Goal: Task Accomplishment & Management: Use online tool/utility

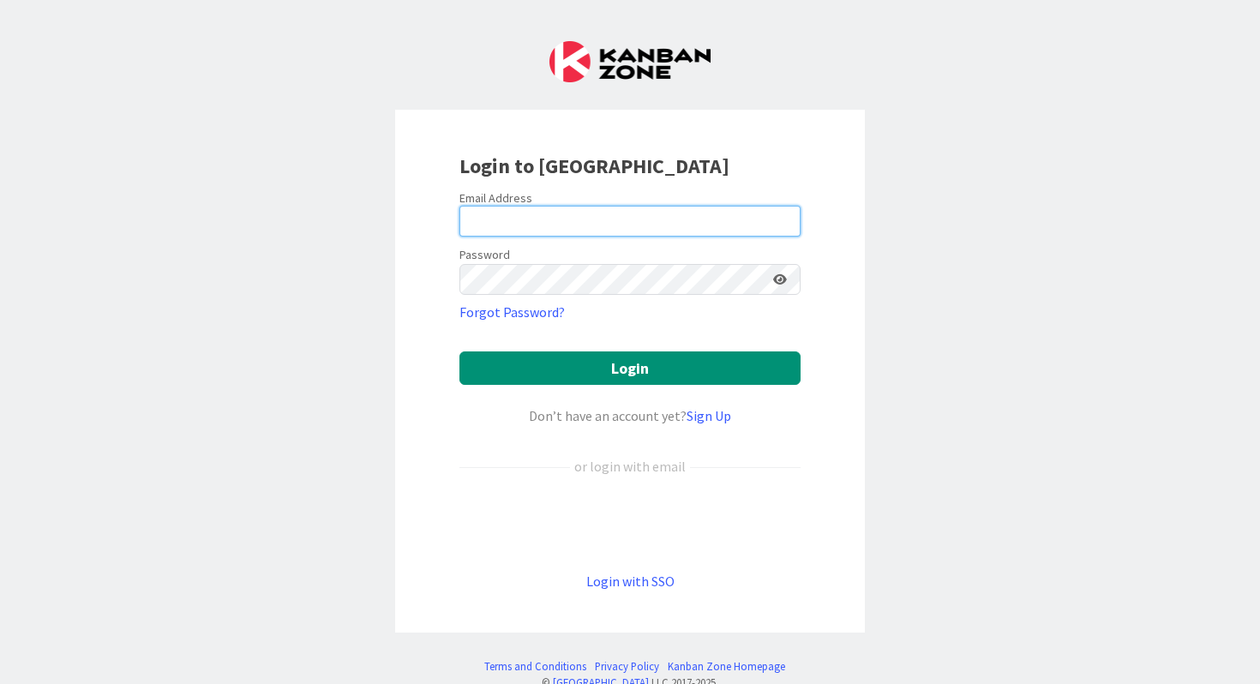
click at [479, 215] on input "email" at bounding box center [629, 221] width 341 height 31
type input "[PERSON_NAME][EMAIL_ADDRESS][PERSON_NAME][DOMAIN_NAME]"
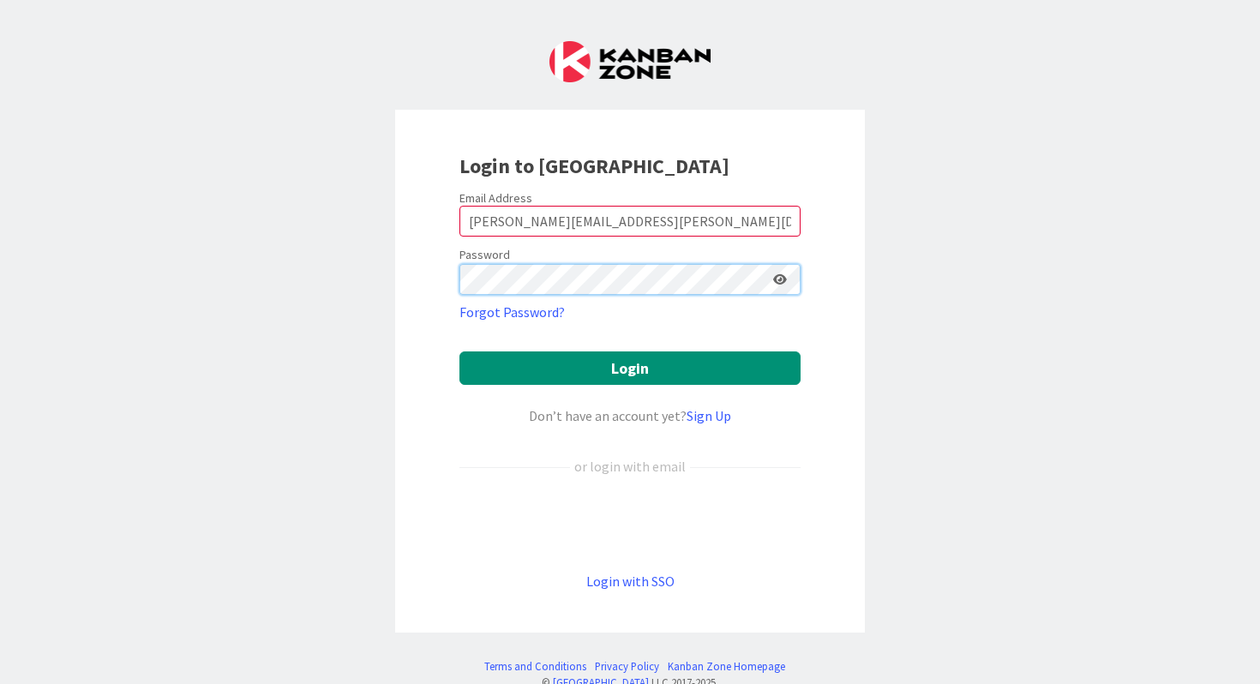
click at [459, 351] on button "Login" at bounding box center [629, 367] width 341 height 33
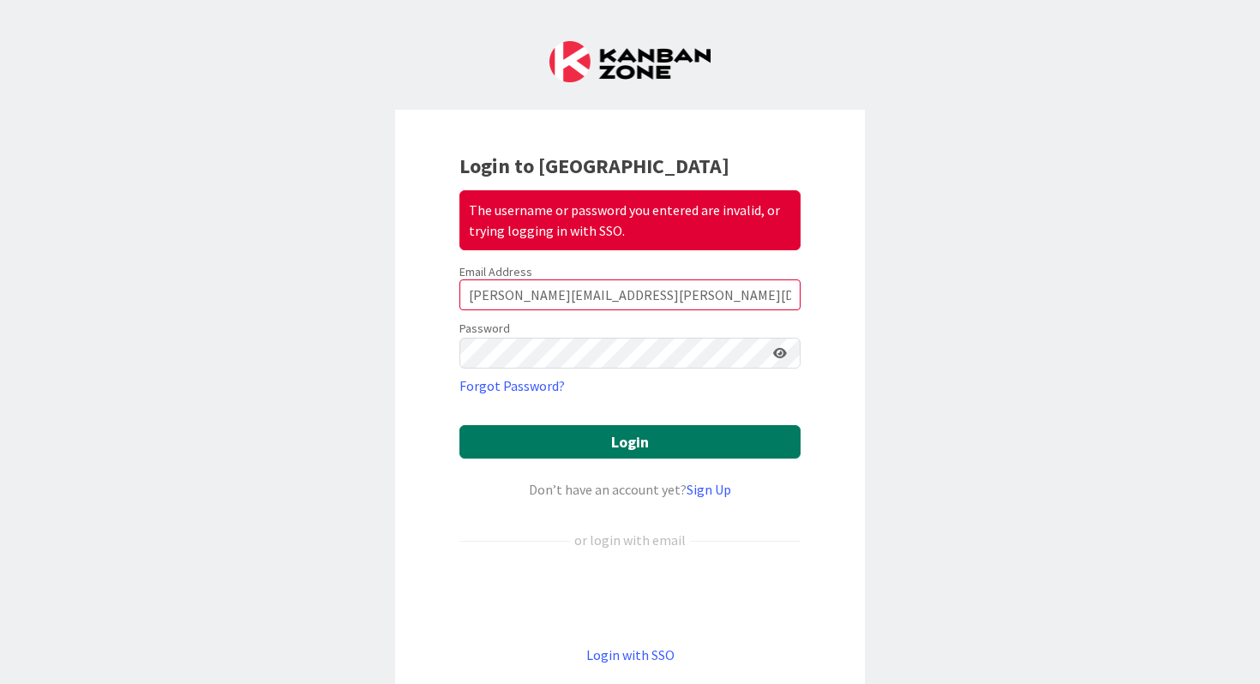
click at [549, 434] on button "Login" at bounding box center [629, 441] width 341 height 33
click at [626, 451] on button "Login" at bounding box center [629, 441] width 341 height 33
click at [592, 438] on button "Login" at bounding box center [629, 441] width 341 height 33
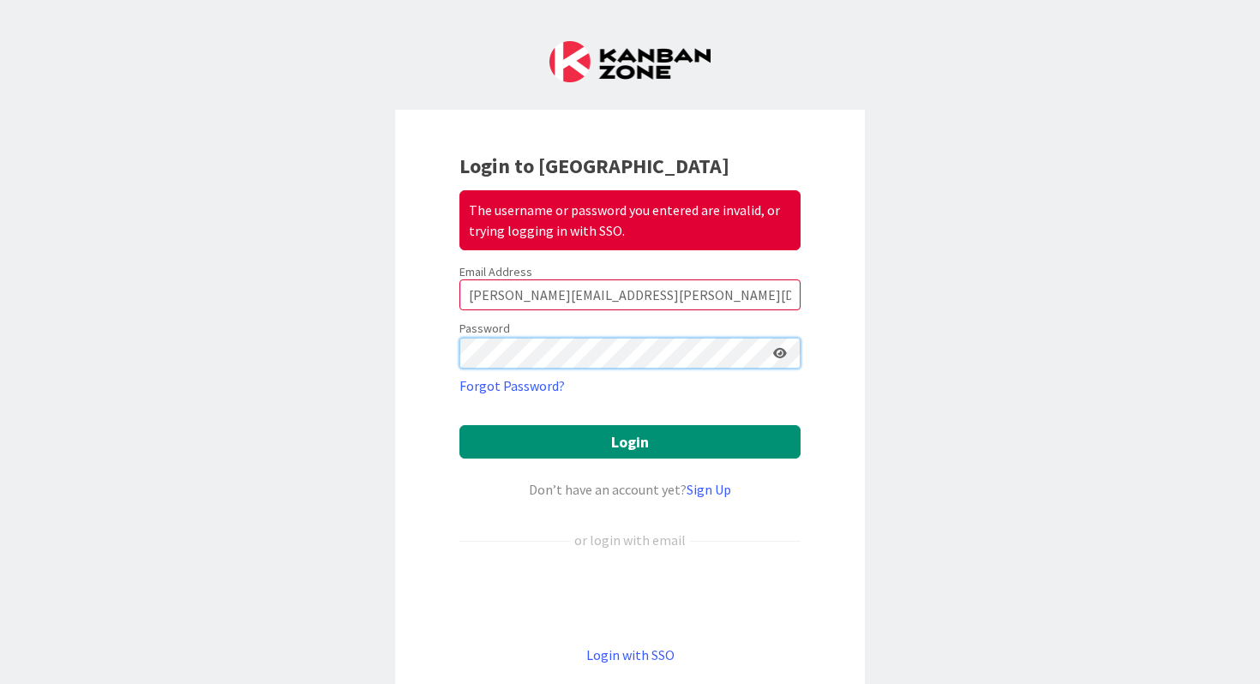
click at [459, 425] on button "Login" at bounding box center [629, 441] width 341 height 33
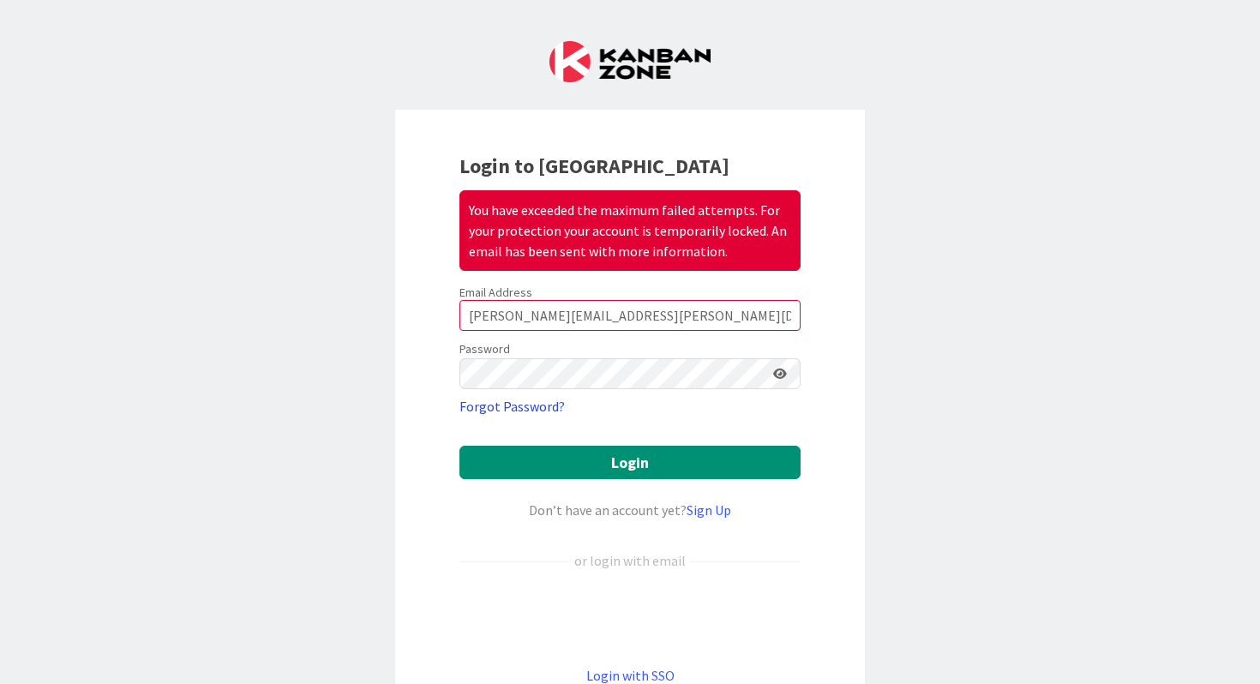
click at [506, 404] on link "Forgot Password?" at bounding box center [511, 406] width 105 height 21
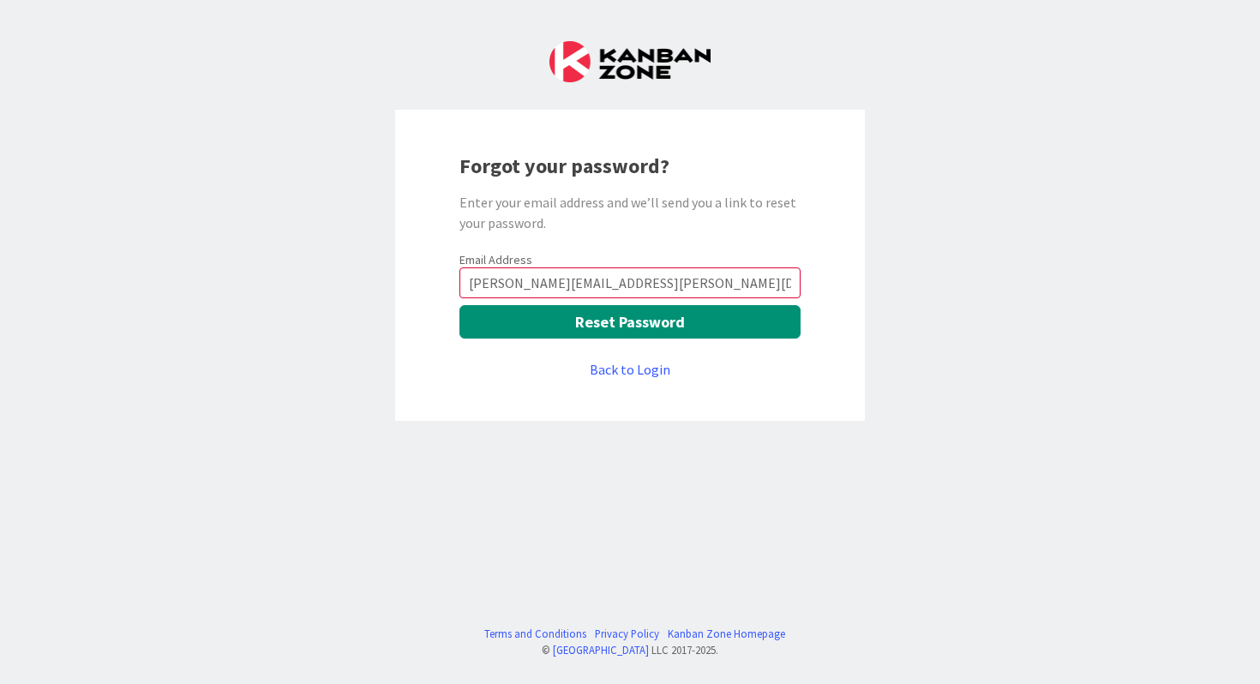
type input "[PERSON_NAME][EMAIL_ADDRESS][PERSON_NAME][DOMAIN_NAME]"
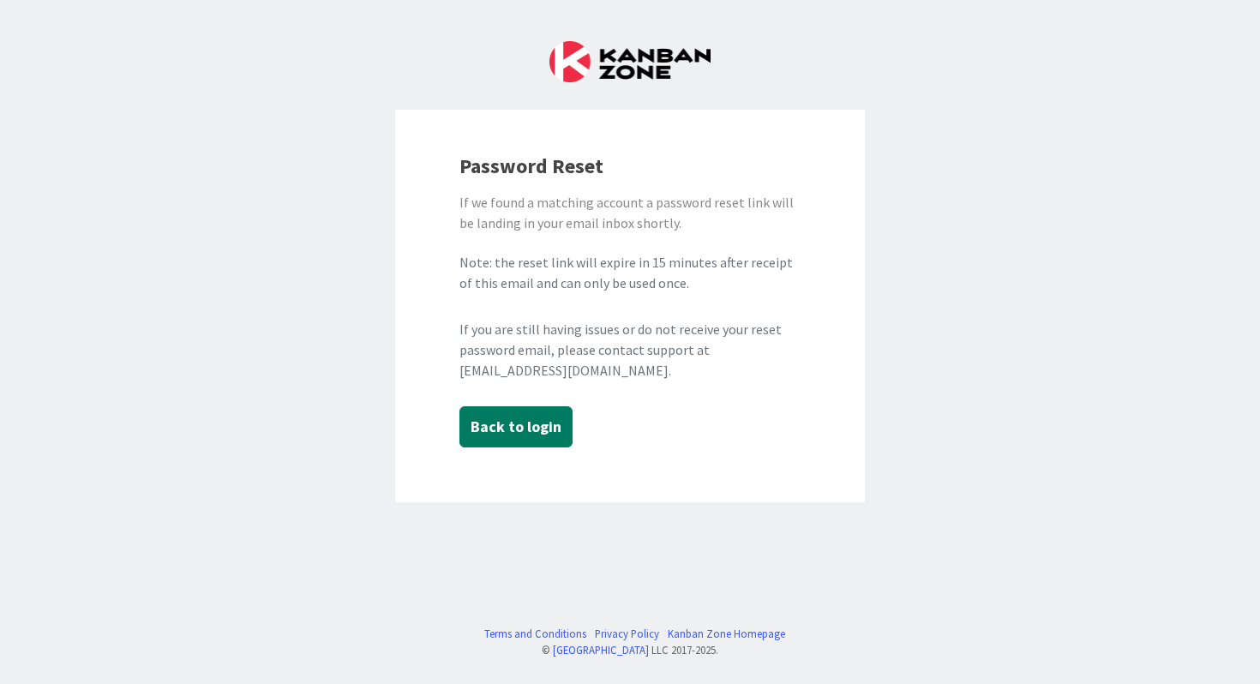
click at [490, 427] on button "Back to login" at bounding box center [515, 426] width 113 height 41
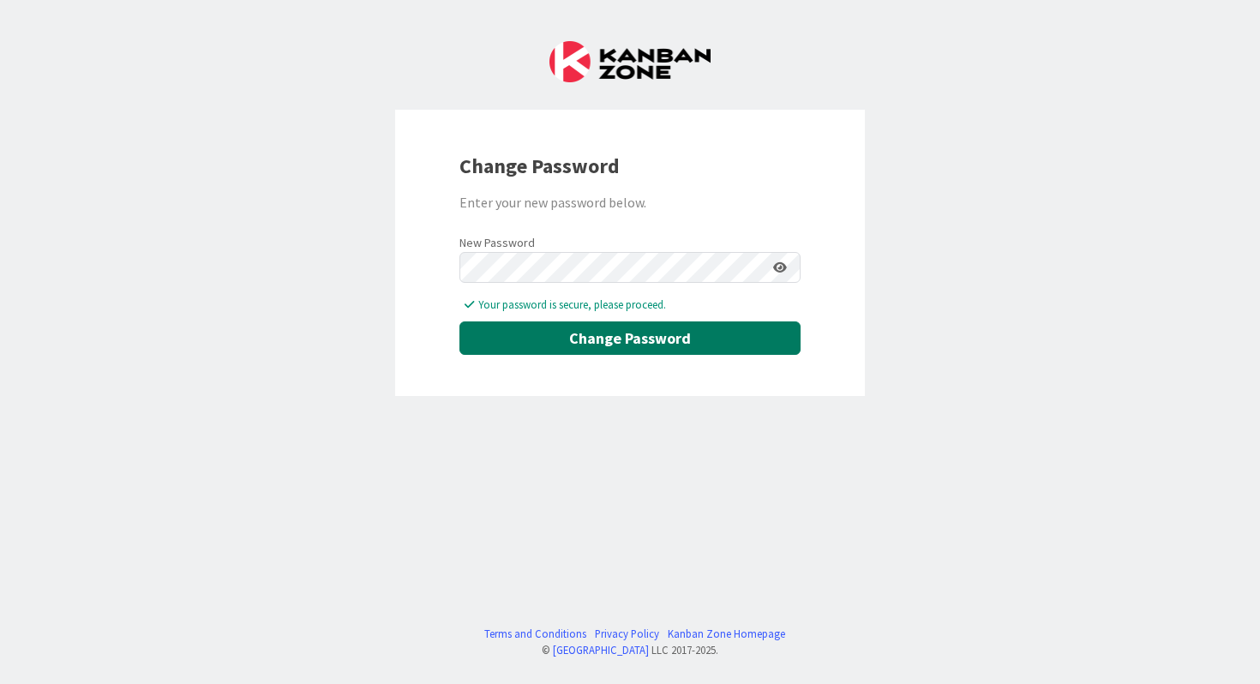
click at [680, 339] on button "Change Password" at bounding box center [629, 337] width 341 height 33
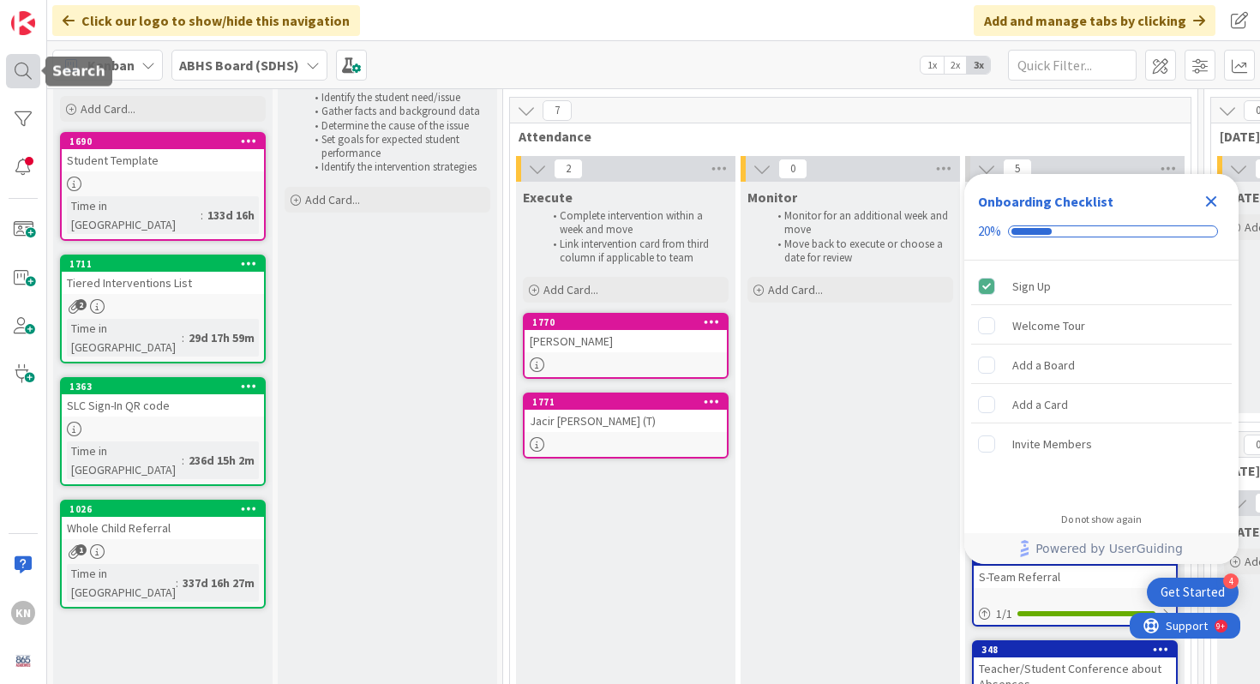
click at [17, 68] on div at bounding box center [23, 71] width 34 height 34
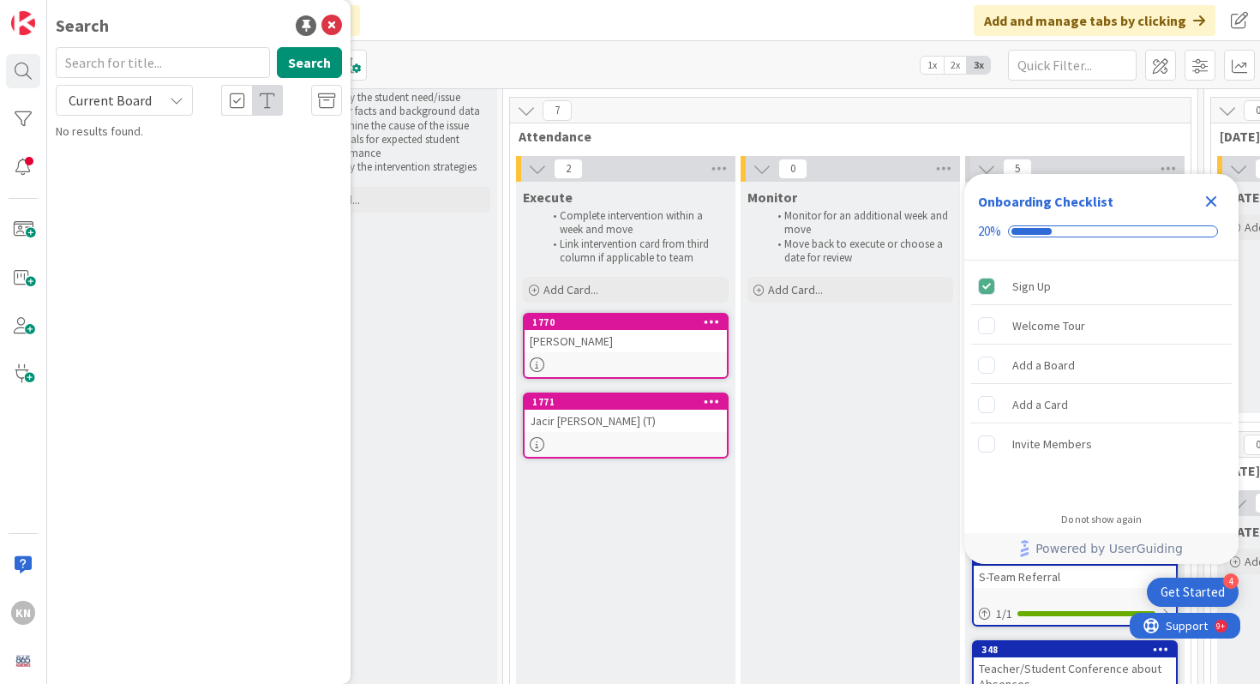
click at [159, 57] on input "text" at bounding box center [163, 62] width 214 height 31
type input "carly clark"
click at [333, 21] on icon at bounding box center [331, 25] width 21 height 21
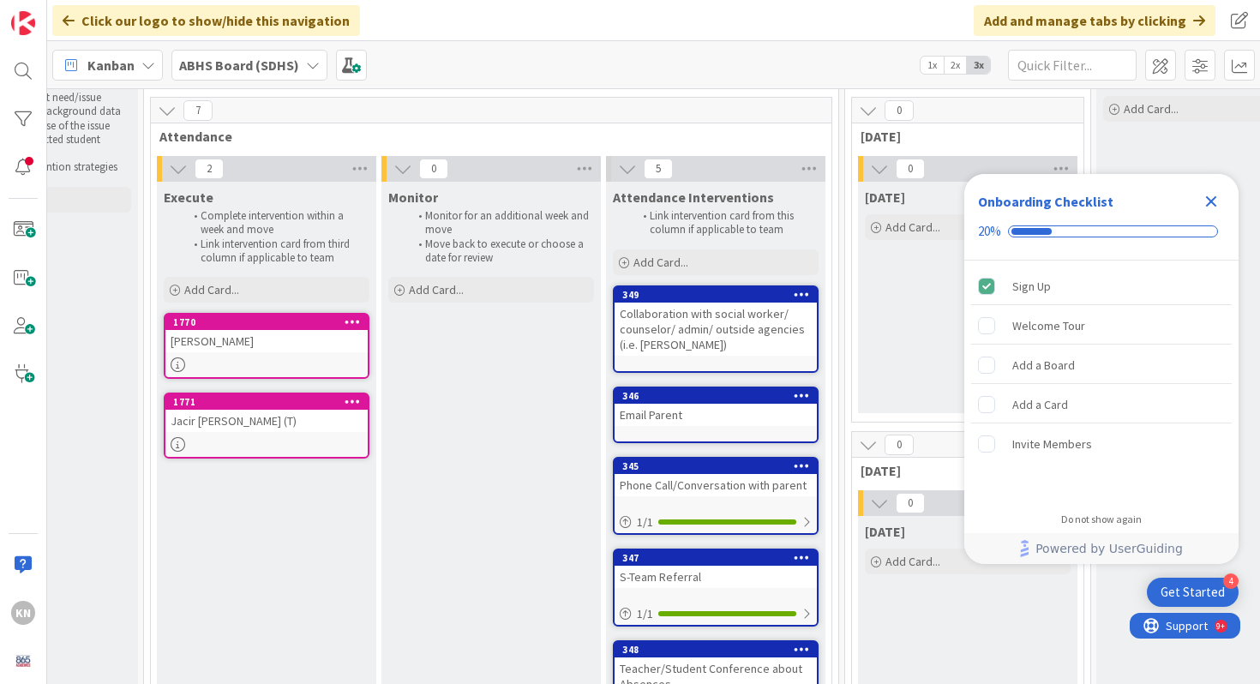
scroll to position [55, 512]
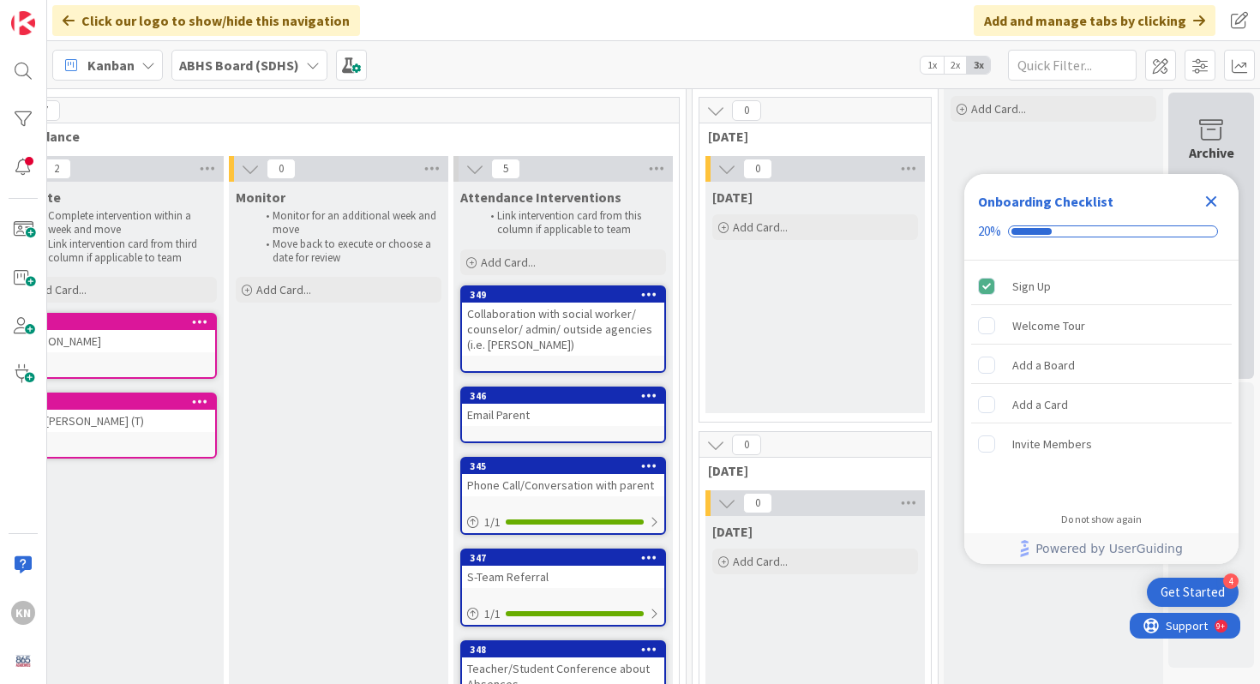
click at [1214, 128] on icon at bounding box center [1210, 130] width 65 height 24
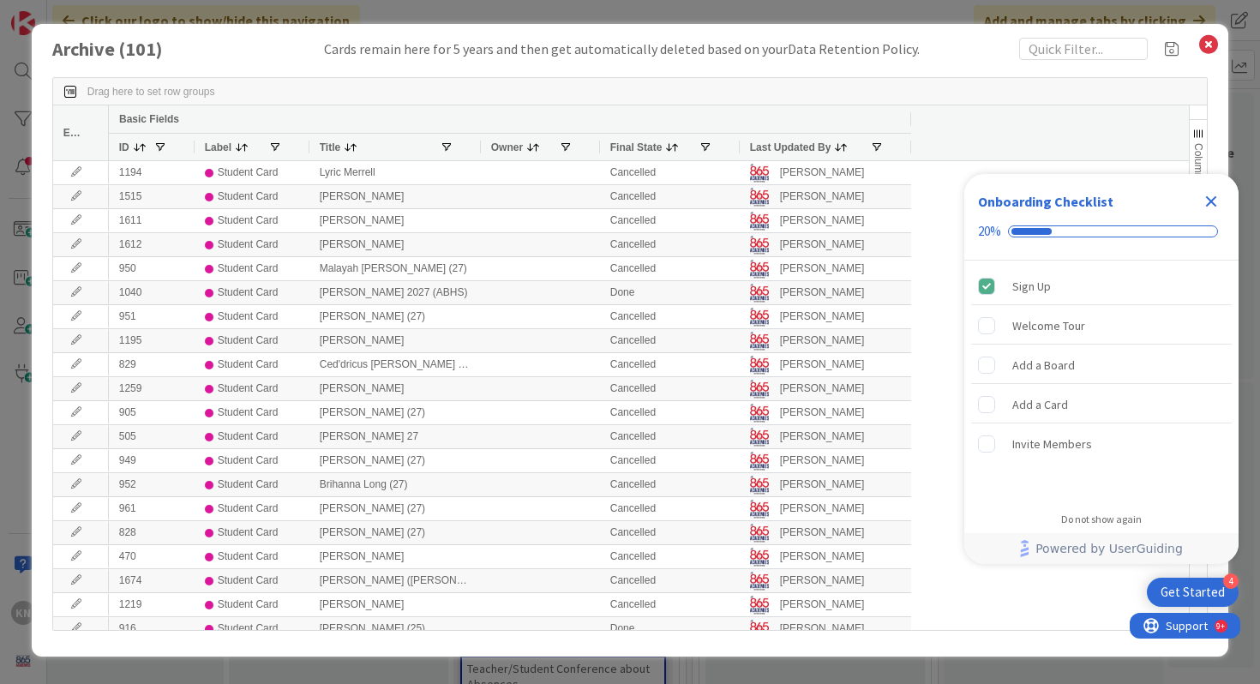
click at [1213, 200] on icon "Close Checklist" at bounding box center [1210, 201] width 21 height 21
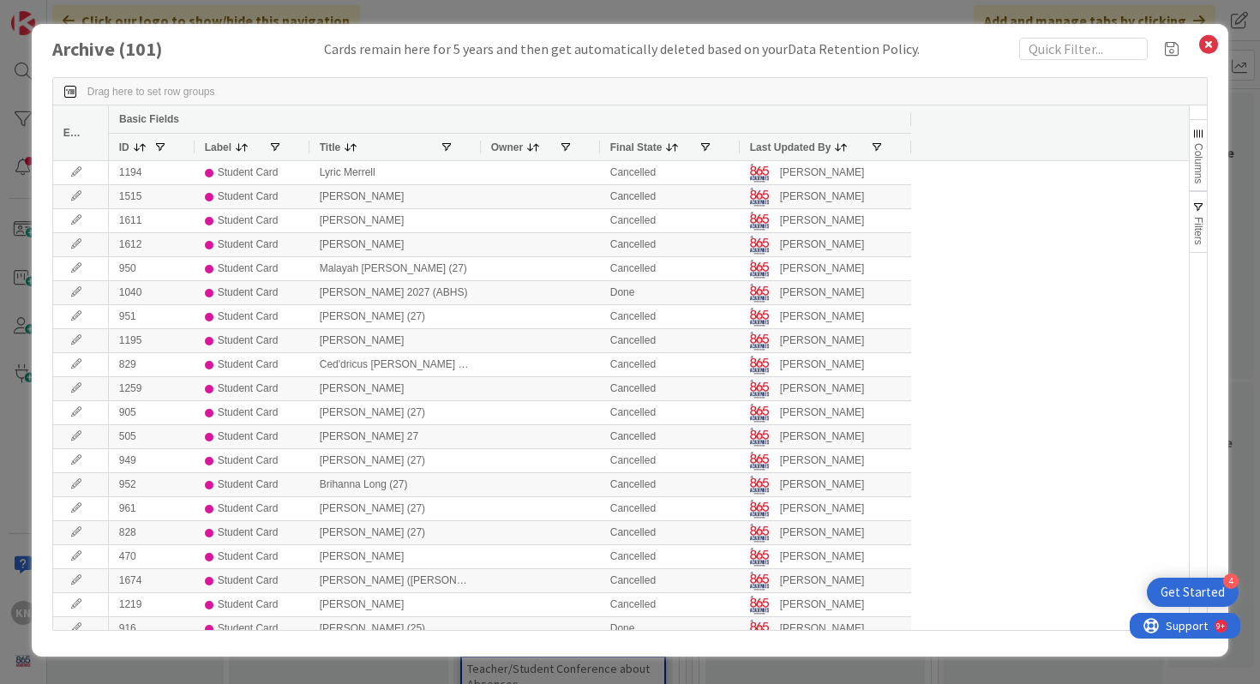
scroll to position [0, 0]
click at [1063, 51] on input "text" at bounding box center [1083, 49] width 129 height 22
type input "carly clark"
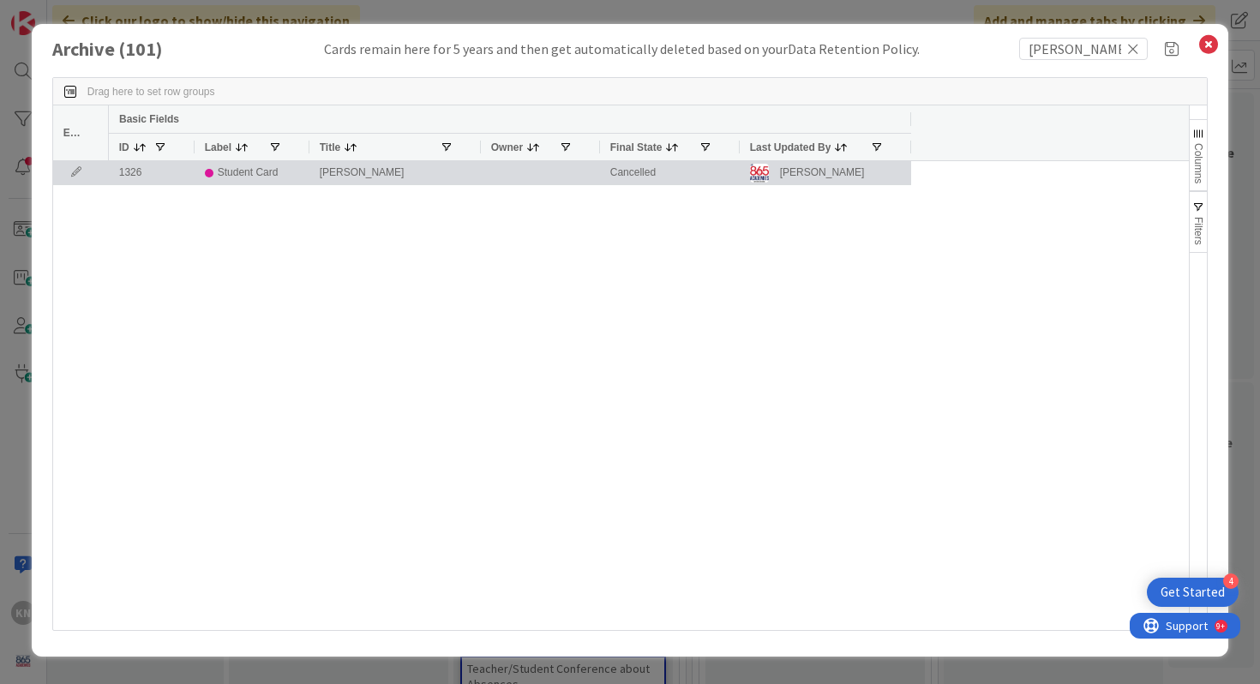
click at [252, 171] on div "Student Card" at bounding box center [248, 172] width 61 height 21
click at [76, 173] on icon at bounding box center [76, 172] width 26 height 10
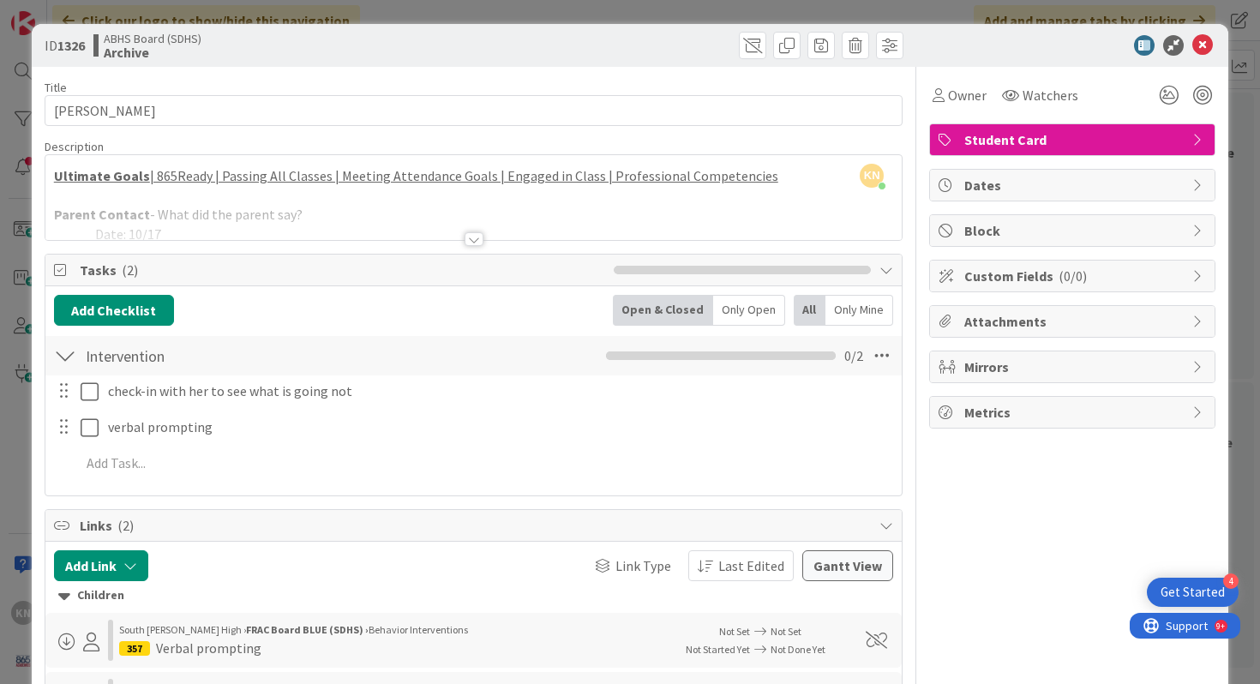
click at [477, 236] on div at bounding box center [473, 239] width 19 height 14
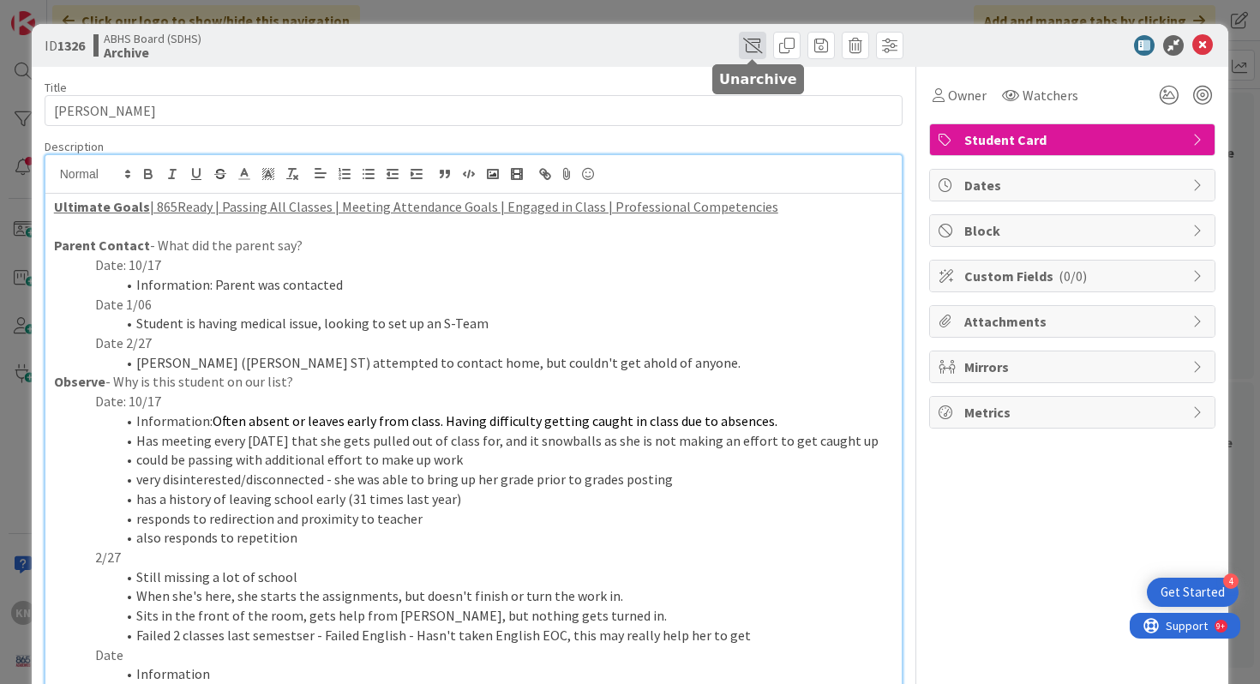
click at [751, 42] on span at bounding box center [752, 45] width 27 height 27
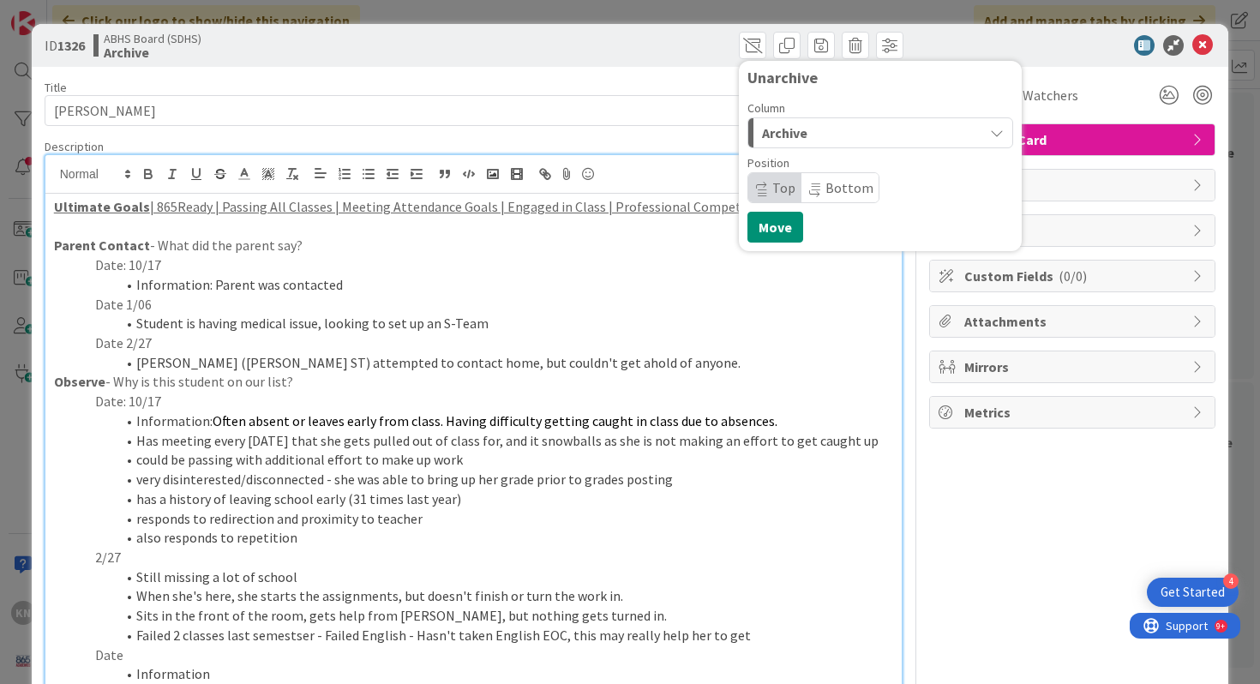
click at [794, 133] on span "Archive" at bounding box center [784, 133] width 45 height 22
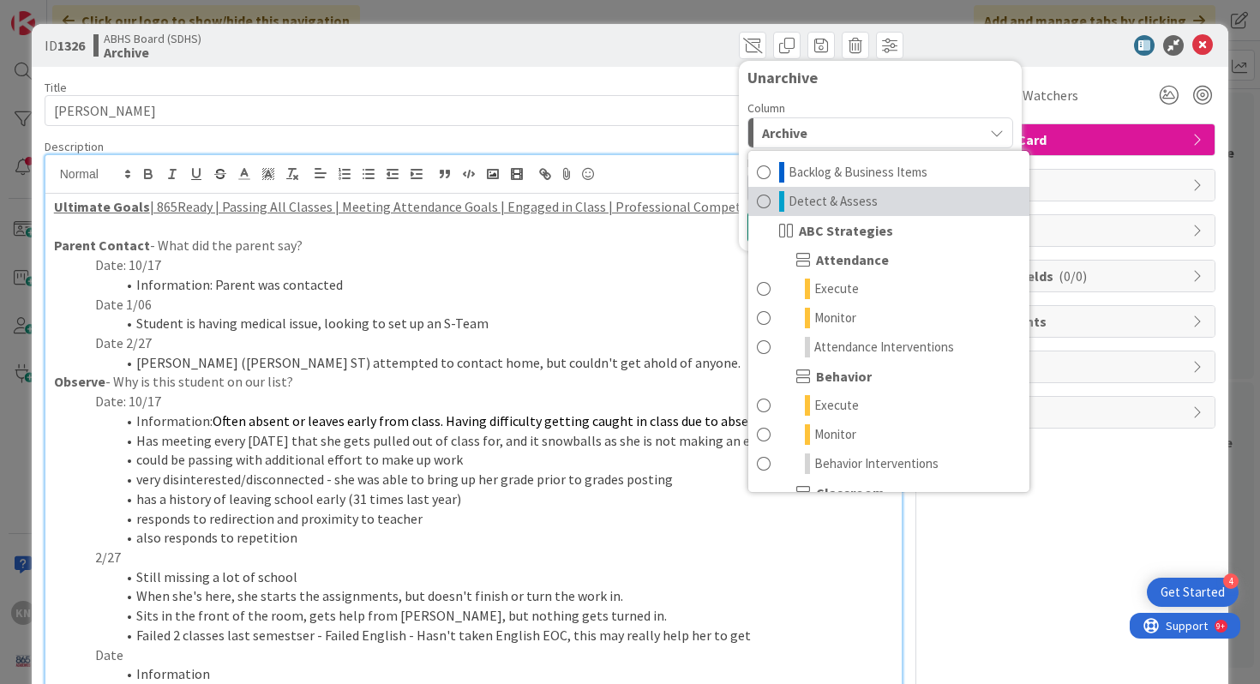
click at [806, 201] on span "Detect & Assess" at bounding box center [832, 201] width 89 height 21
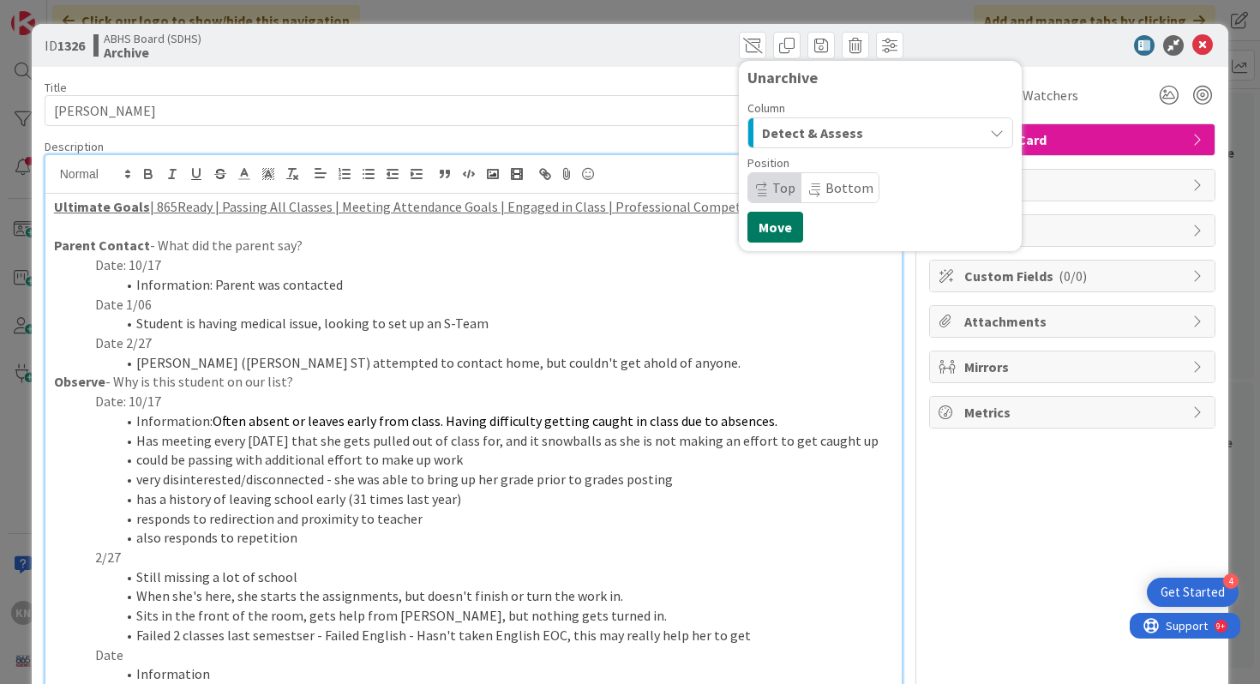
click at [782, 227] on button "Move" at bounding box center [775, 227] width 56 height 31
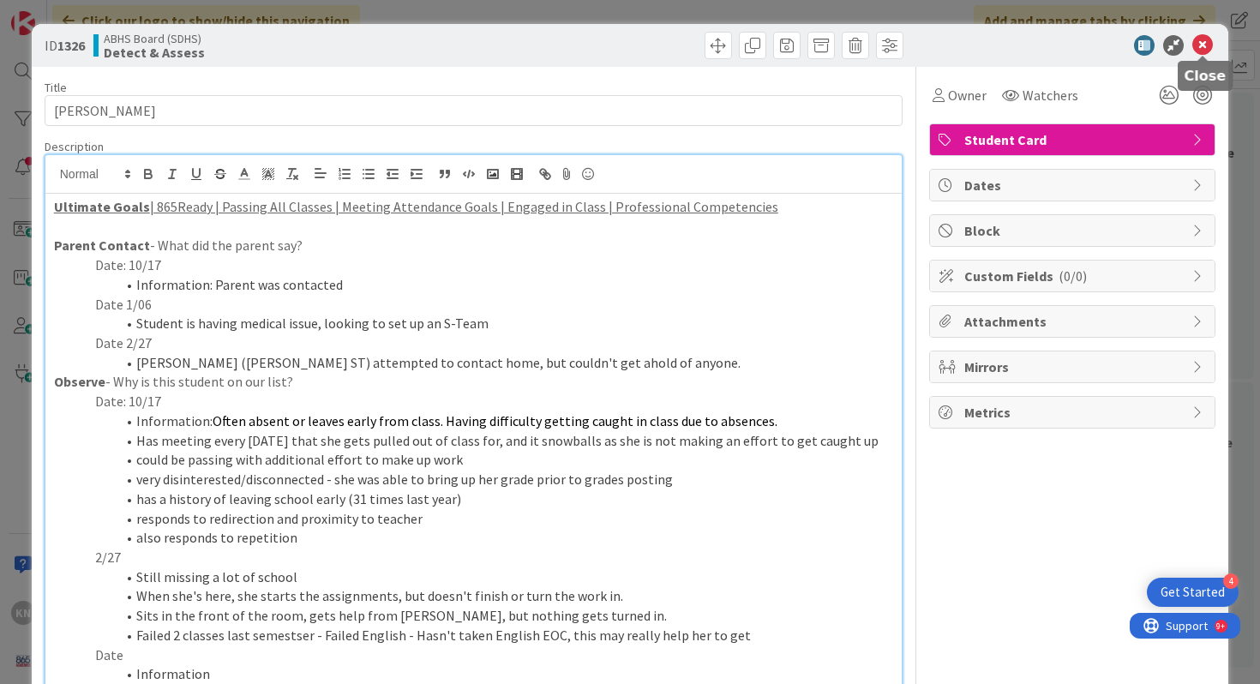
click at [1202, 45] on icon at bounding box center [1202, 45] width 21 height 21
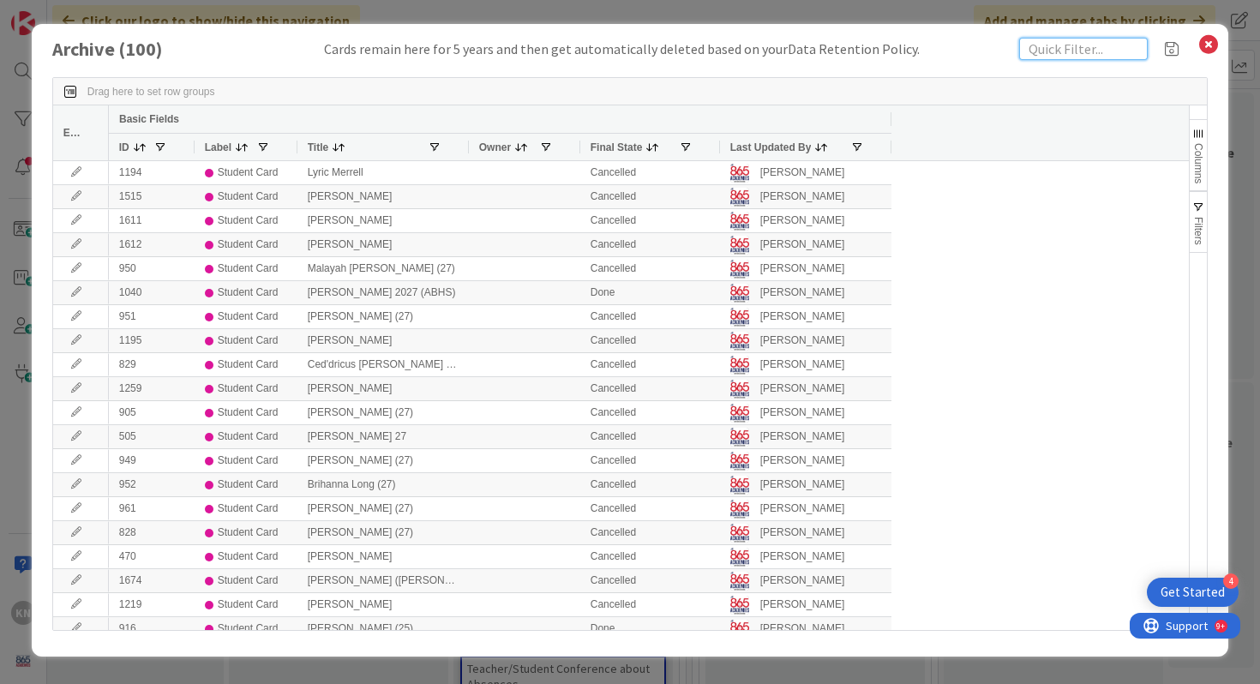
click at [1084, 47] on input "text" at bounding box center [1083, 49] width 129 height 22
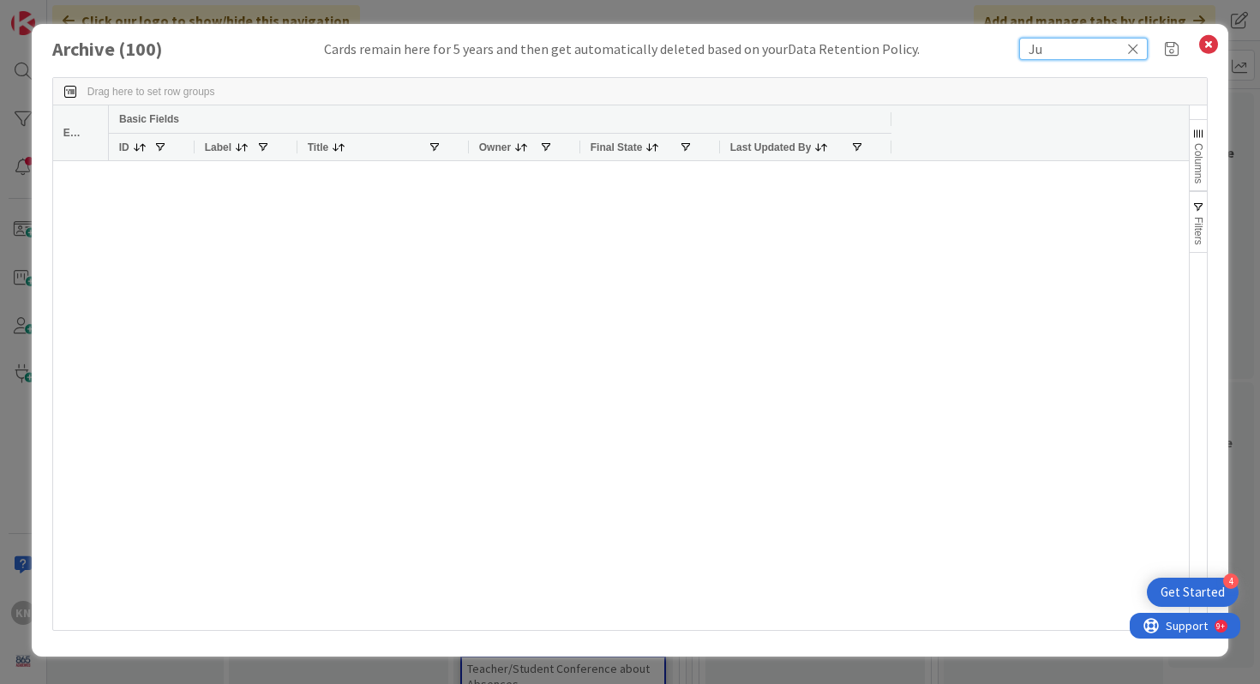
type input "J"
type input "mary lope"
click at [1134, 49] on icon at bounding box center [1133, 48] width 12 height 15
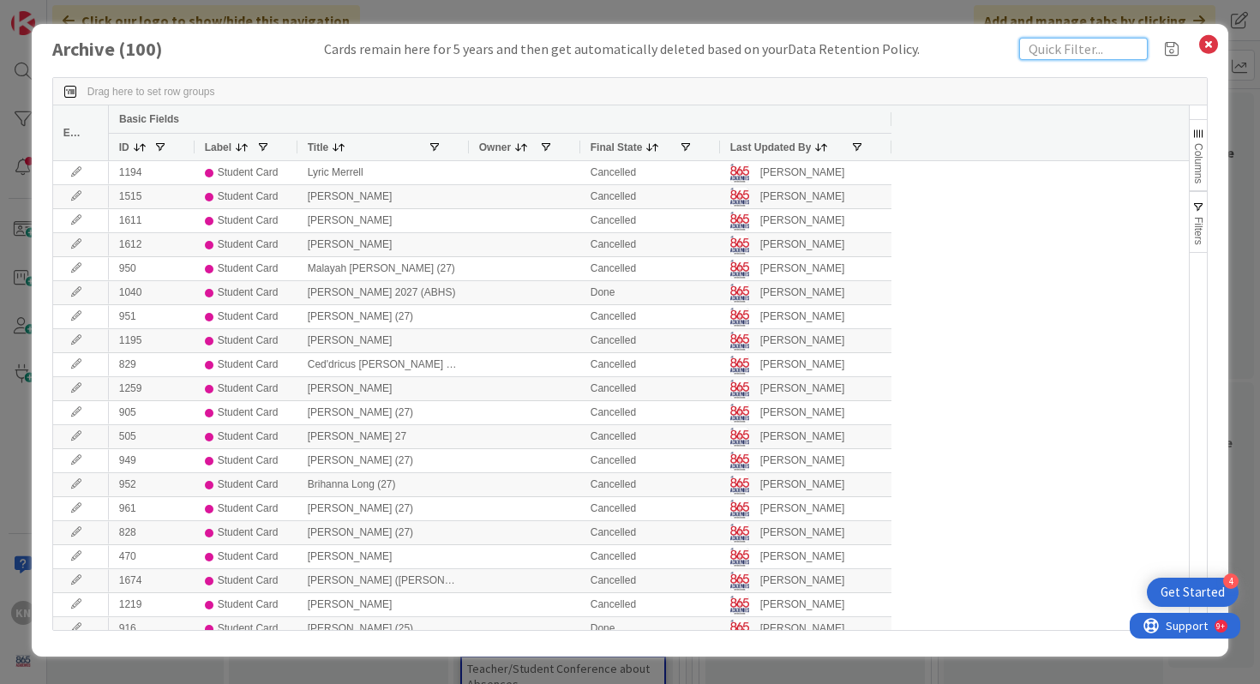
click at [1134, 49] on input "text" at bounding box center [1083, 49] width 129 height 22
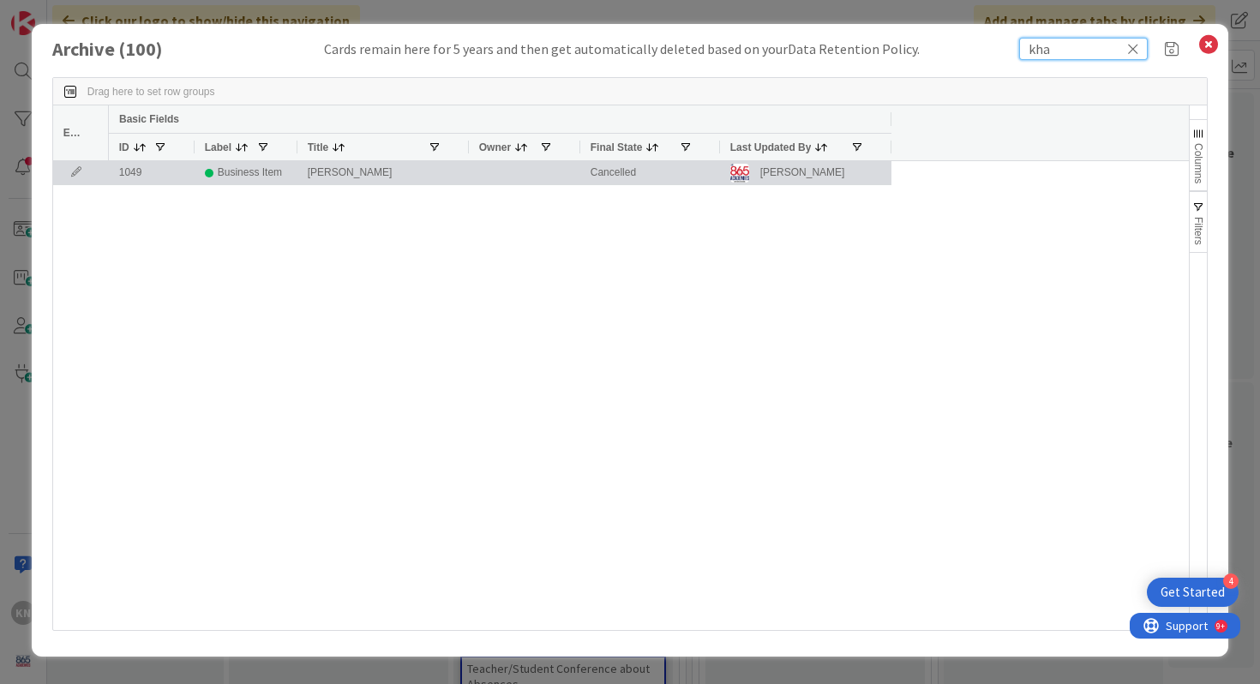
type input "kha"
click at [75, 174] on icon at bounding box center [76, 172] width 26 height 10
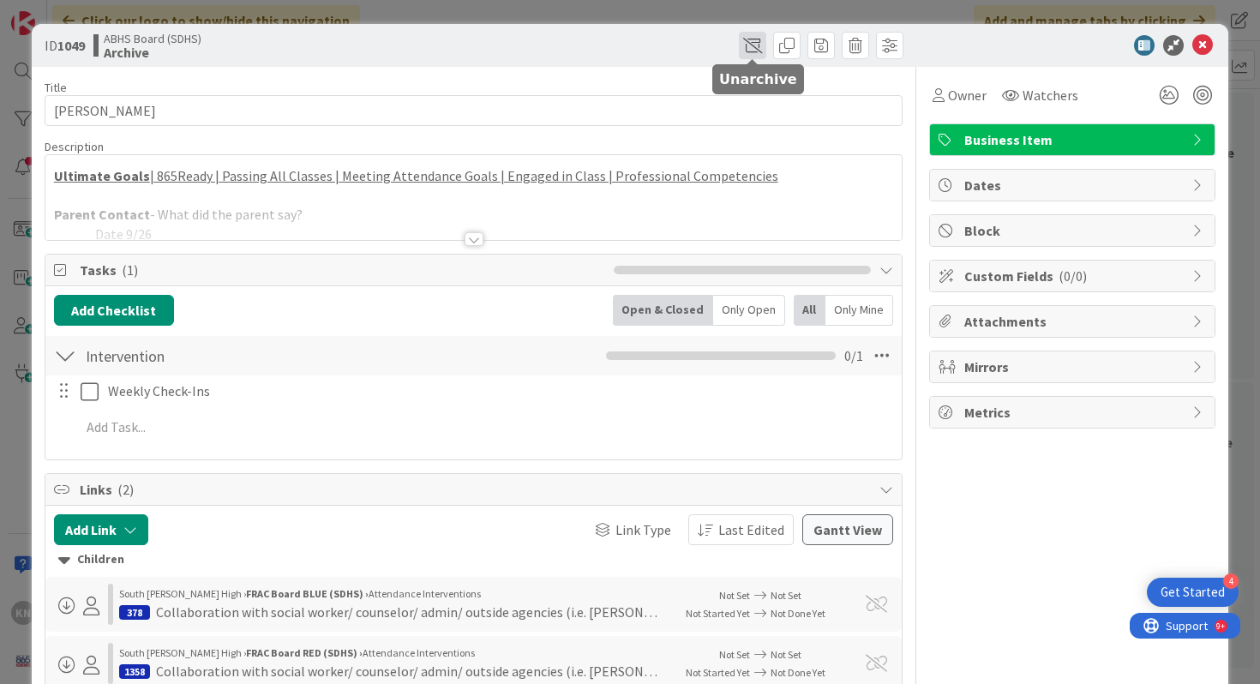
click at [751, 44] on span at bounding box center [752, 45] width 27 height 27
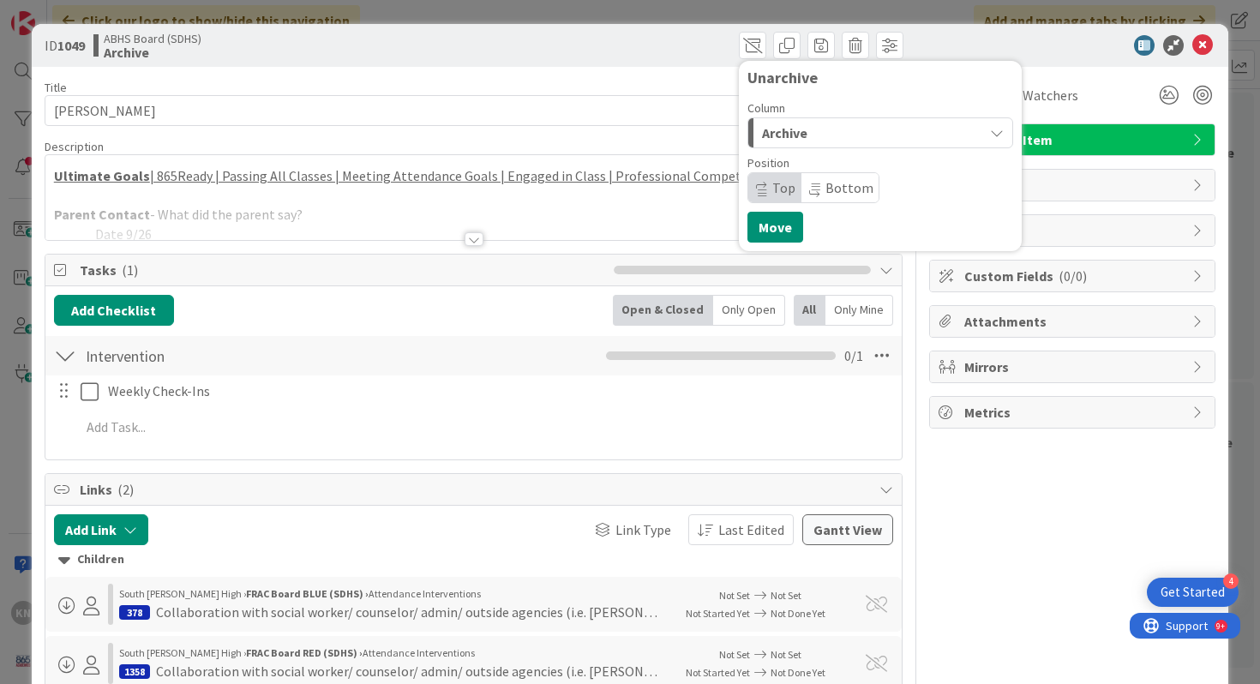
click at [779, 135] on span "Archive" at bounding box center [784, 133] width 45 height 22
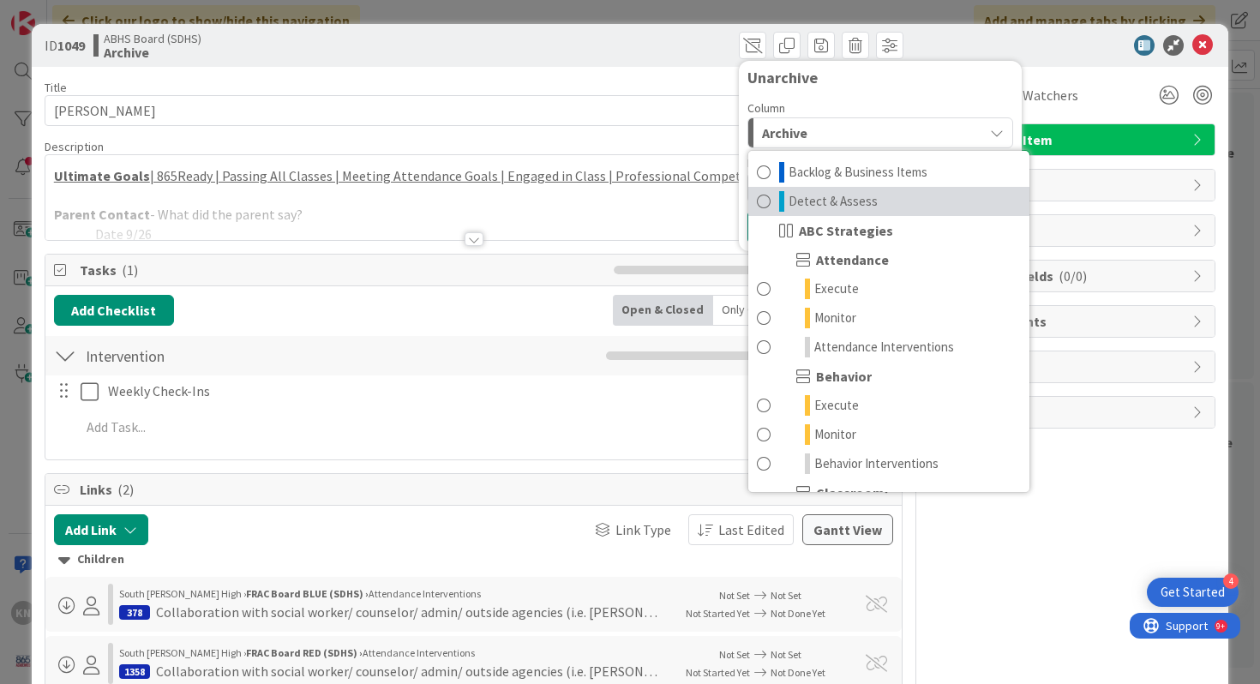
click at [762, 201] on span at bounding box center [764, 201] width 14 height 21
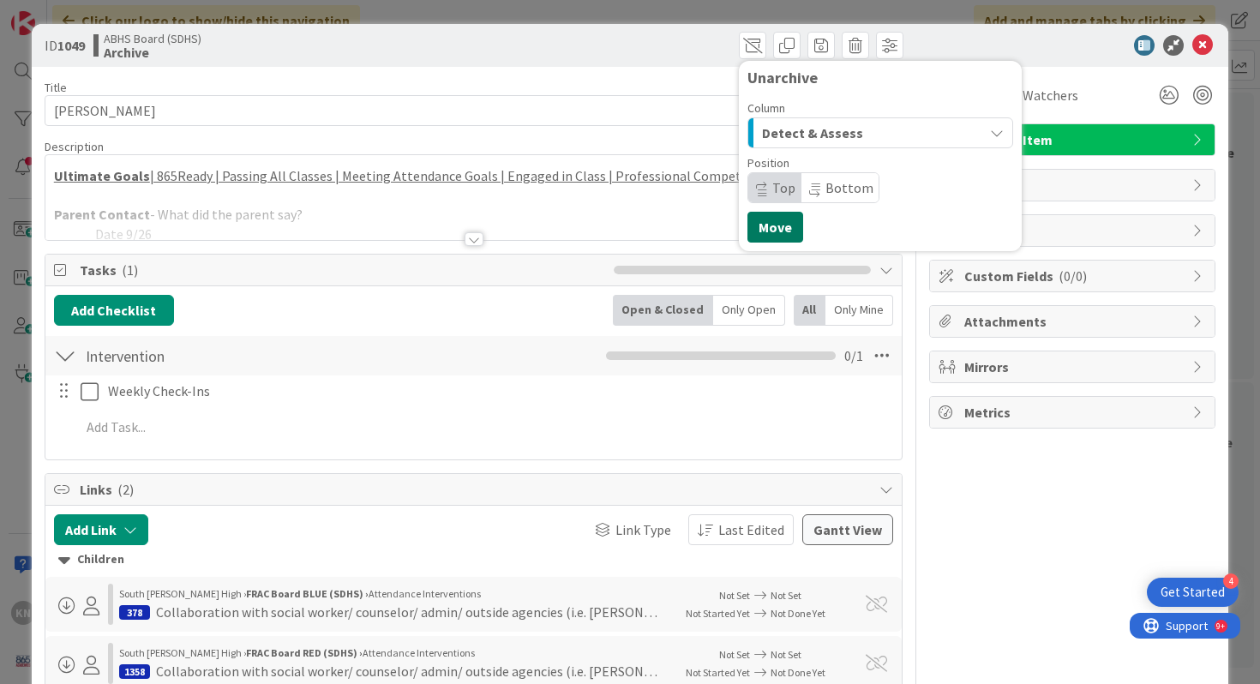
click at [770, 223] on button "Move" at bounding box center [775, 227] width 56 height 31
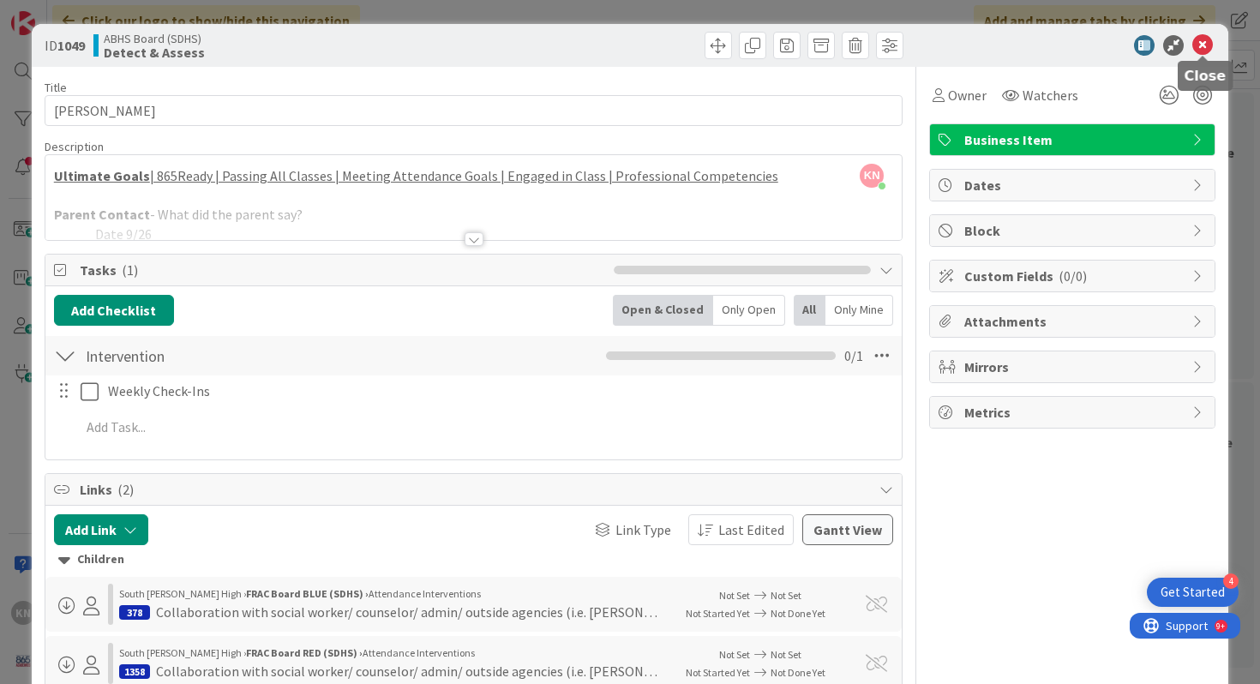
click at [1201, 47] on icon at bounding box center [1202, 45] width 21 height 21
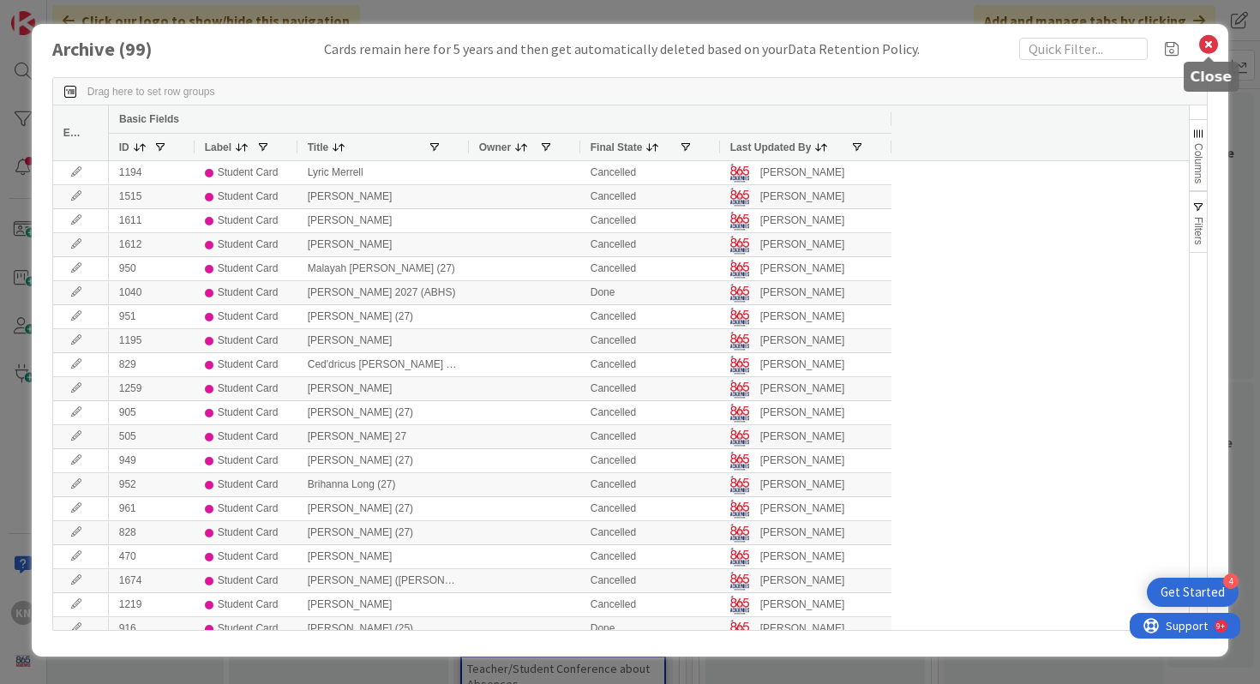
click at [1211, 42] on icon at bounding box center [1208, 45] width 22 height 24
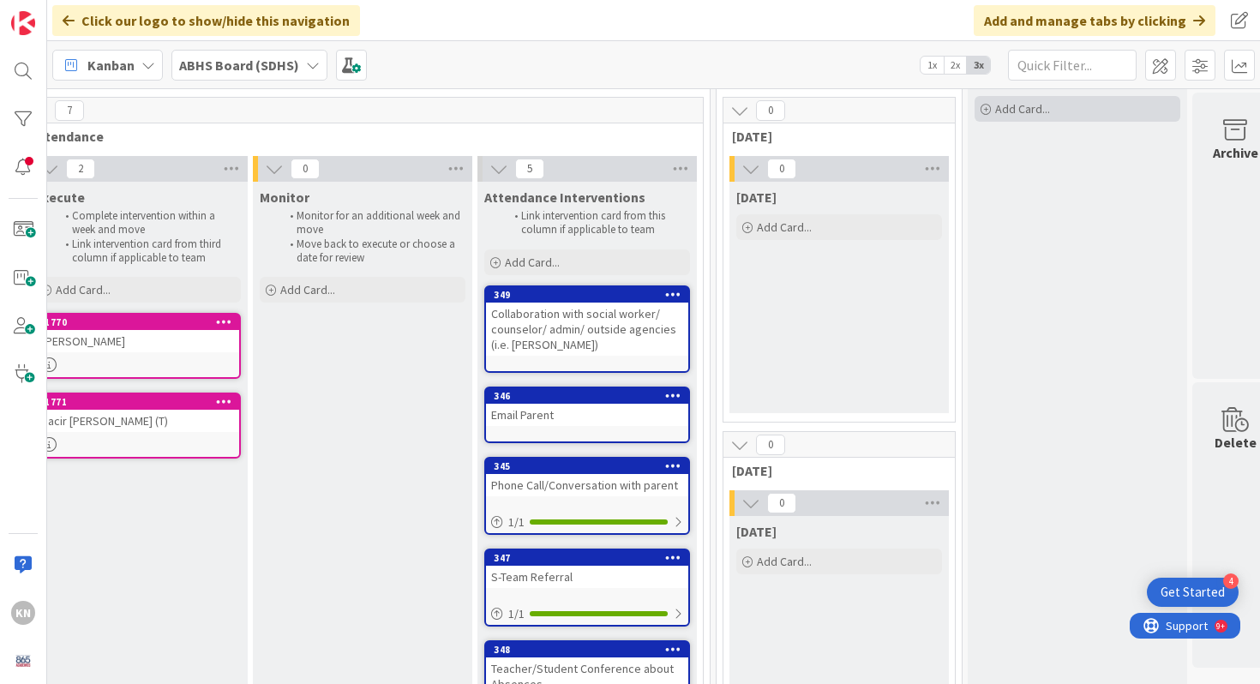
scroll to position [55, 512]
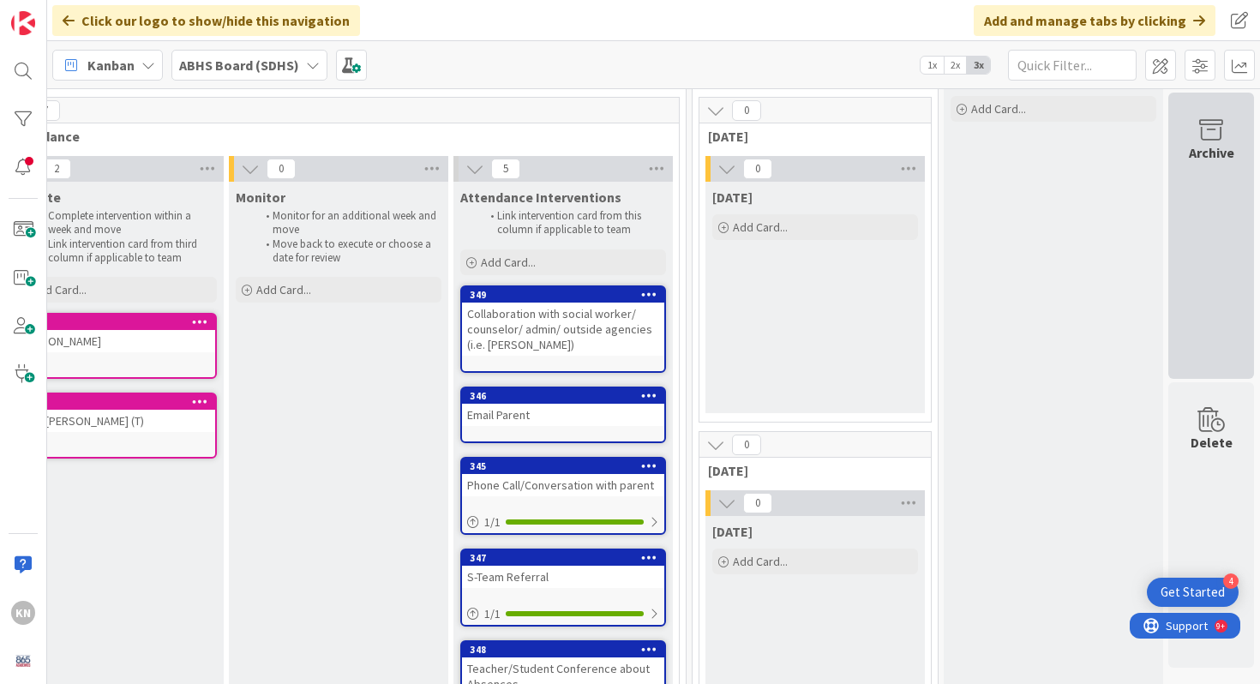
click at [1209, 133] on icon at bounding box center [1210, 130] width 65 height 24
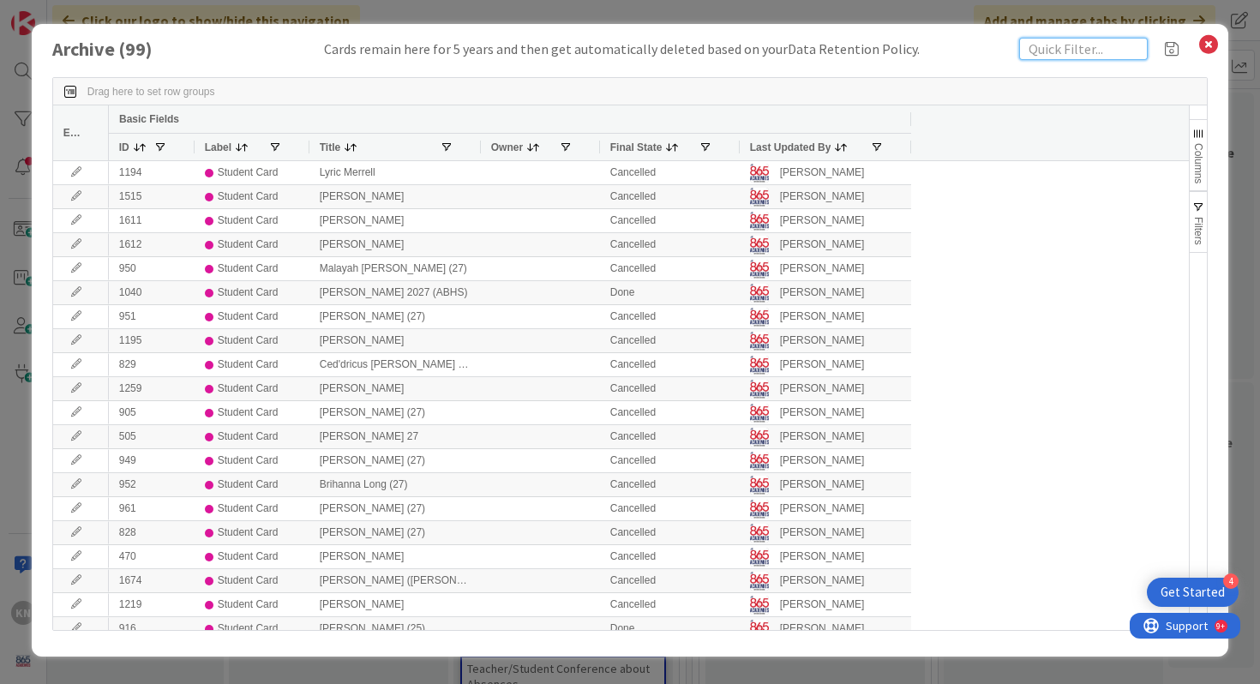
click at [1103, 54] on input "text" at bounding box center [1083, 49] width 129 height 22
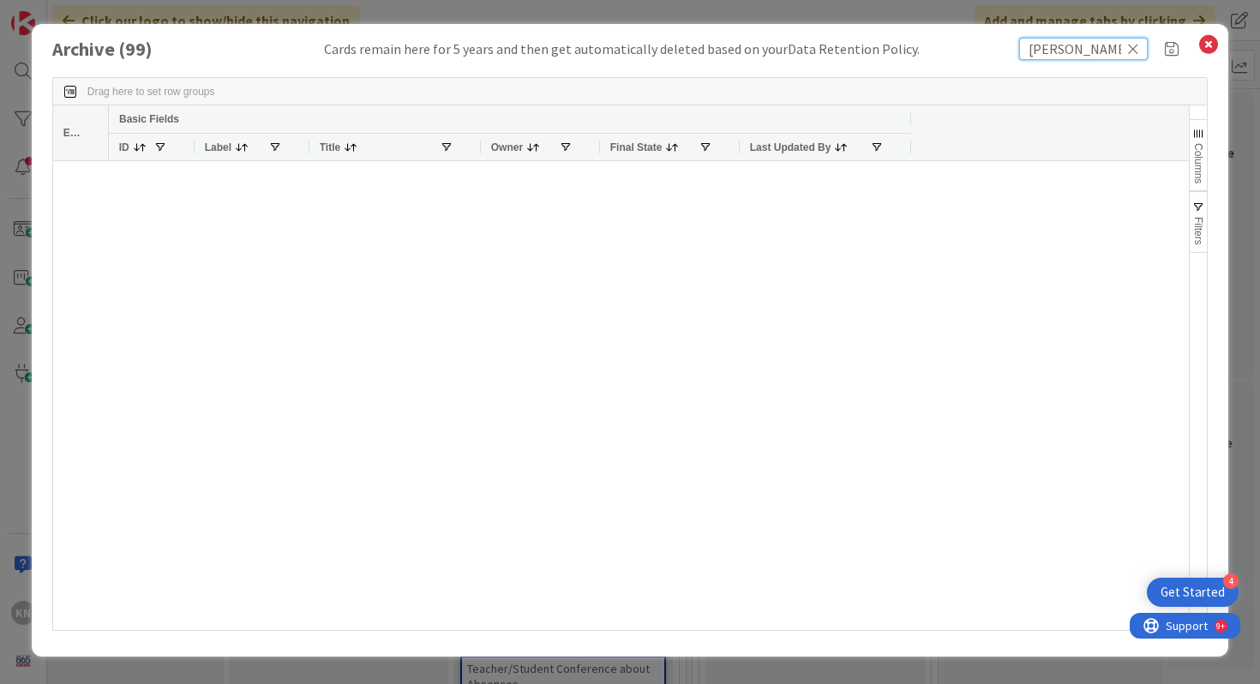
type input "carver"
click at [1132, 51] on icon at bounding box center [1133, 48] width 12 height 15
click at [1212, 39] on icon at bounding box center [1208, 45] width 22 height 24
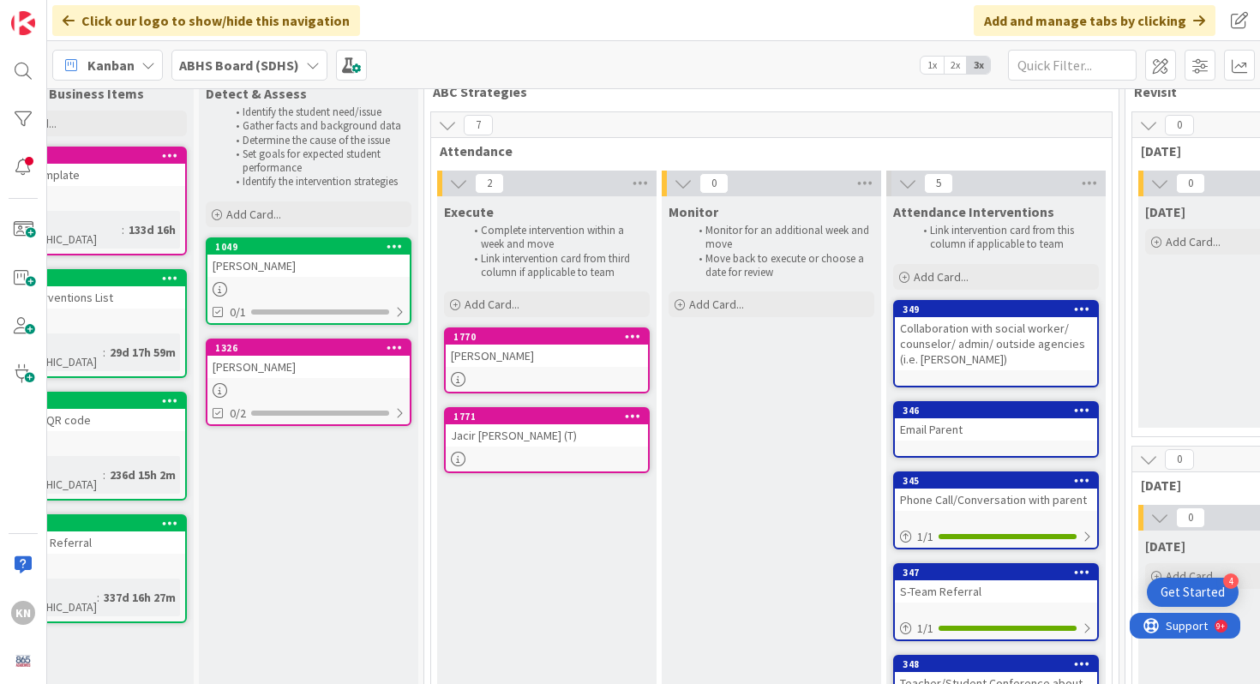
scroll to position [40, 0]
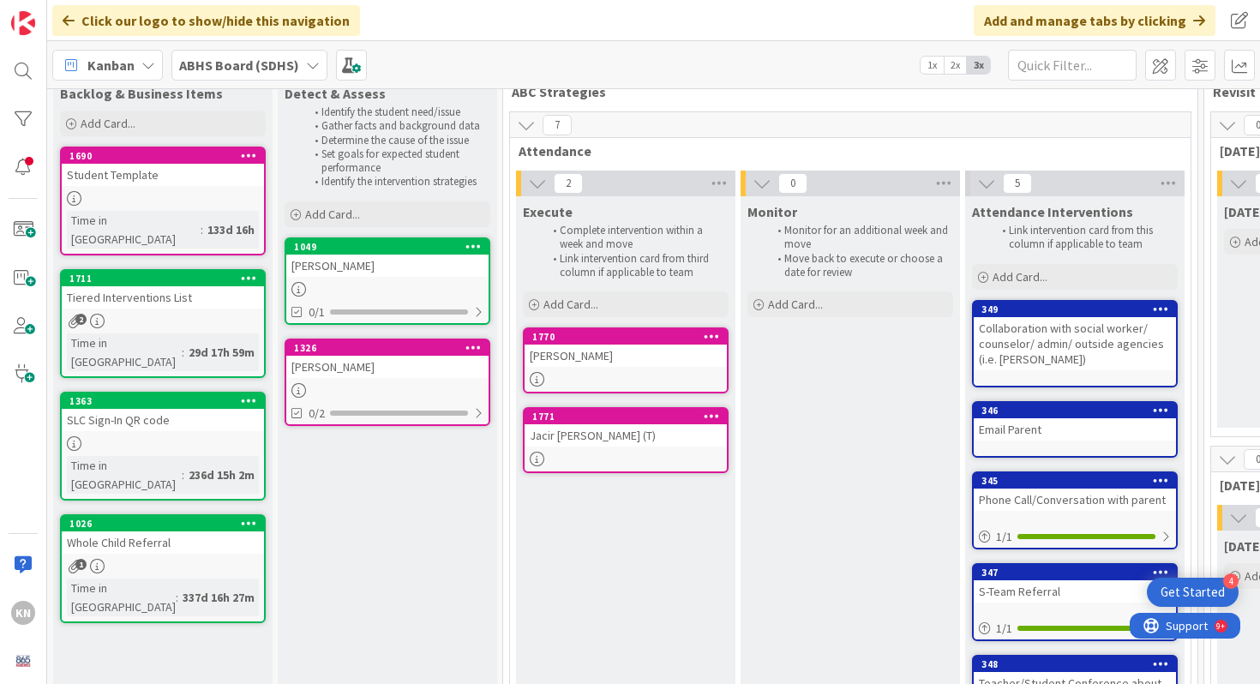
click at [99, 177] on div "Student Template" at bounding box center [163, 175] width 202 height 22
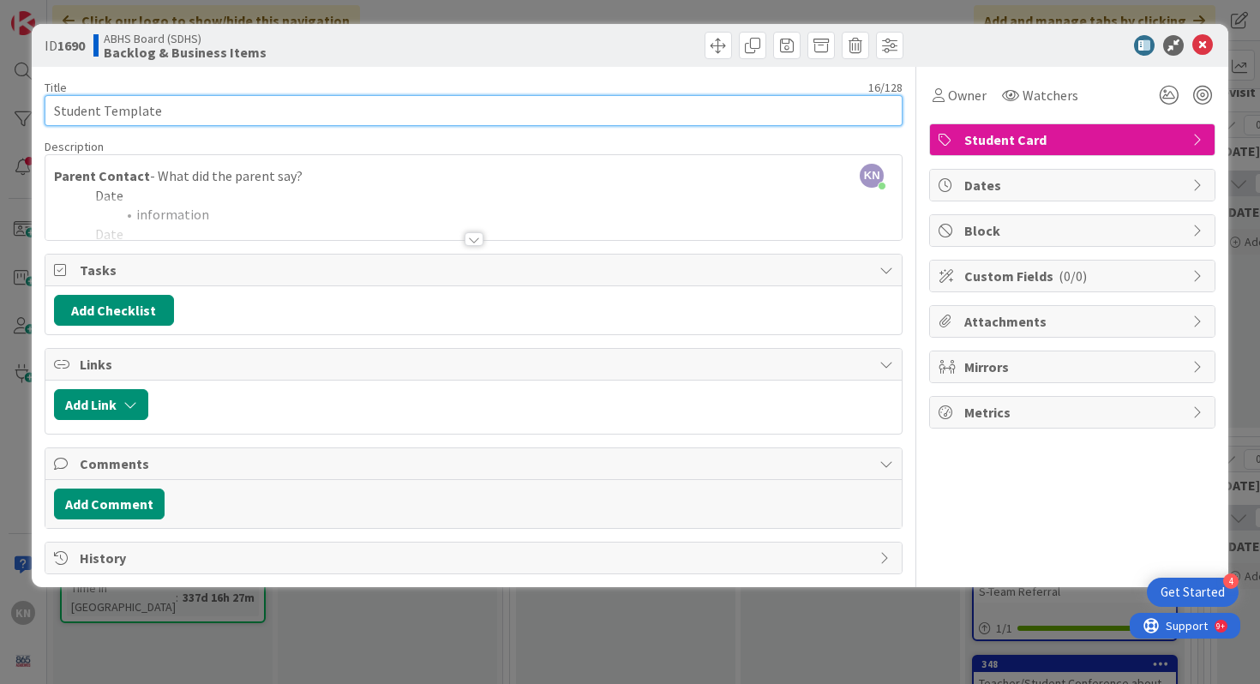
click at [354, 109] on input "Student Template" at bounding box center [474, 110] width 859 height 31
type input "S"
type input "Tayliee Carver (27)"
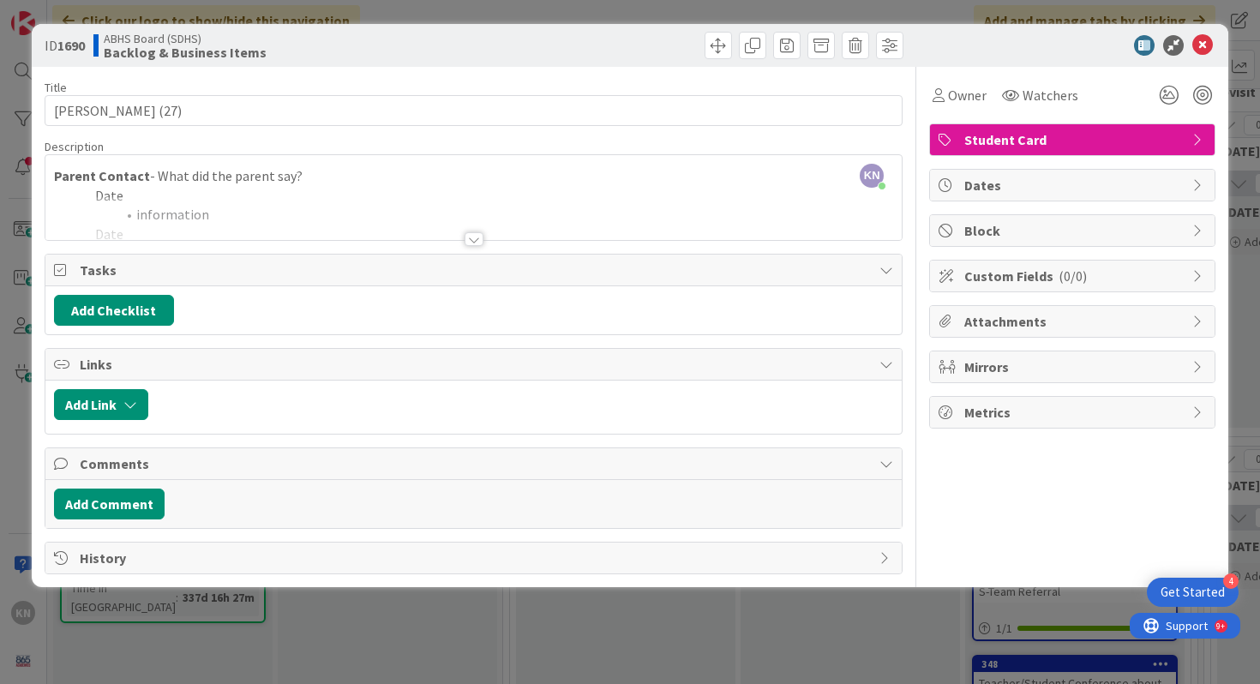
click at [472, 237] on div at bounding box center [473, 239] width 19 height 14
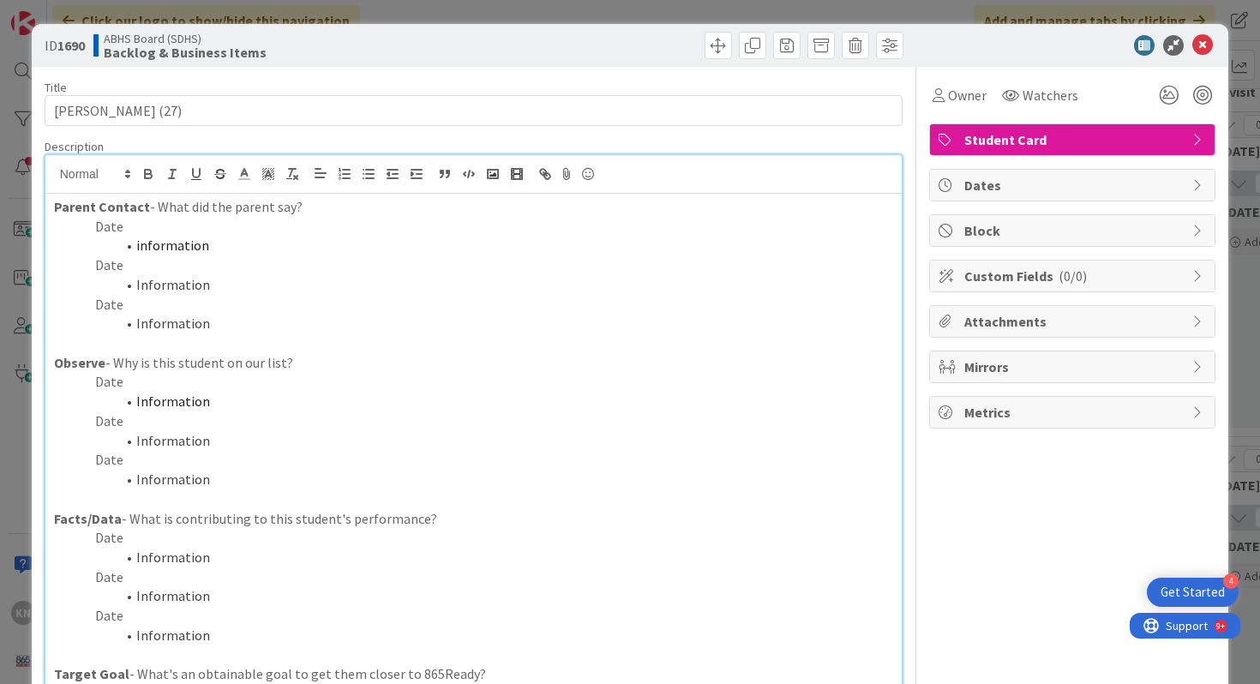
click at [112, 229] on p "Date" at bounding box center [474, 227] width 840 height 20
click at [163, 242] on span "information" at bounding box center [172, 244] width 73 height 17
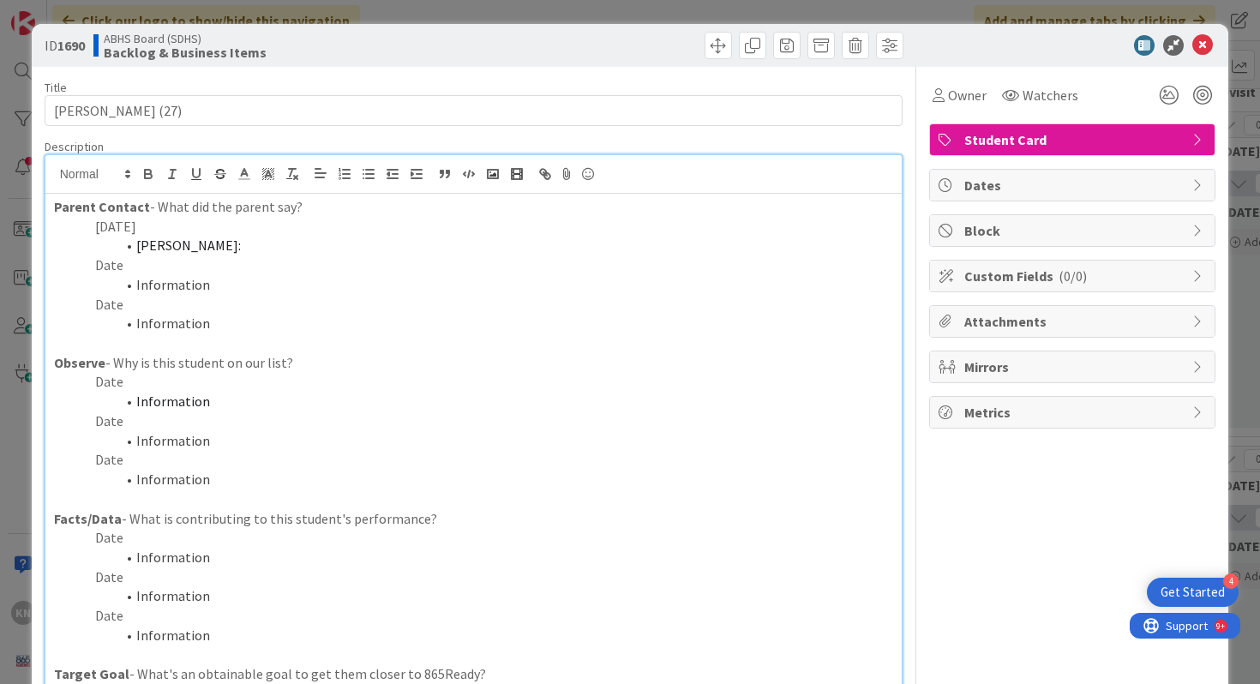
click at [111, 382] on p "Date" at bounding box center [474, 382] width 840 height 20
click at [154, 399] on span "Information" at bounding box center [173, 400] width 74 height 17
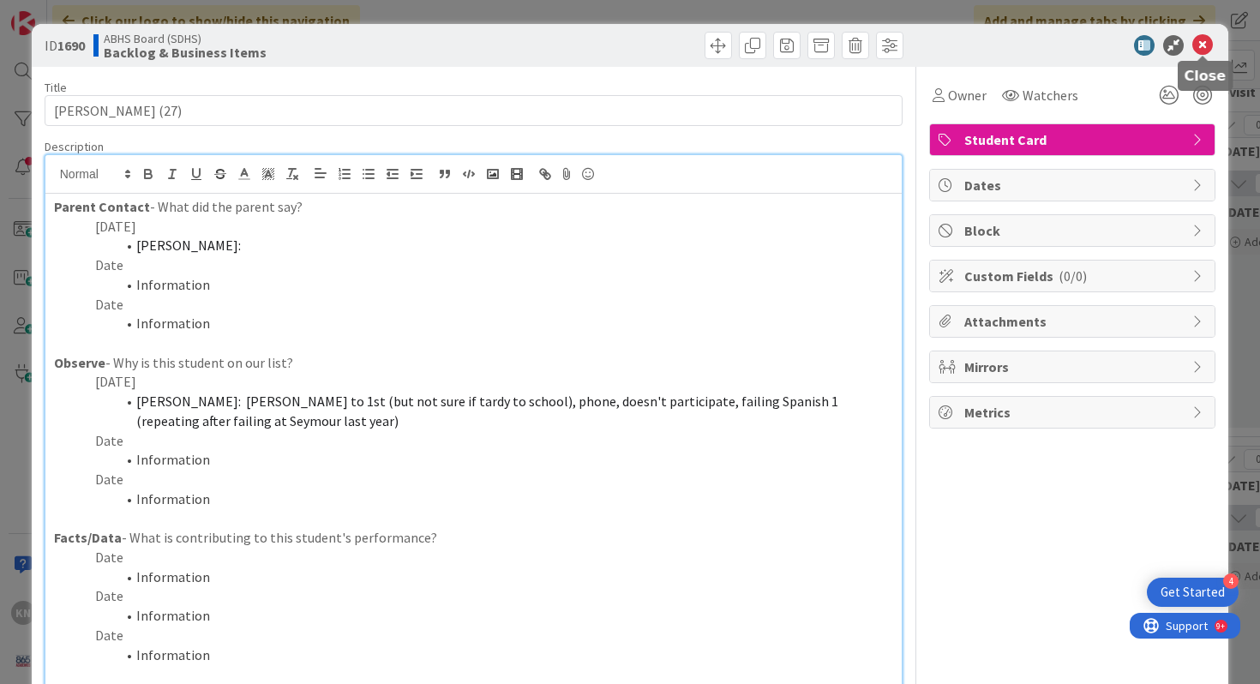
click at [1206, 48] on icon at bounding box center [1202, 45] width 21 height 21
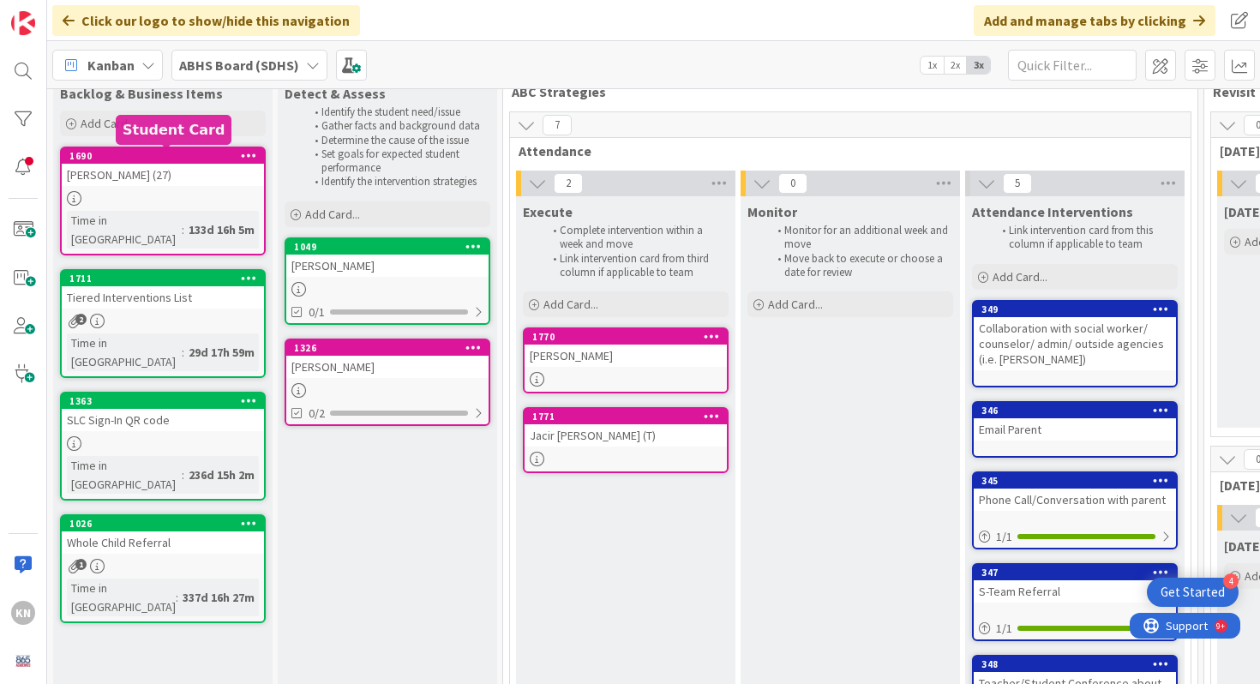
click at [165, 158] on div "1690" at bounding box center [166, 156] width 195 height 12
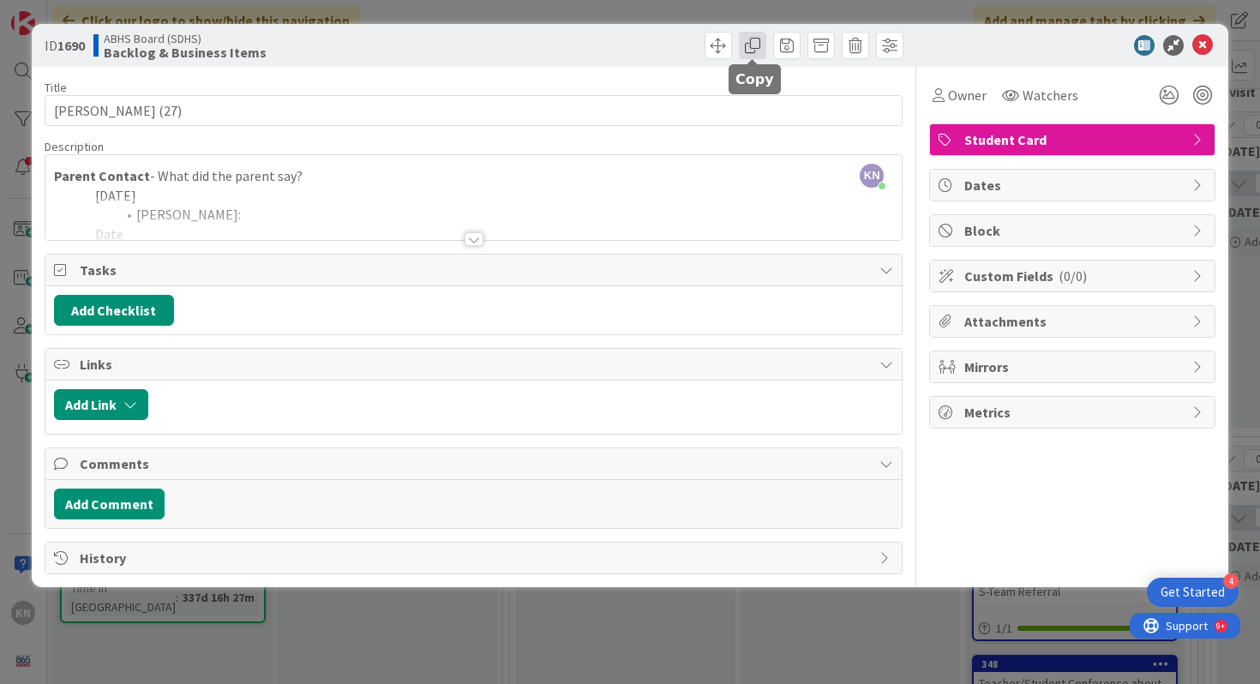
click at [755, 40] on span at bounding box center [752, 45] width 27 height 27
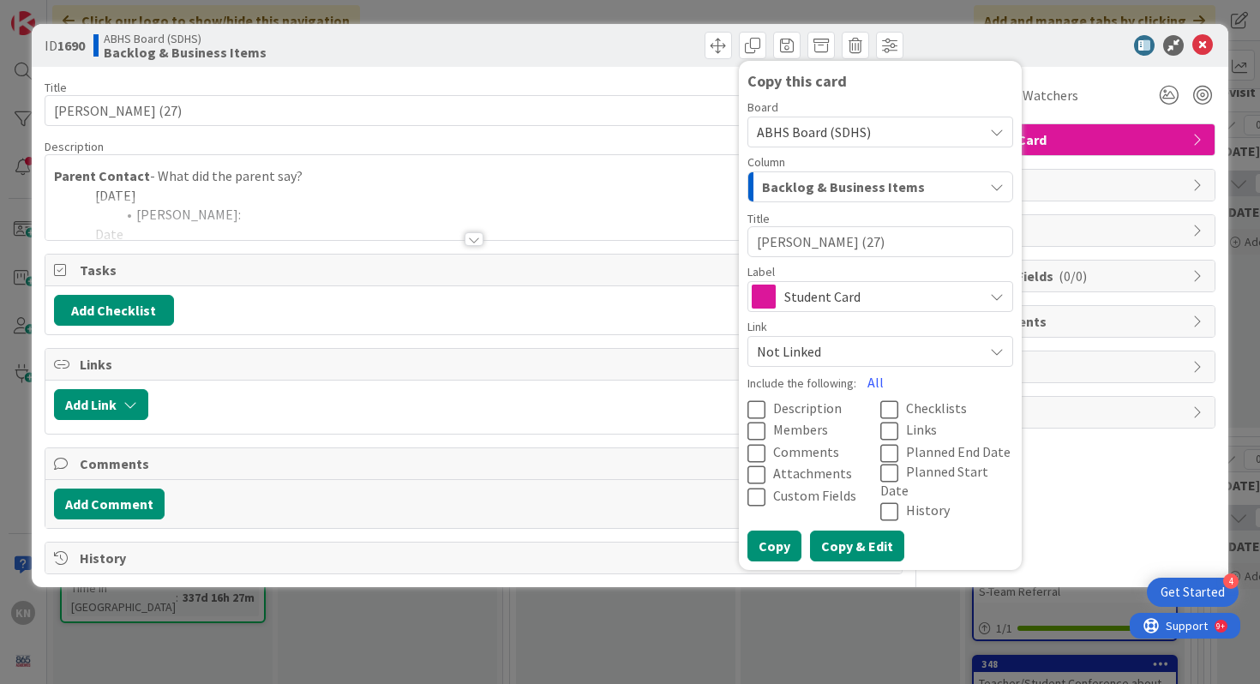
click at [841, 532] on button "Copy & Edit" at bounding box center [857, 545] width 94 height 31
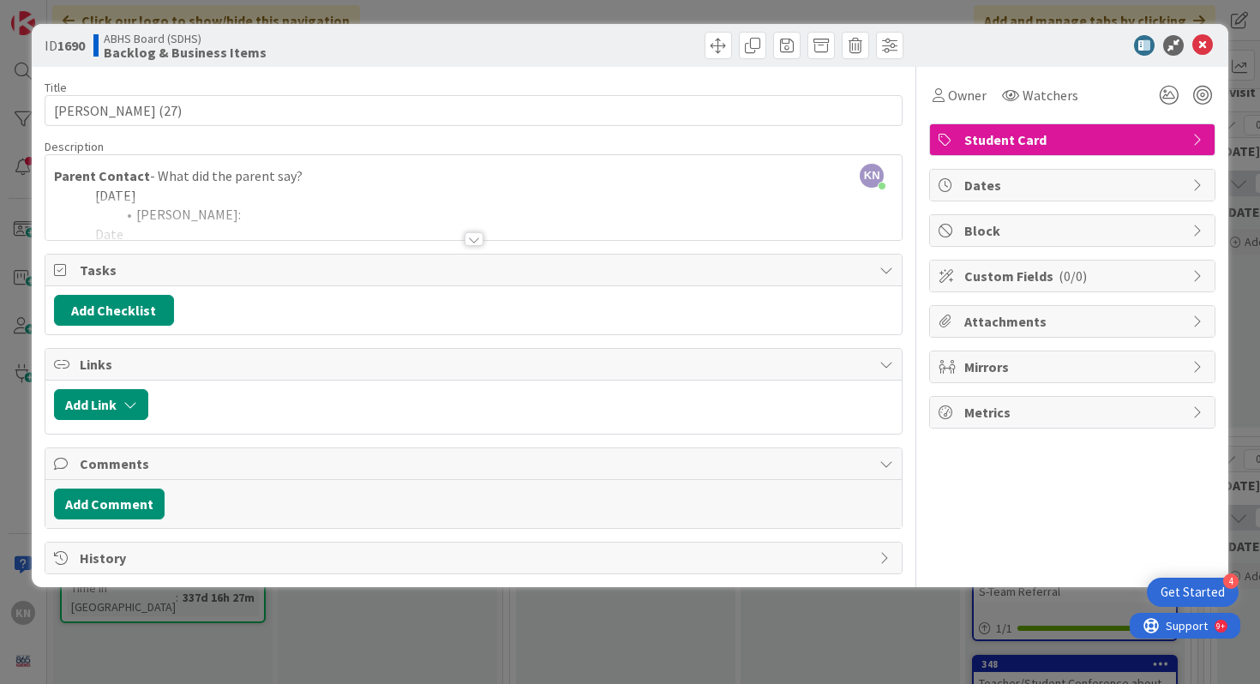
type textarea "x"
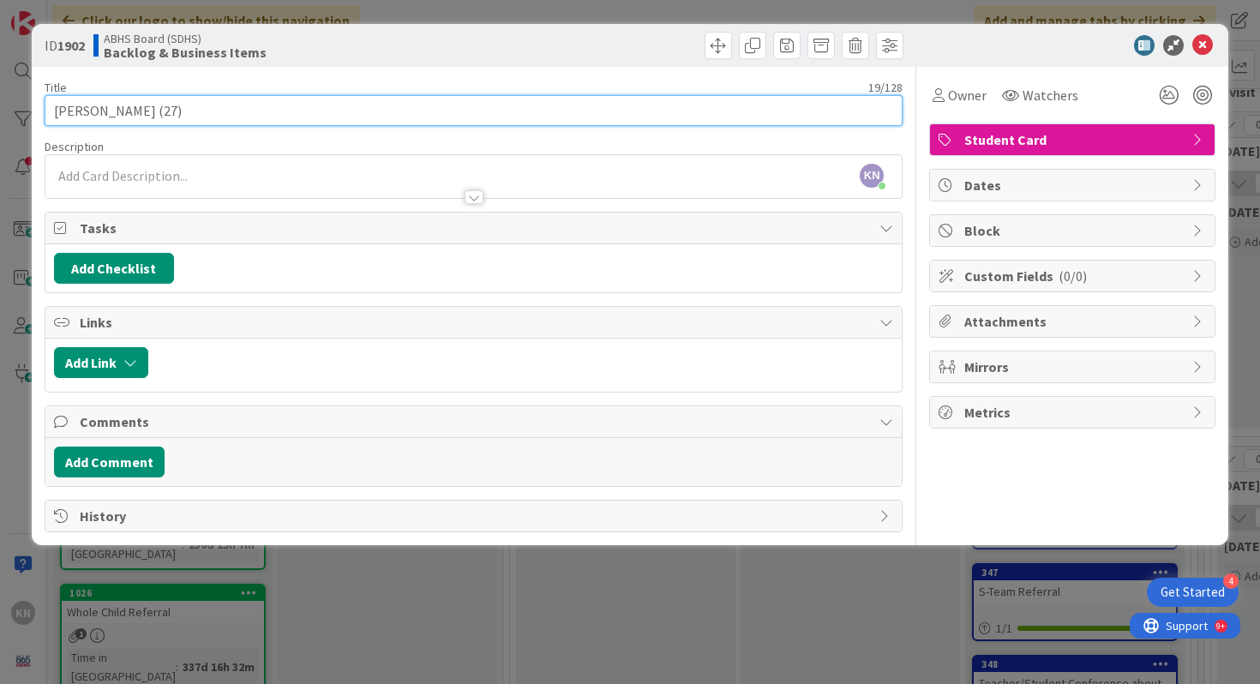
click at [163, 111] on input "Tayliee Carver (27)" at bounding box center [474, 110] width 859 height 31
click at [126, 108] on input "Tayliee Carver (27)" at bounding box center [474, 110] width 859 height 31
click at [170, 108] on input "Student Template (27)" at bounding box center [474, 110] width 859 height 31
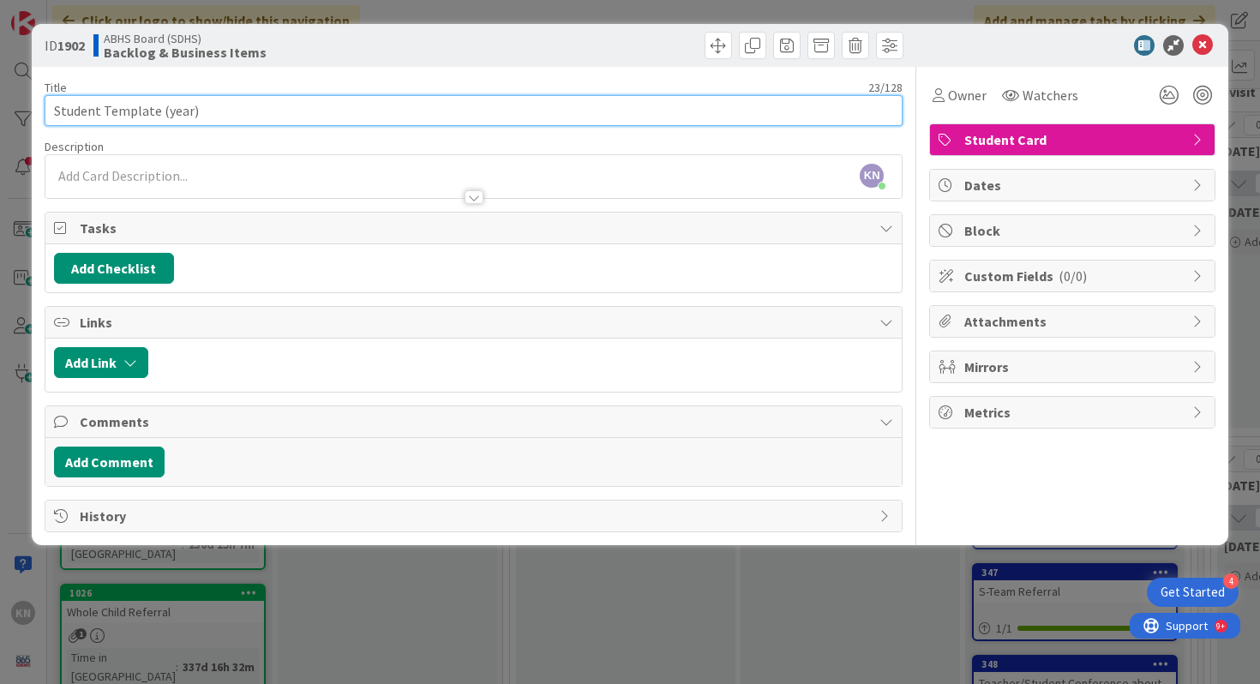
type input "Student Template (year)"
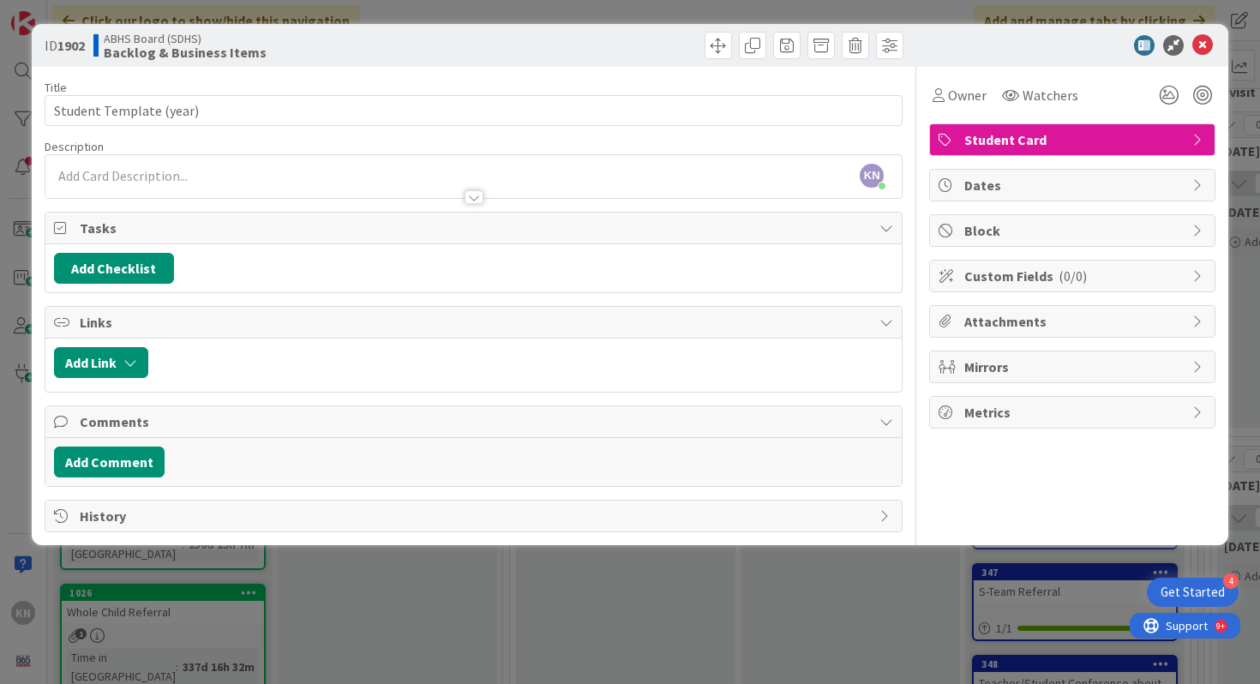
click at [475, 198] on div at bounding box center [473, 197] width 19 height 14
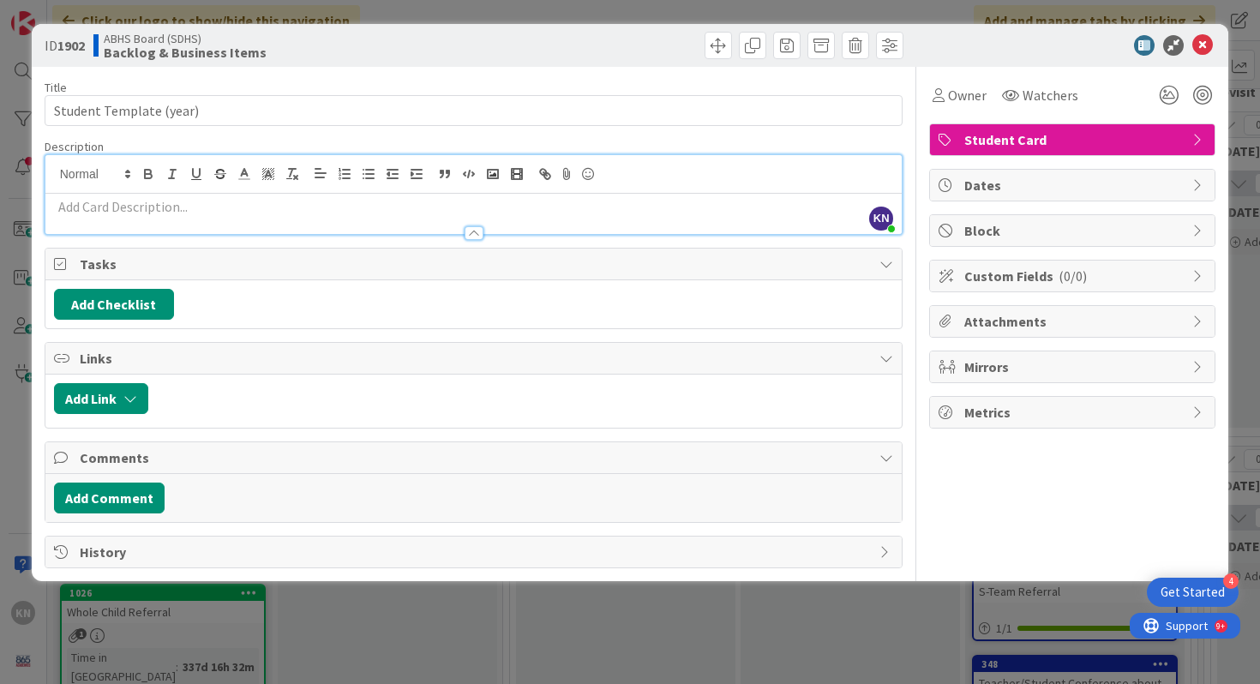
click at [476, 235] on div at bounding box center [473, 233] width 19 height 14
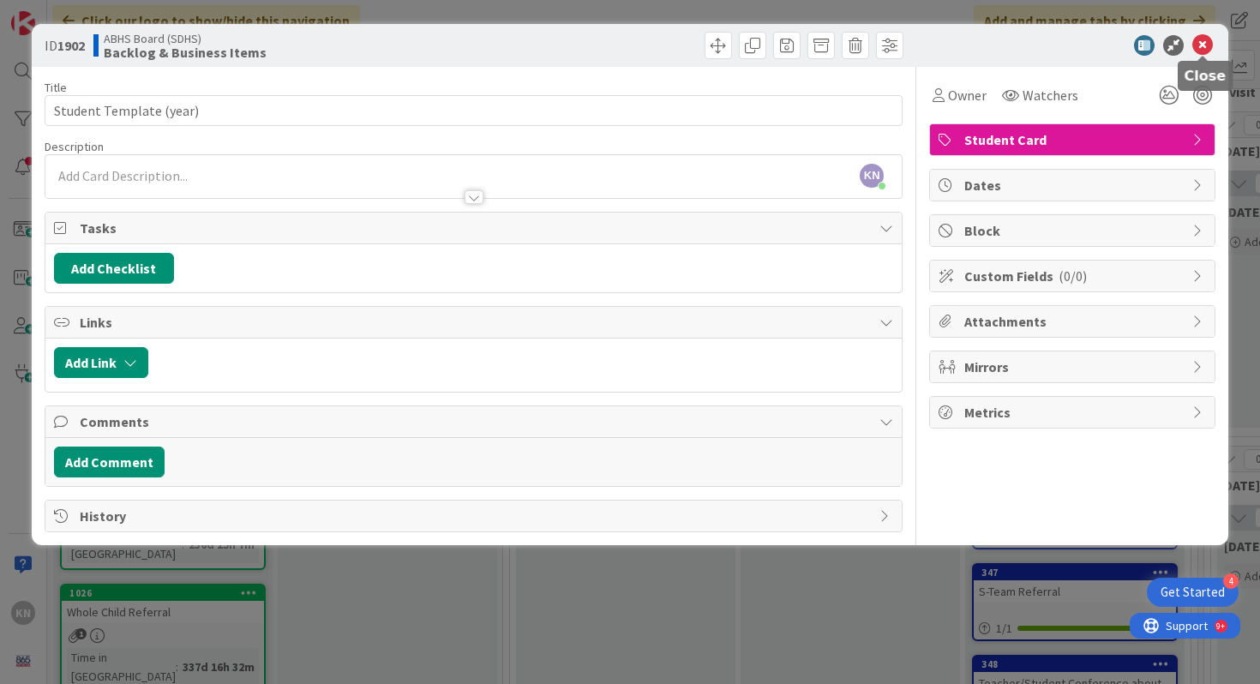
click at [1206, 43] on icon at bounding box center [1202, 45] width 21 height 21
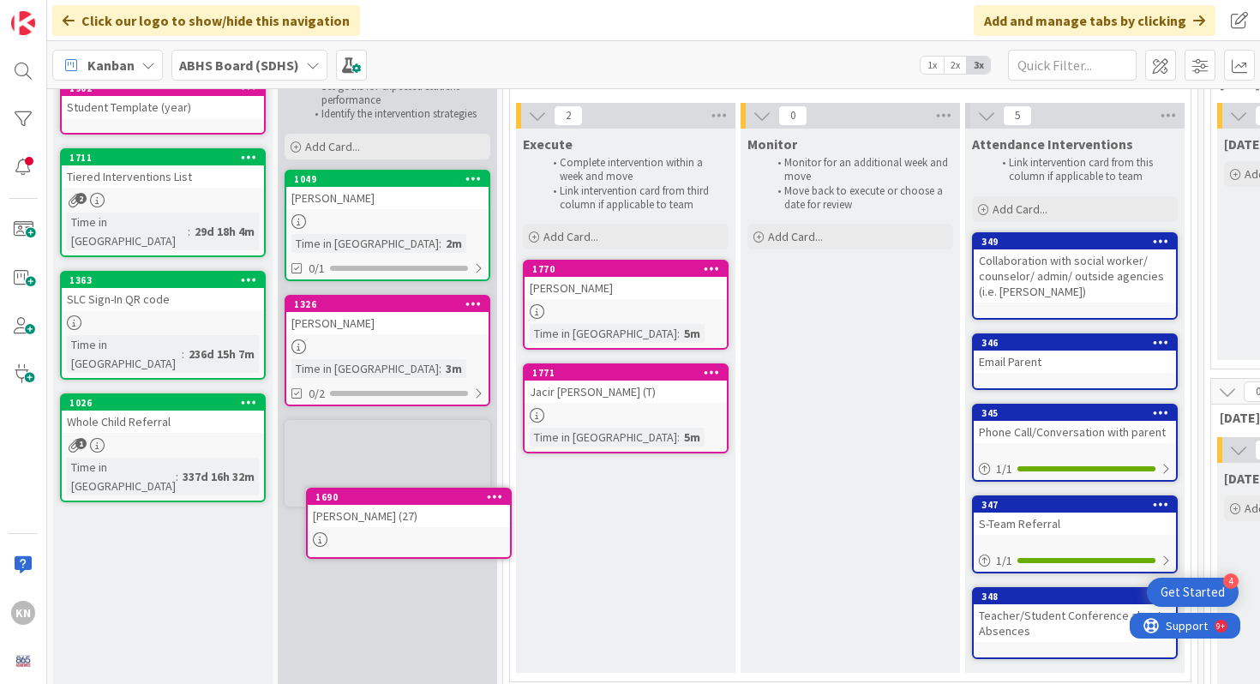
scroll to position [124, 0]
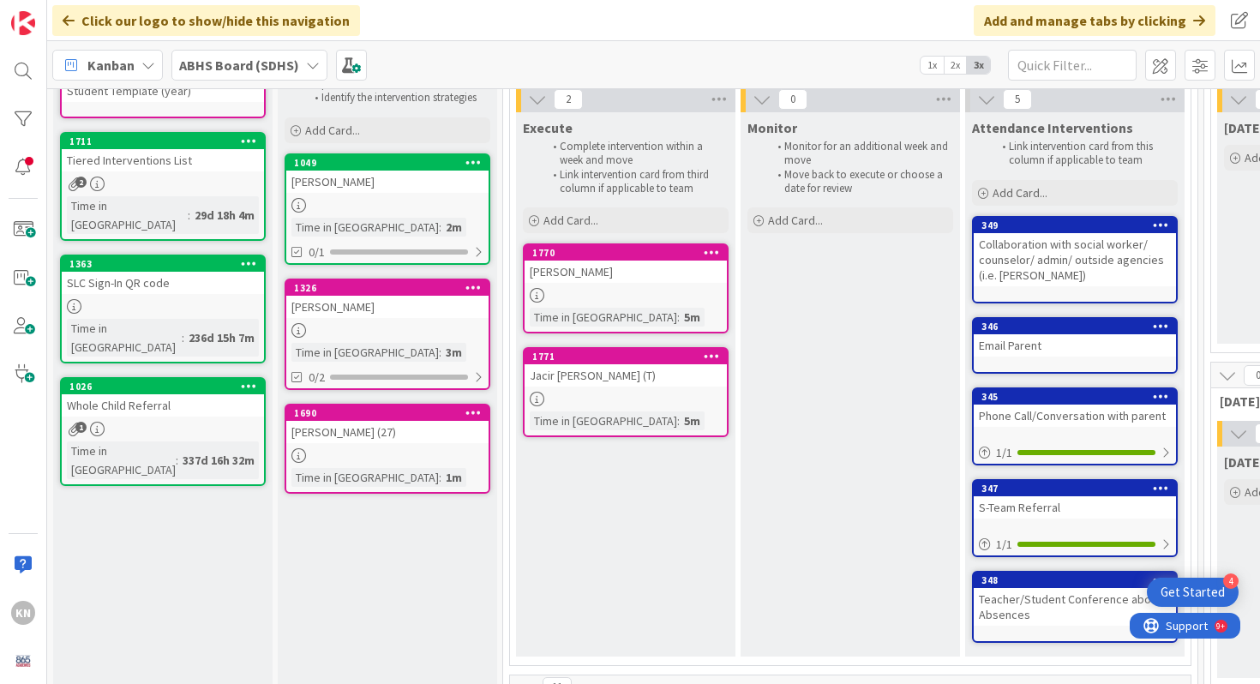
click at [367, 440] on div "Tayliee Carver (27)" at bounding box center [387, 432] width 202 height 22
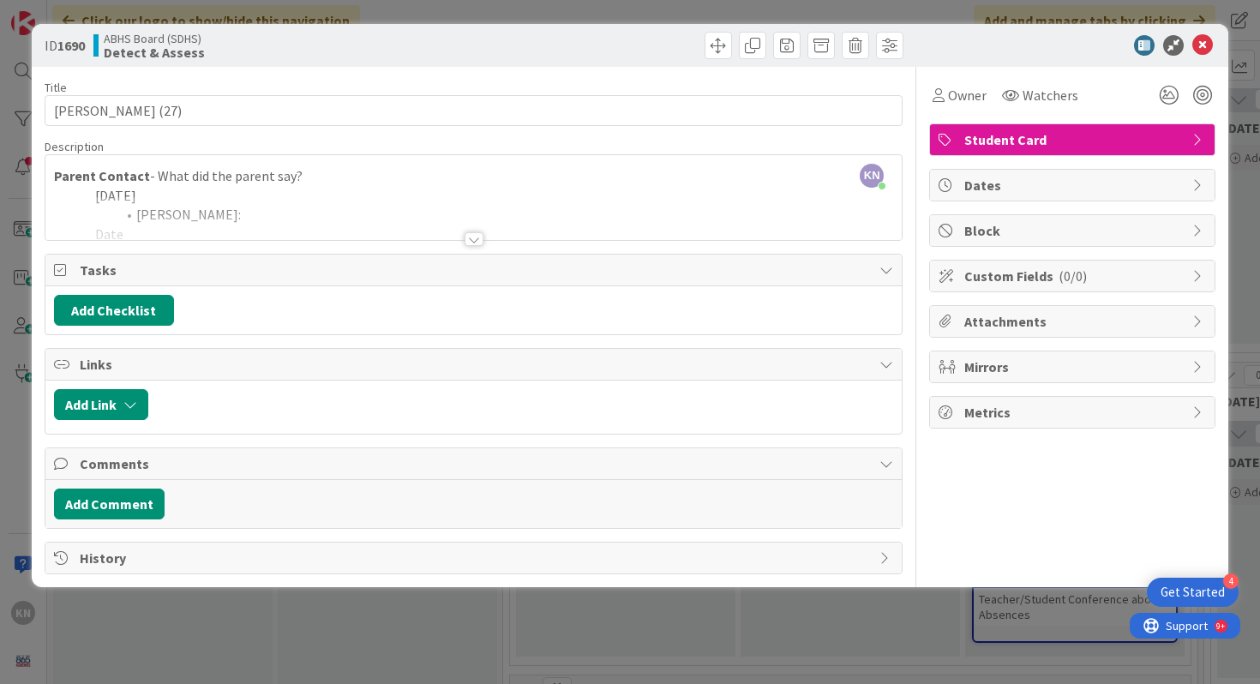
click at [468, 240] on div at bounding box center [473, 239] width 19 height 14
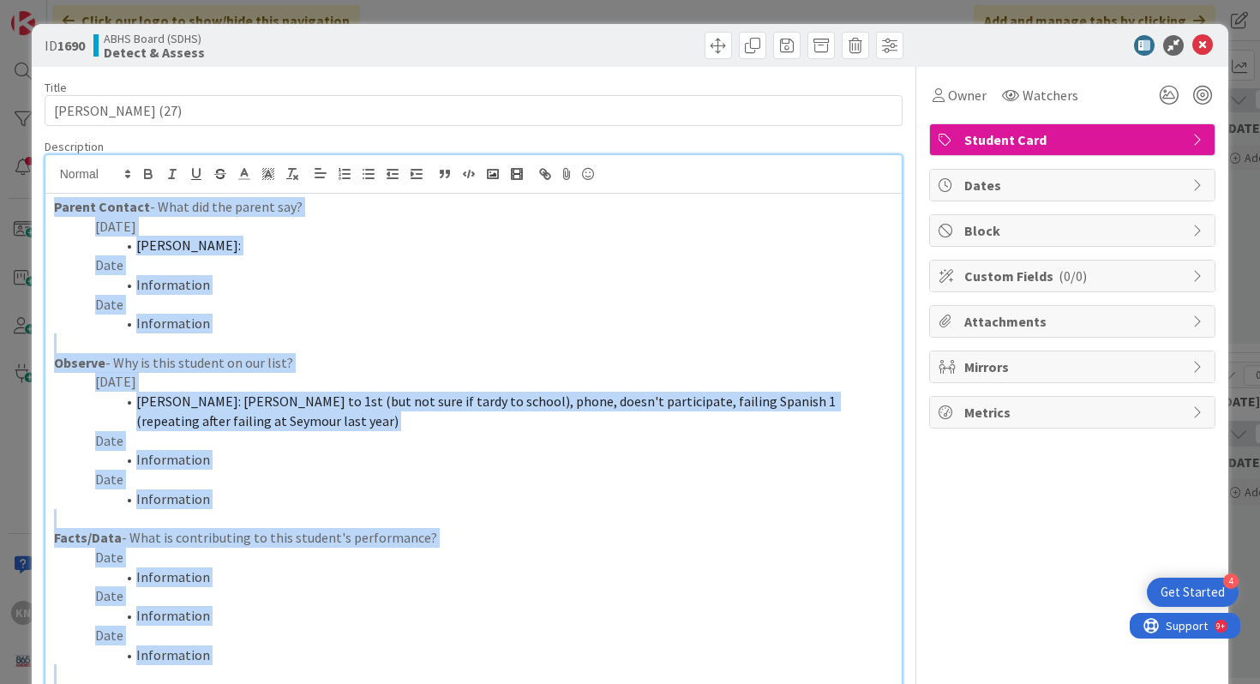
drag, startPoint x: 51, startPoint y: 208, endPoint x: 326, endPoint y: 671, distance: 538.7
click at [326, 671] on div "Parent Contact - What did the parent say? 8/28/25 Fisher: Date Information Date…" at bounding box center [473, 516] width 857 height 644
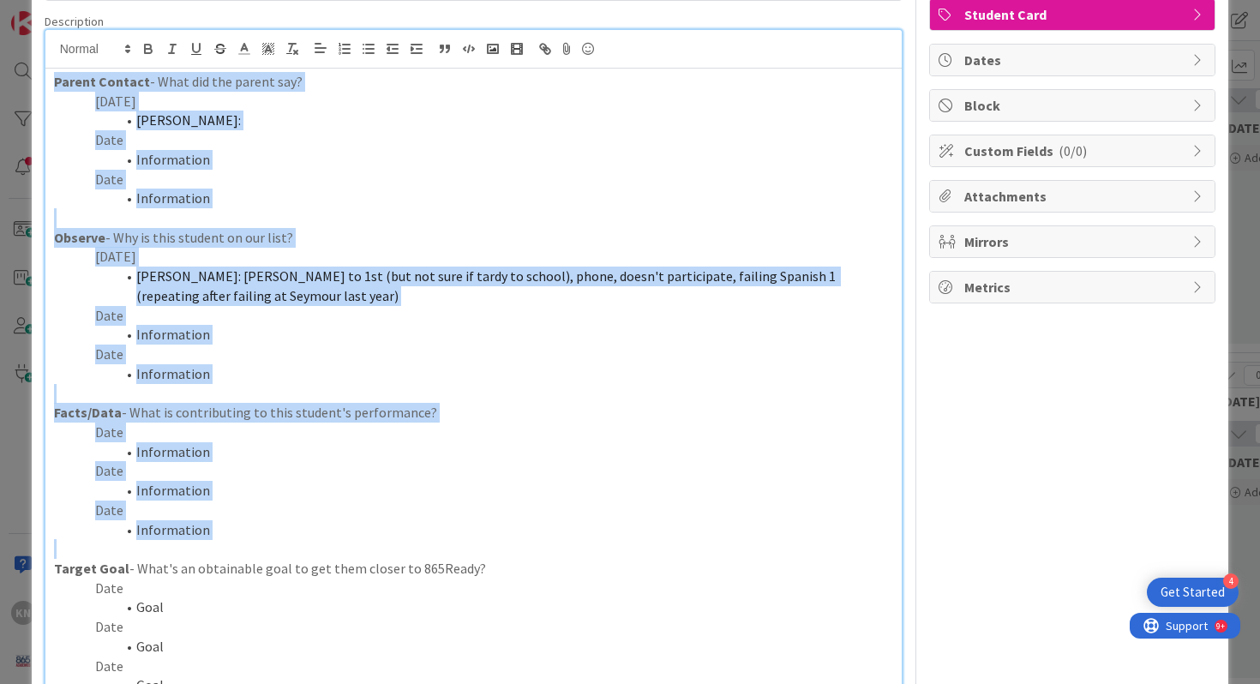
scroll to position [129, 0]
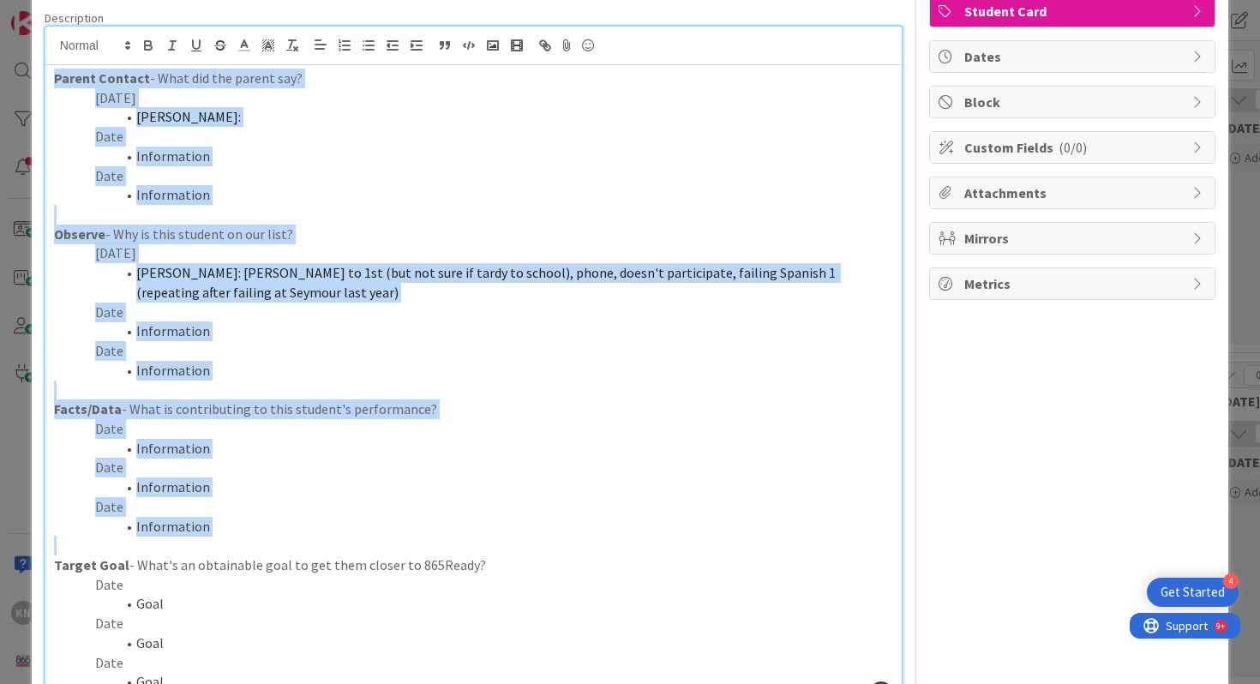
click at [434, 552] on p at bounding box center [474, 546] width 840 height 20
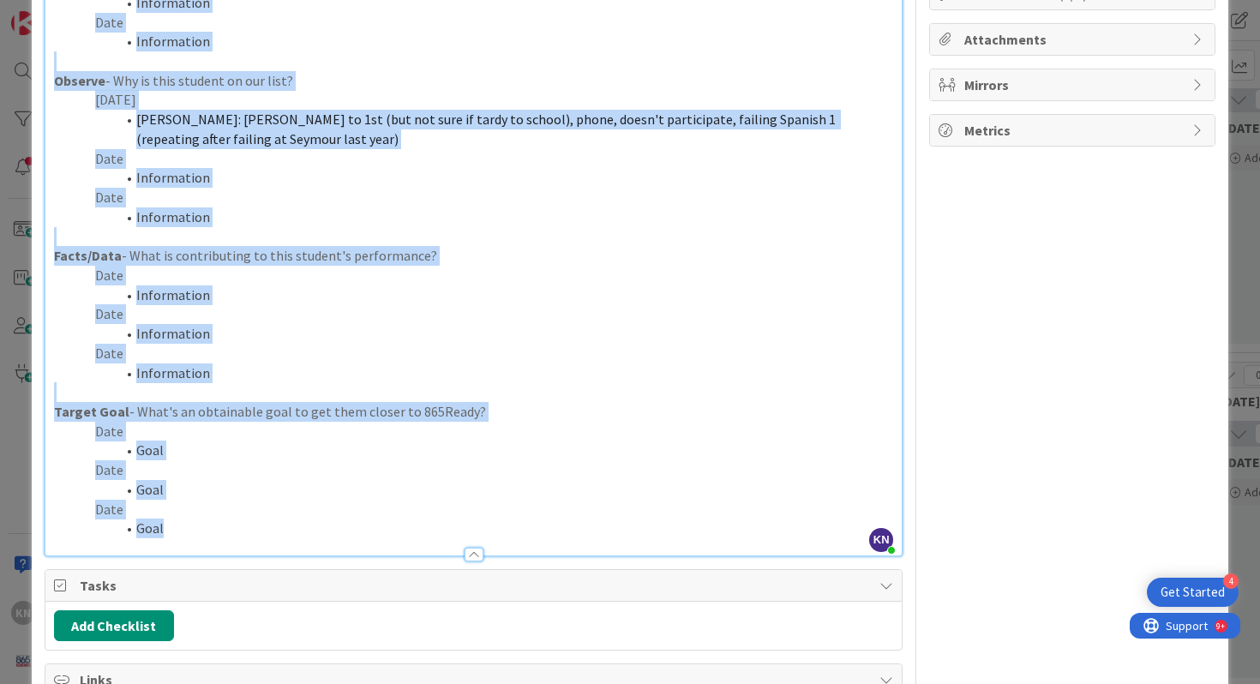
scroll to position [388, 0]
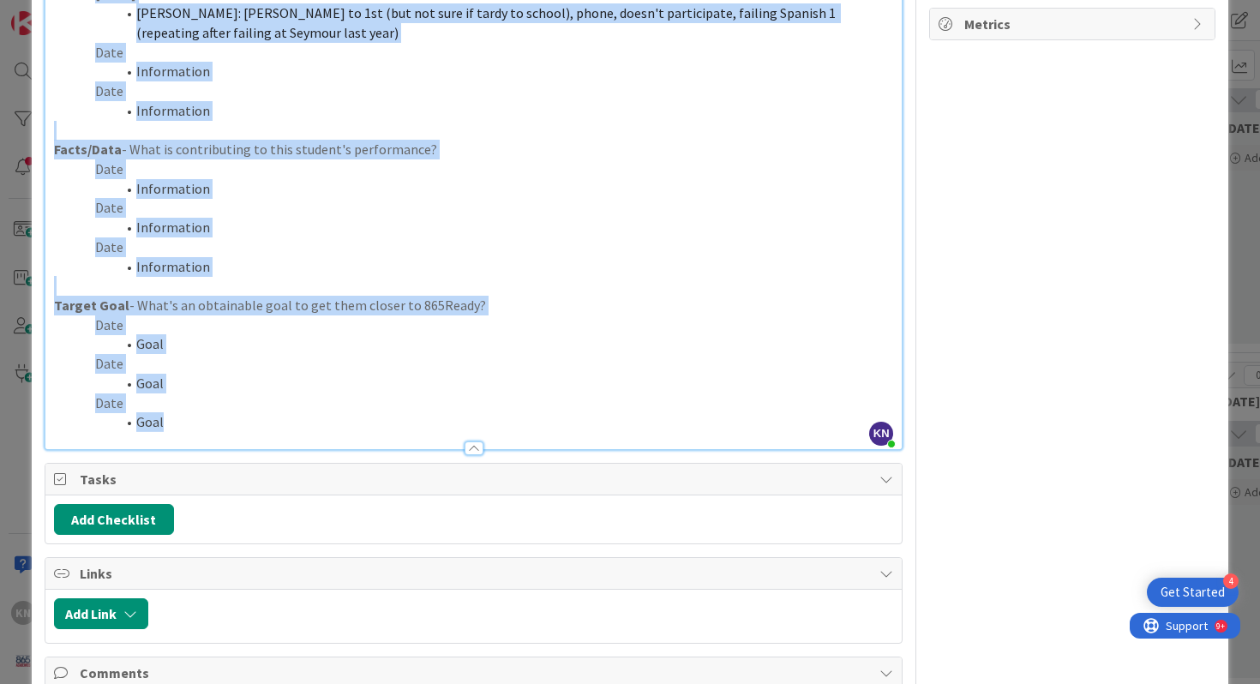
drag, startPoint x: 56, startPoint y: 77, endPoint x: 226, endPoint y: 466, distance: 424.8
click at [226, 466] on div "Title 19 / 128 Tayliee Carver (27) Description KN Kimberley Nixon just joined P…" at bounding box center [474, 231] width 859 height 1105
copy div "Parent Contact - What did the parent say? 8/28/25 Fisher: Date Information Date…"
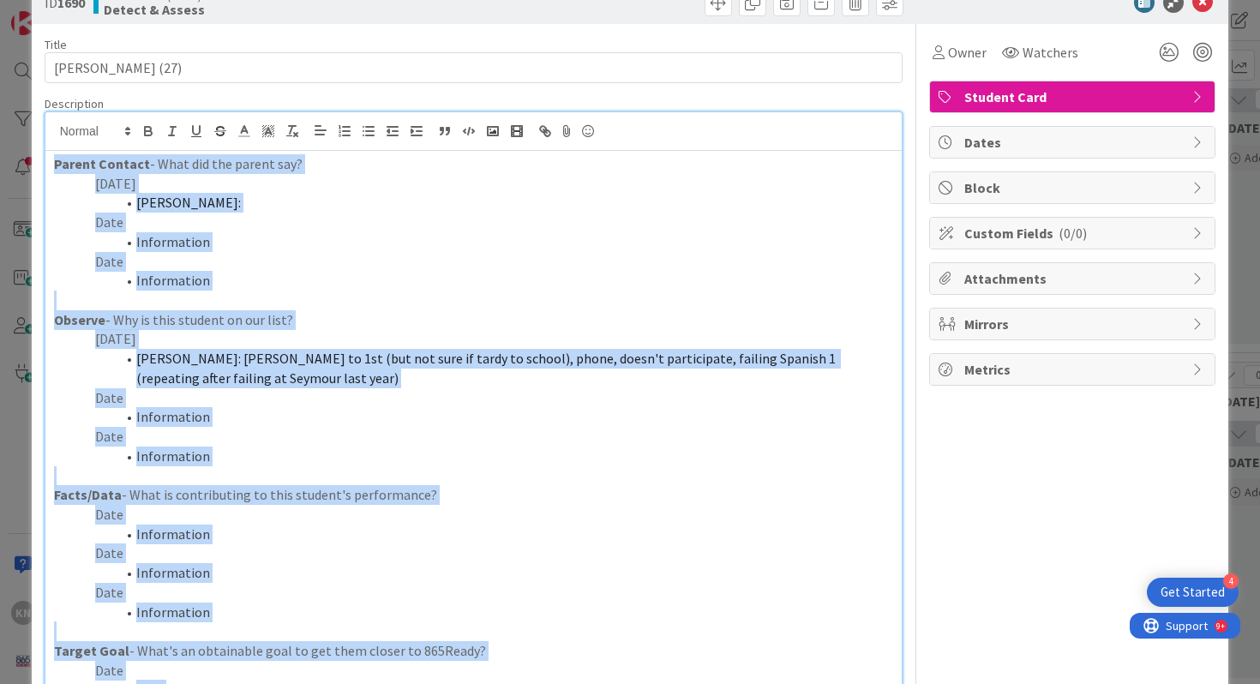
scroll to position [0, 0]
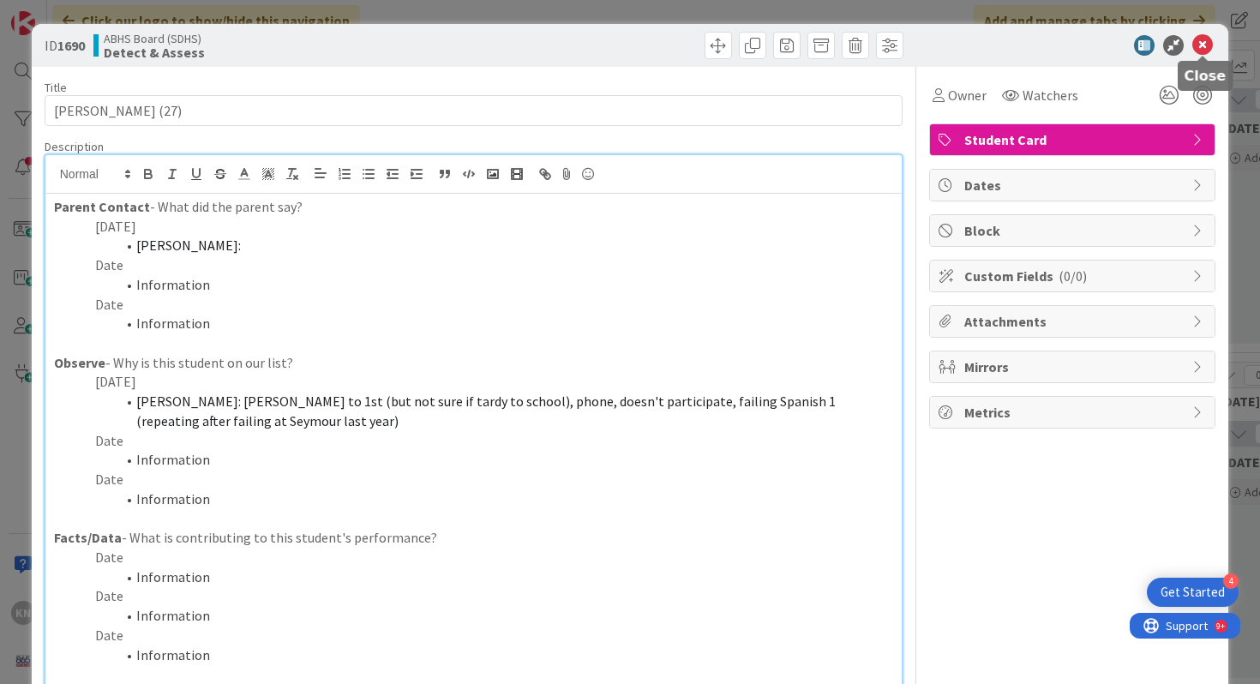
click at [1200, 48] on icon at bounding box center [1202, 45] width 21 height 21
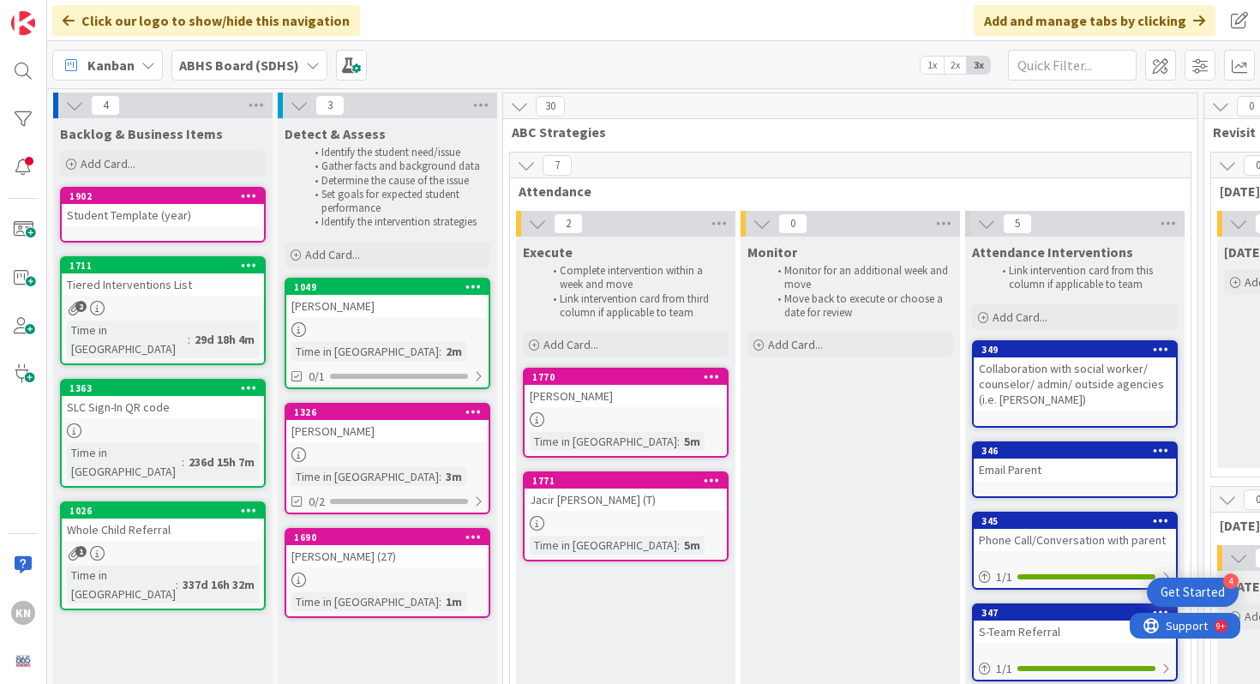
click at [175, 207] on div "Student Template (year)" at bounding box center [163, 215] width 202 height 22
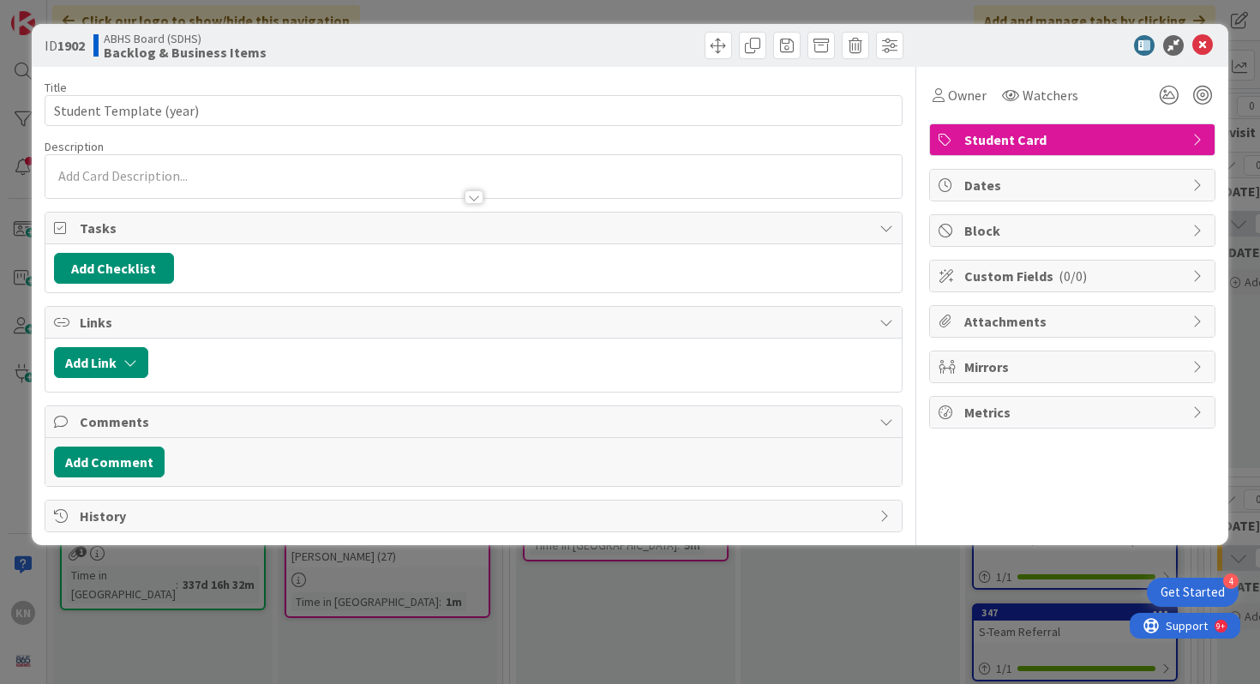
click at [470, 194] on div at bounding box center [473, 197] width 19 height 14
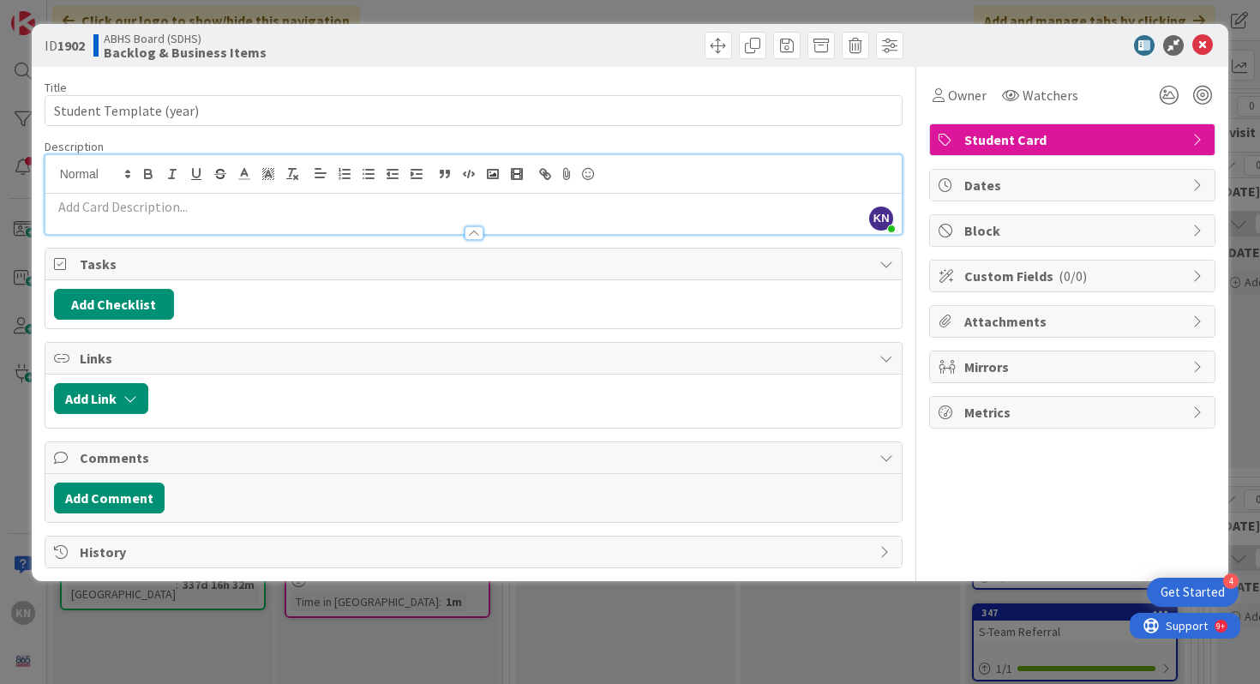
click at [118, 206] on p at bounding box center [474, 207] width 840 height 20
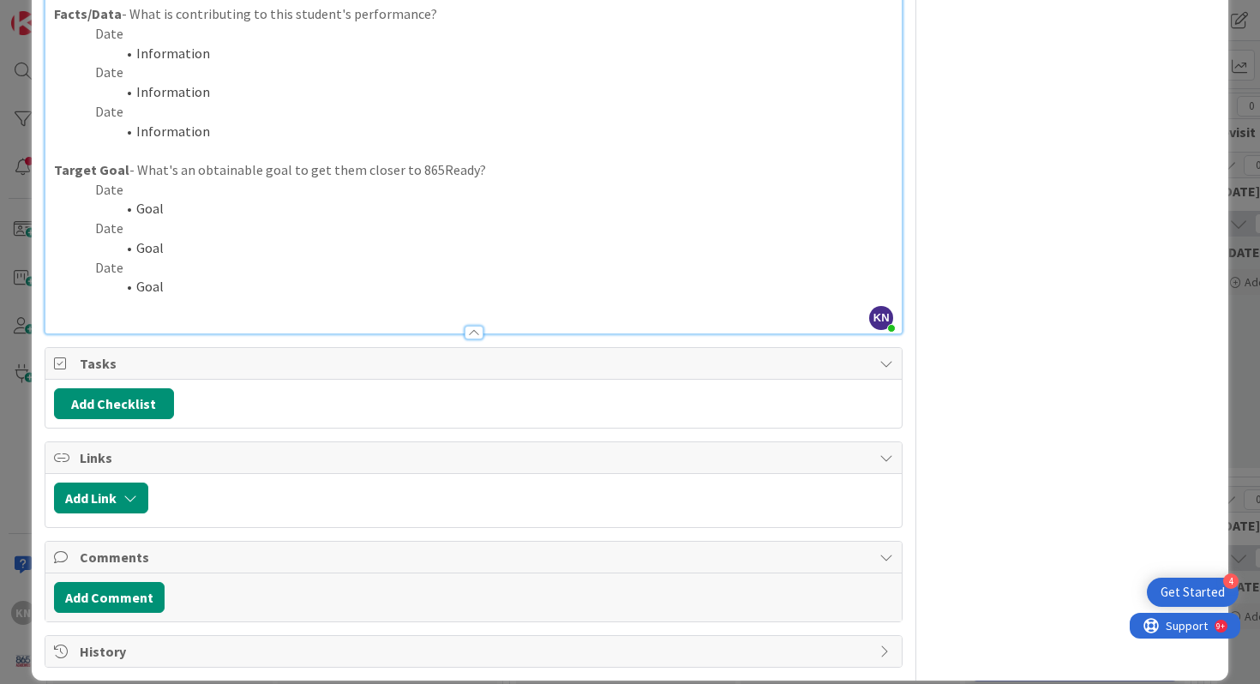
scroll to position [523, 0]
click at [470, 332] on div at bounding box center [473, 333] width 19 height 14
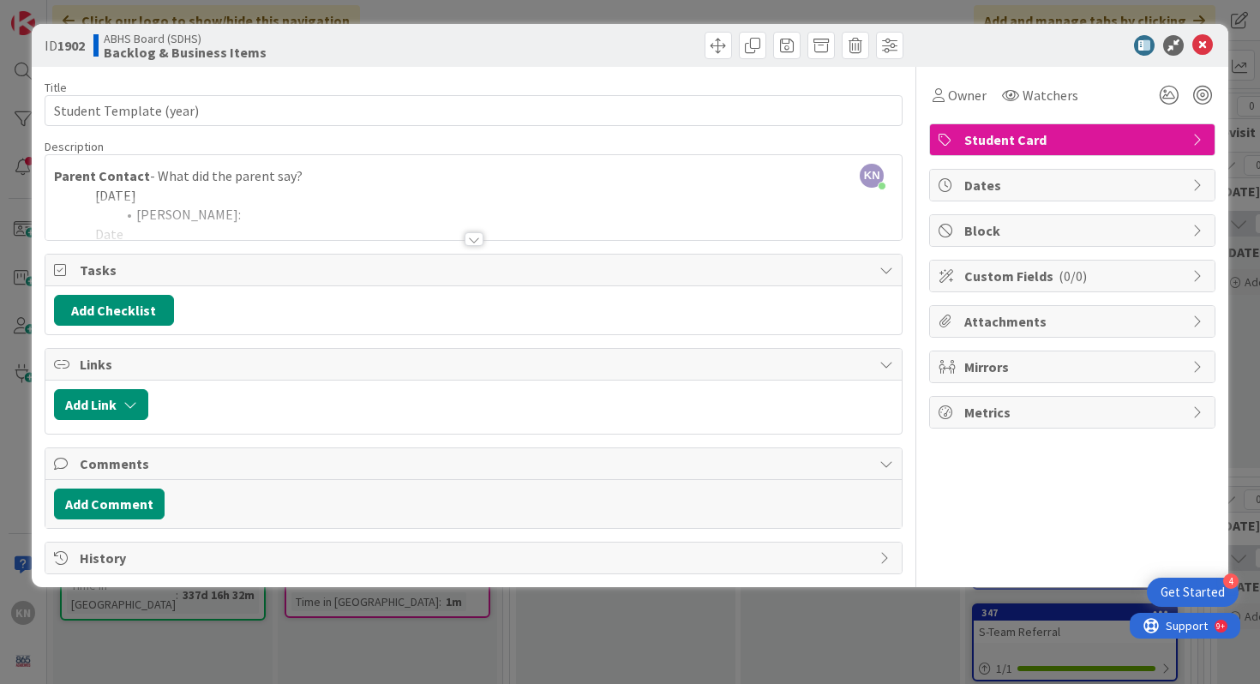
scroll to position [0, 0]
click at [263, 205] on div at bounding box center [473, 218] width 857 height 44
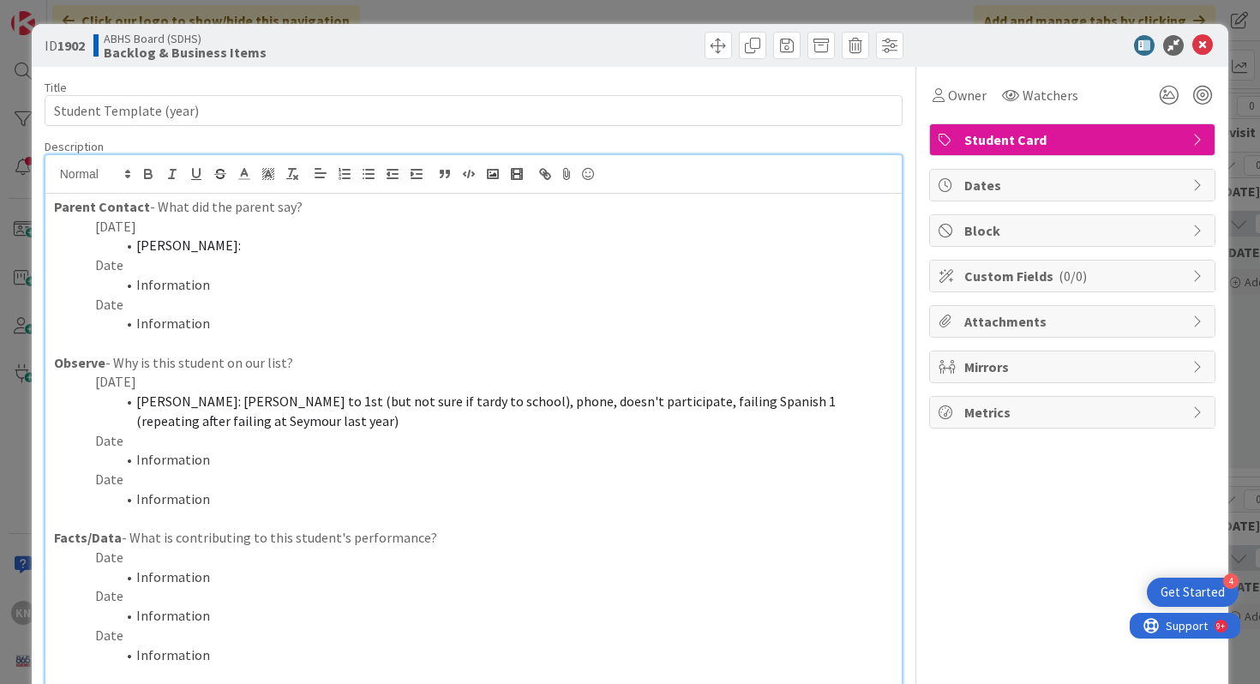
click at [159, 245] on span "Fisher:" at bounding box center [188, 244] width 105 height 17
drag, startPoint x: 93, startPoint y: 265, endPoint x: 207, endPoint y: 280, distance: 115.0
click at [207, 280] on div "Parent Contact - What did the parent say? 8/28/25 I: Date Information Date Info…" at bounding box center [473, 525] width 857 height 663
copy div "Date Information"
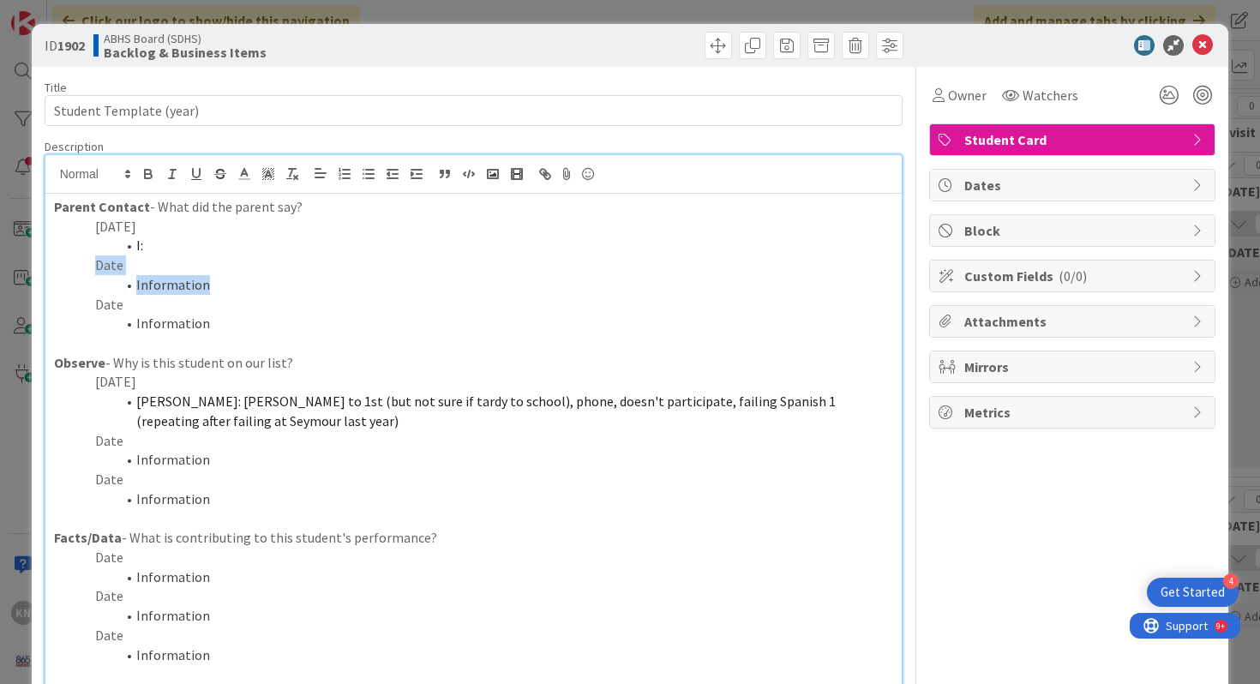
drag, startPoint x: 91, startPoint y: 224, endPoint x: 147, endPoint y: 240, distance: 58.9
click at [147, 241] on div "Parent Contact - What did the parent say? 8/28/25 I: Date Information Date Info…" at bounding box center [473, 525] width 857 height 663
drag, startPoint x: 95, startPoint y: 441, endPoint x: 213, endPoint y: 455, distance: 118.2
click at [213, 455] on div "Parent Contact - What did the parent say? Date Information Date Information Dat…" at bounding box center [473, 525] width 857 height 663
copy div "Date Information"
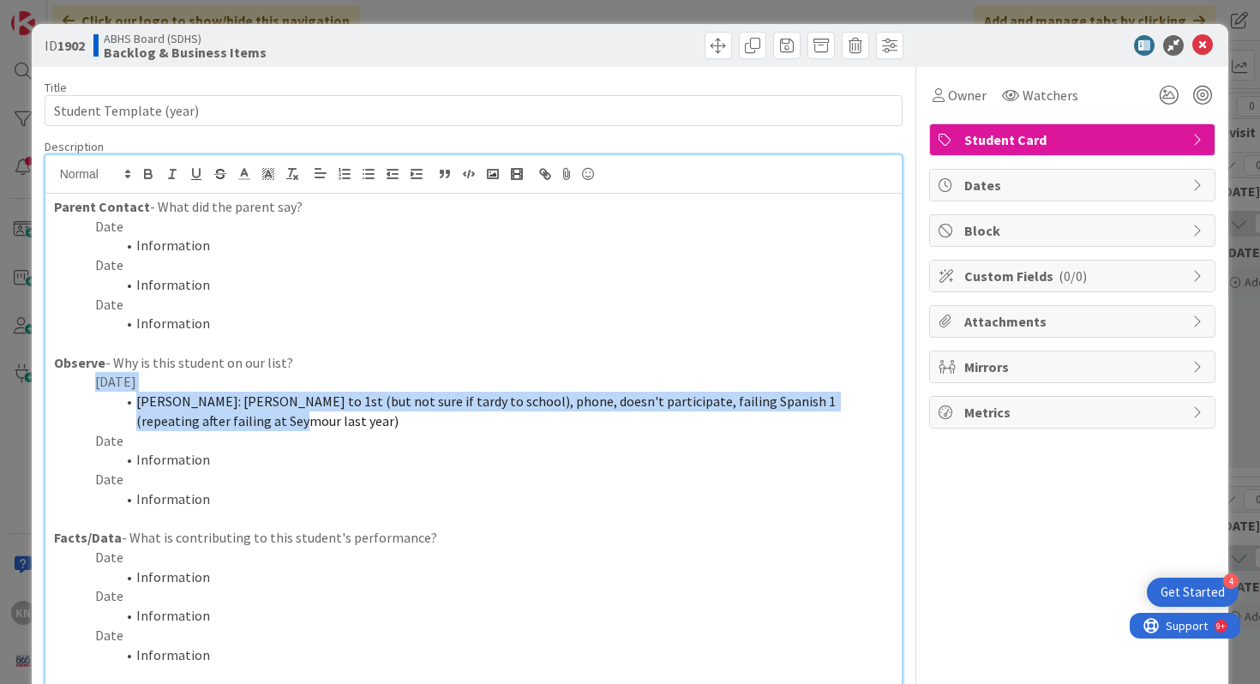
drag, startPoint x: 96, startPoint y: 384, endPoint x: 202, endPoint y: 418, distance: 111.6
click at [202, 418] on div "Parent Contact - What did the parent say? Date Information Date Information Dat…" at bounding box center [473, 525] width 857 height 663
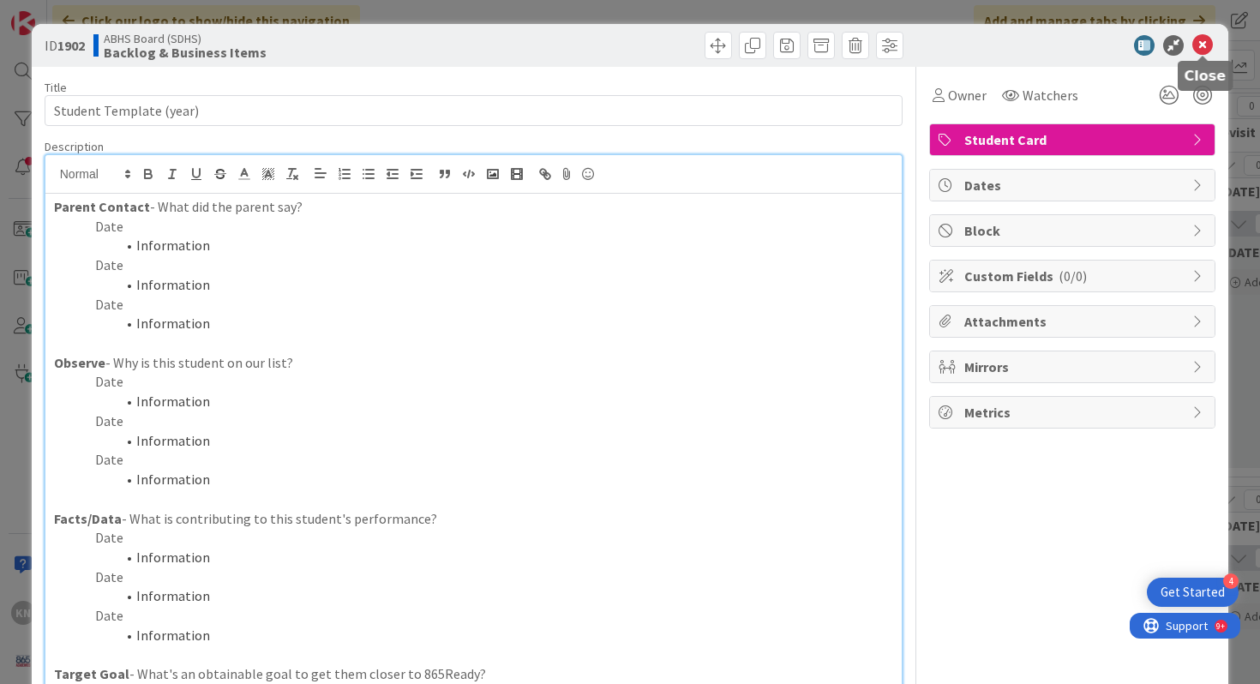
click at [1204, 45] on icon at bounding box center [1202, 45] width 21 height 21
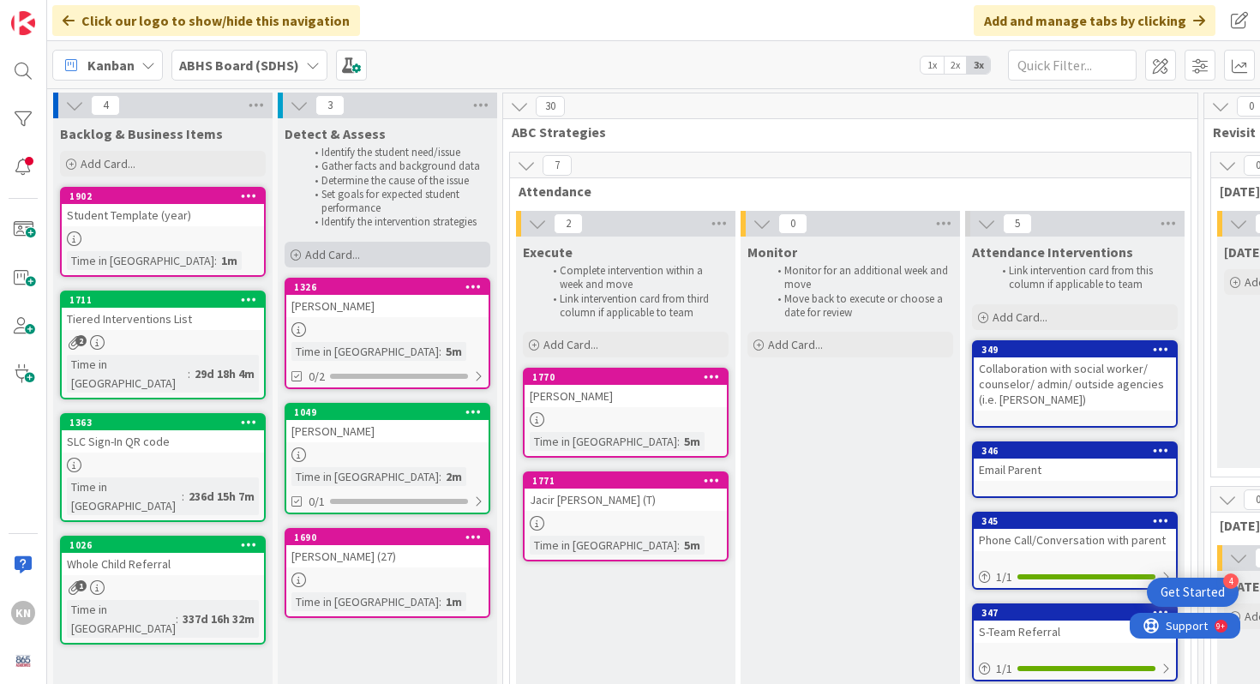
click at [334, 252] on span "Add Card..." at bounding box center [332, 254] width 55 height 15
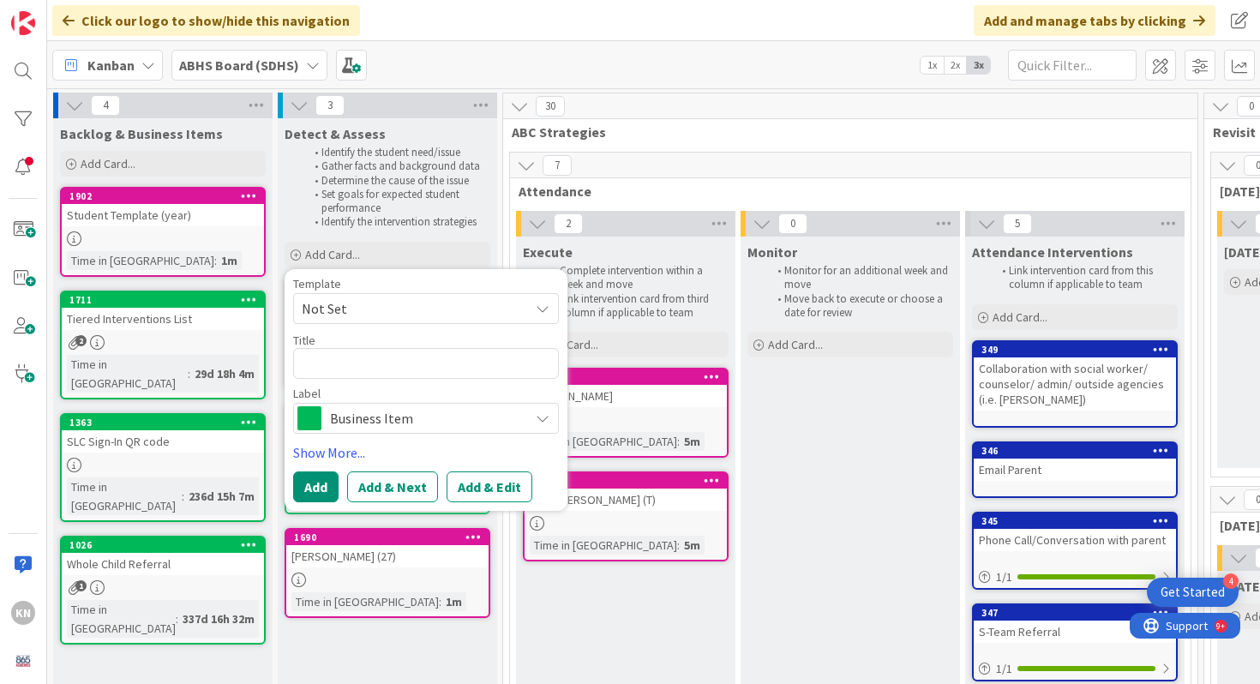
click at [390, 297] on span "Not Set" at bounding box center [409, 308] width 214 height 22
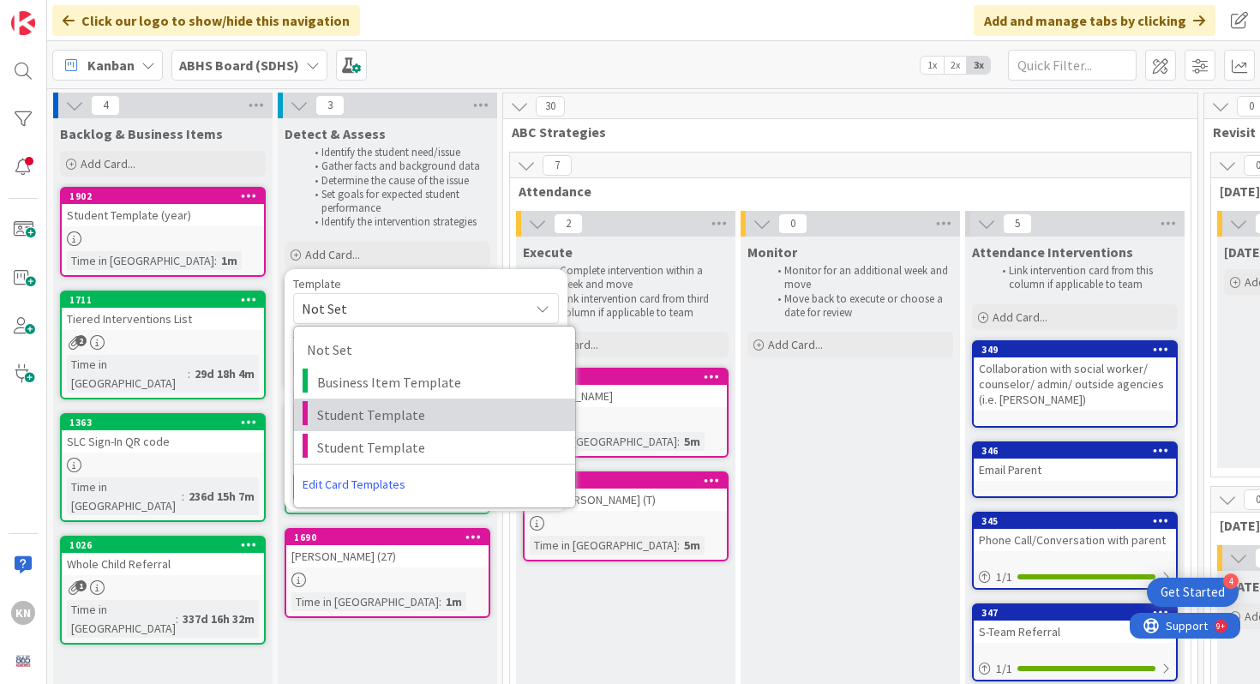
click at [359, 413] on span "Student Template" at bounding box center [439, 415] width 245 height 22
type textarea "x"
type textarea "Student Template"
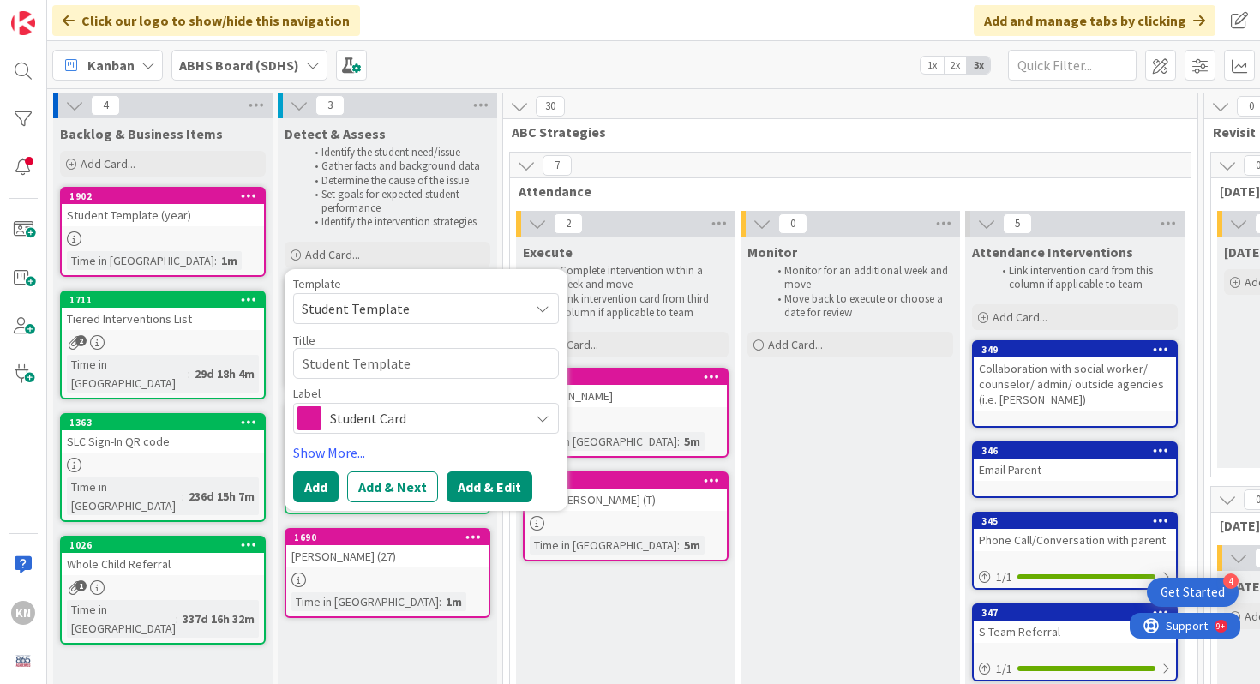
click at [476, 489] on button "Add & Edit" at bounding box center [489, 486] width 86 height 31
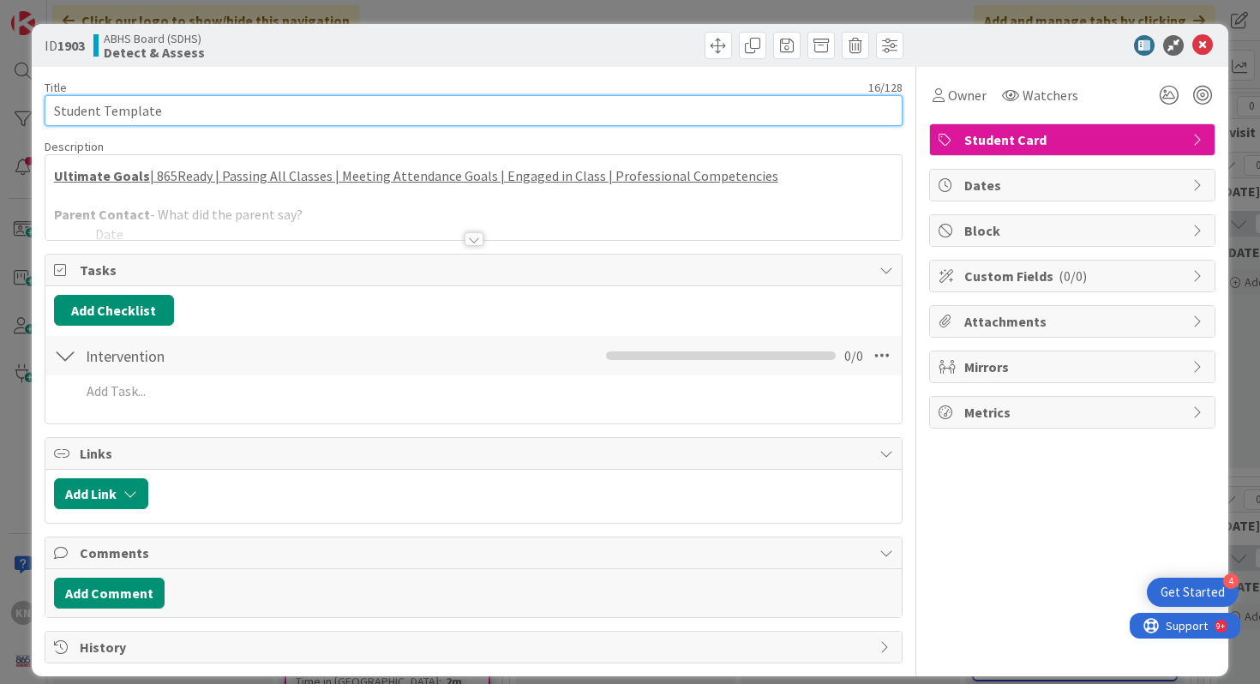
click at [248, 110] on input "Student Template" at bounding box center [474, 110] width 859 height 31
type input "S"
type input "Mary Lopez Vazquez (28)"
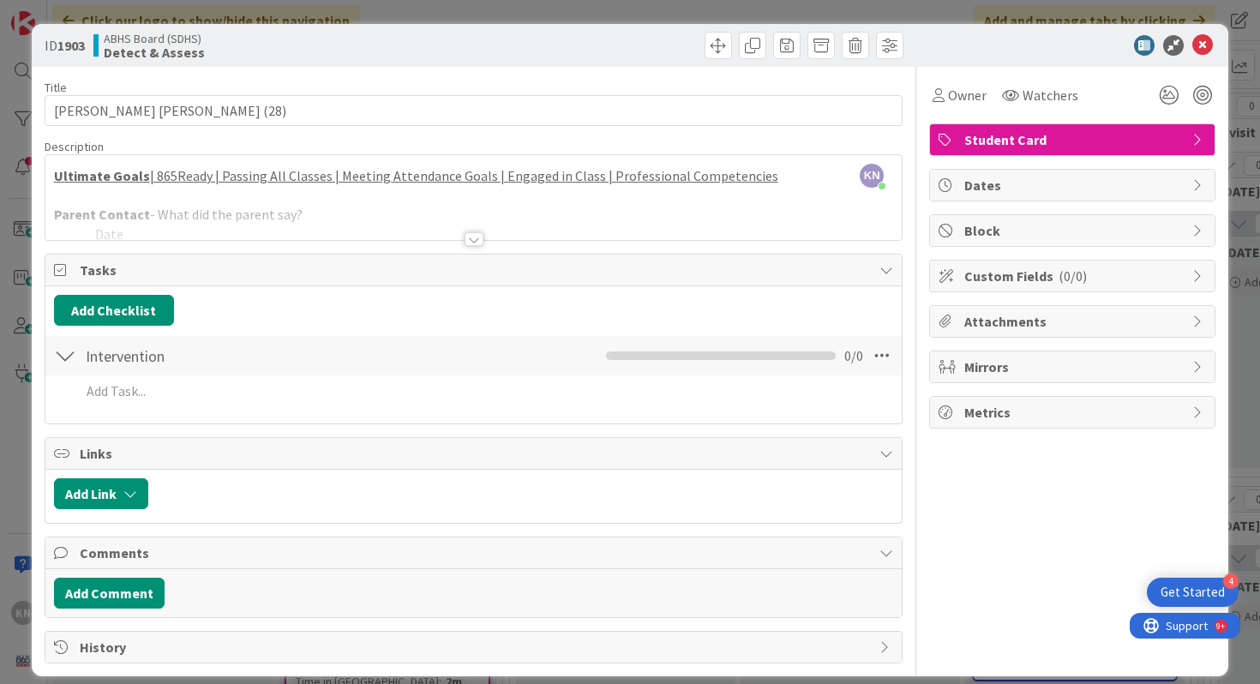
click at [473, 243] on div at bounding box center [473, 239] width 19 height 14
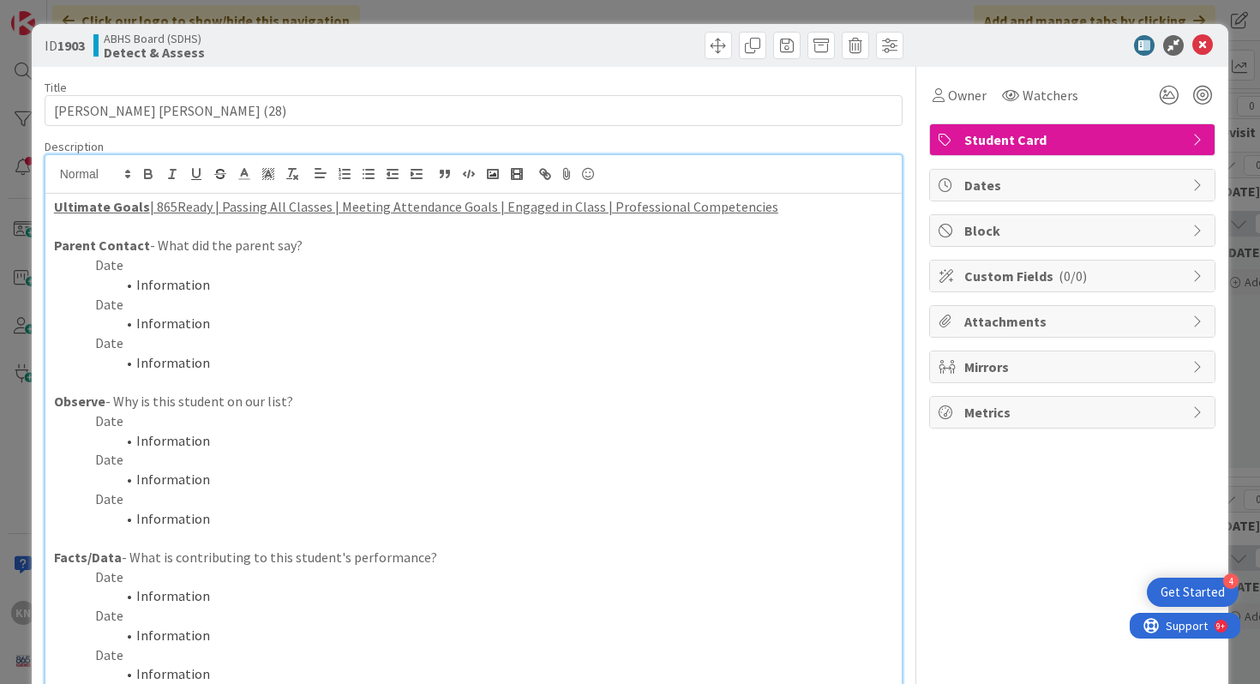
click at [112, 419] on p "Date" at bounding box center [474, 421] width 840 height 20
click at [154, 442] on li "Information" at bounding box center [484, 441] width 819 height 20
click at [184, 441] on li "Absent 5 days to O'Donnell's class" at bounding box center [484, 441] width 819 height 20
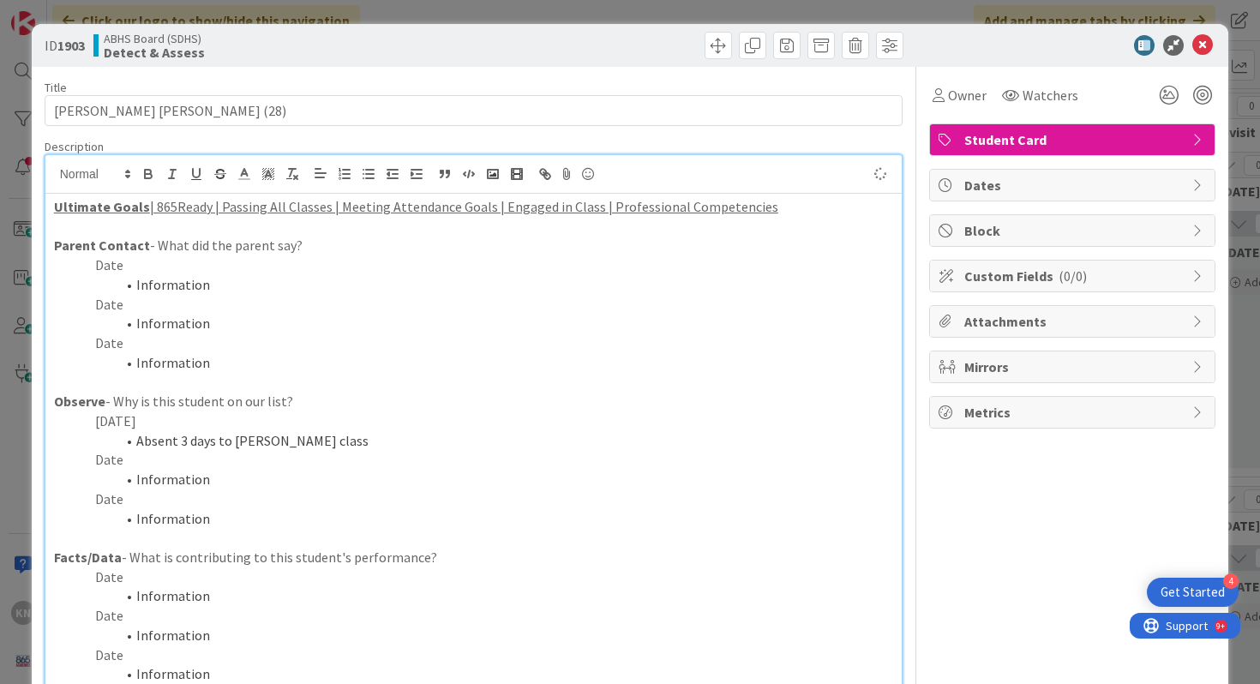
click at [253, 435] on li "Absent 3 days to O'Donnell's class" at bounding box center [484, 441] width 819 height 20
click at [1205, 43] on icon at bounding box center [1202, 45] width 21 height 21
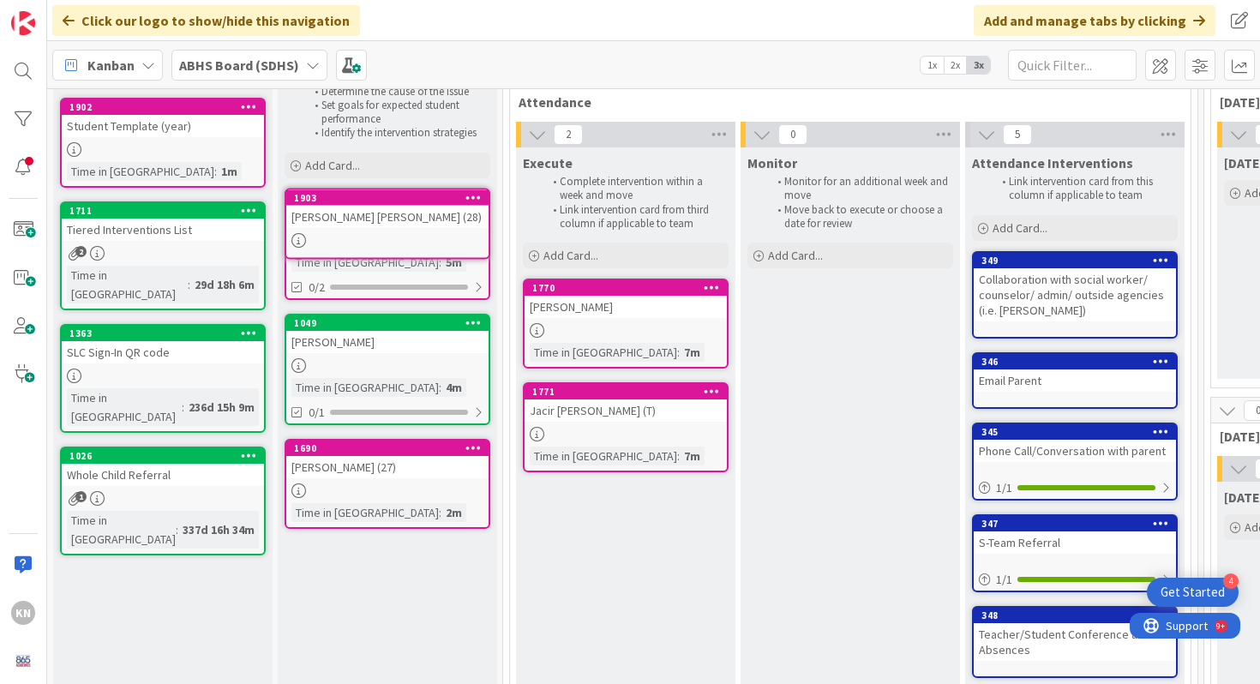
scroll to position [63, 0]
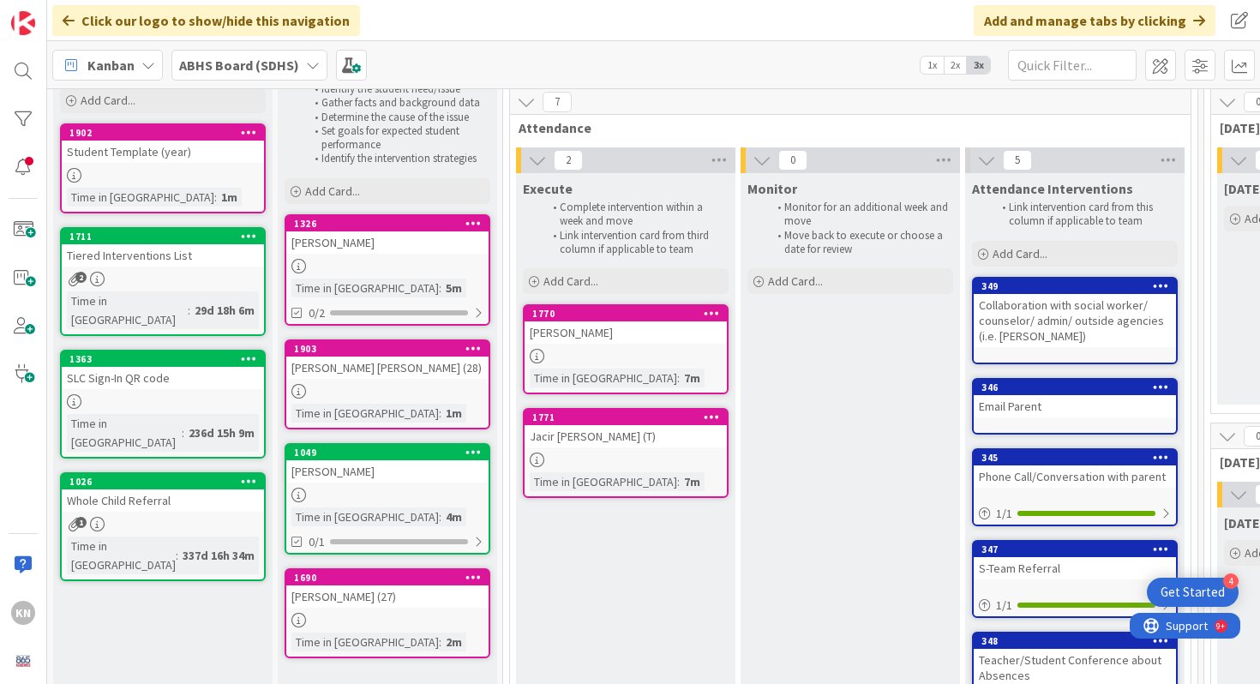
click at [374, 469] on div "Khamaurie Chaney" at bounding box center [387, 471] width 202 height 22
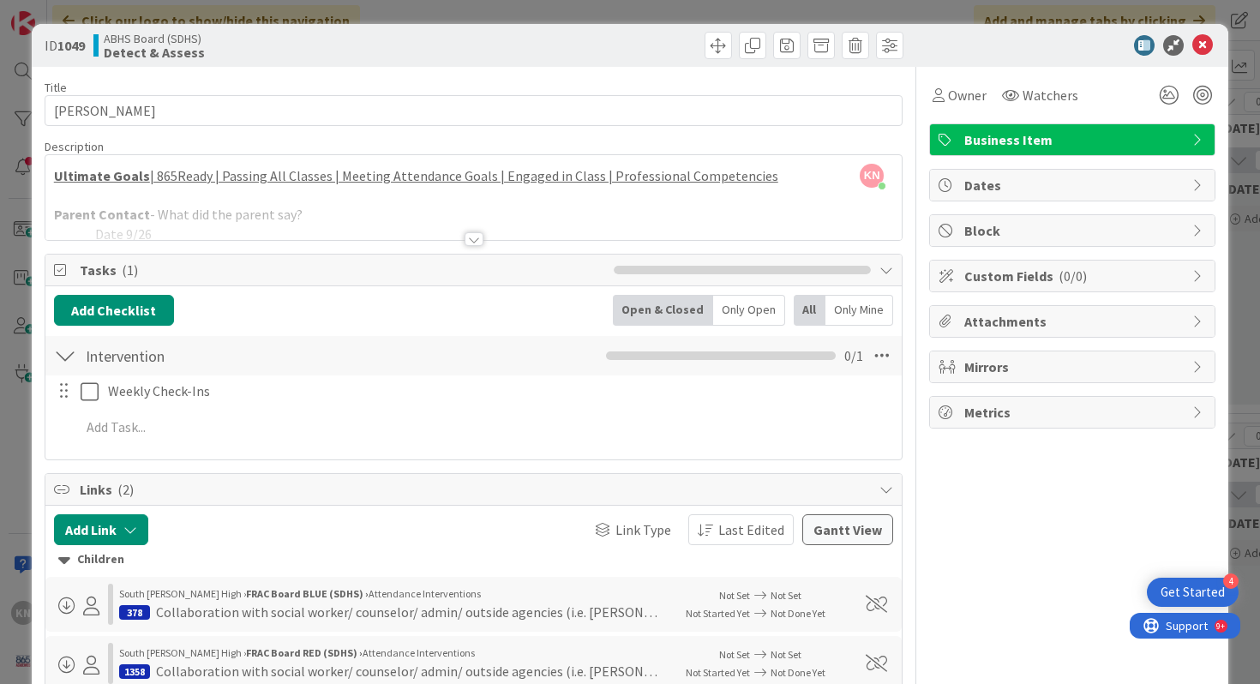
click at [478, 236] on div at bounding box center [473, 239] width 19 height 14
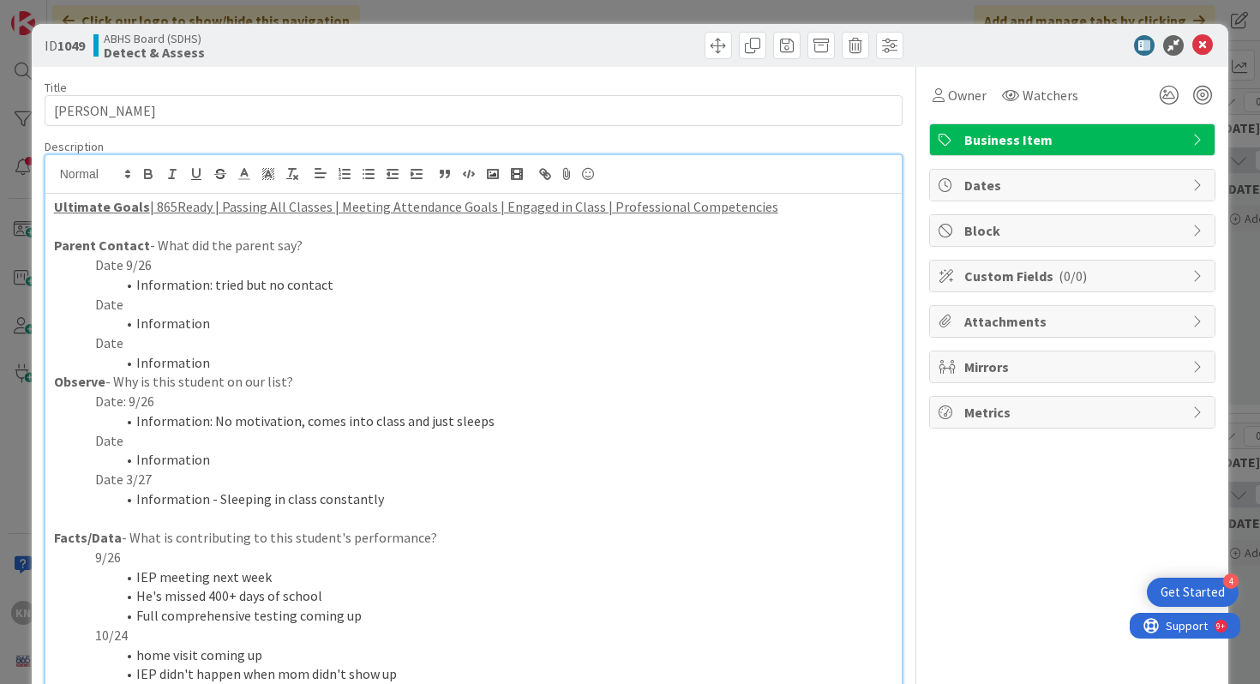
scroll to position [141, 0]
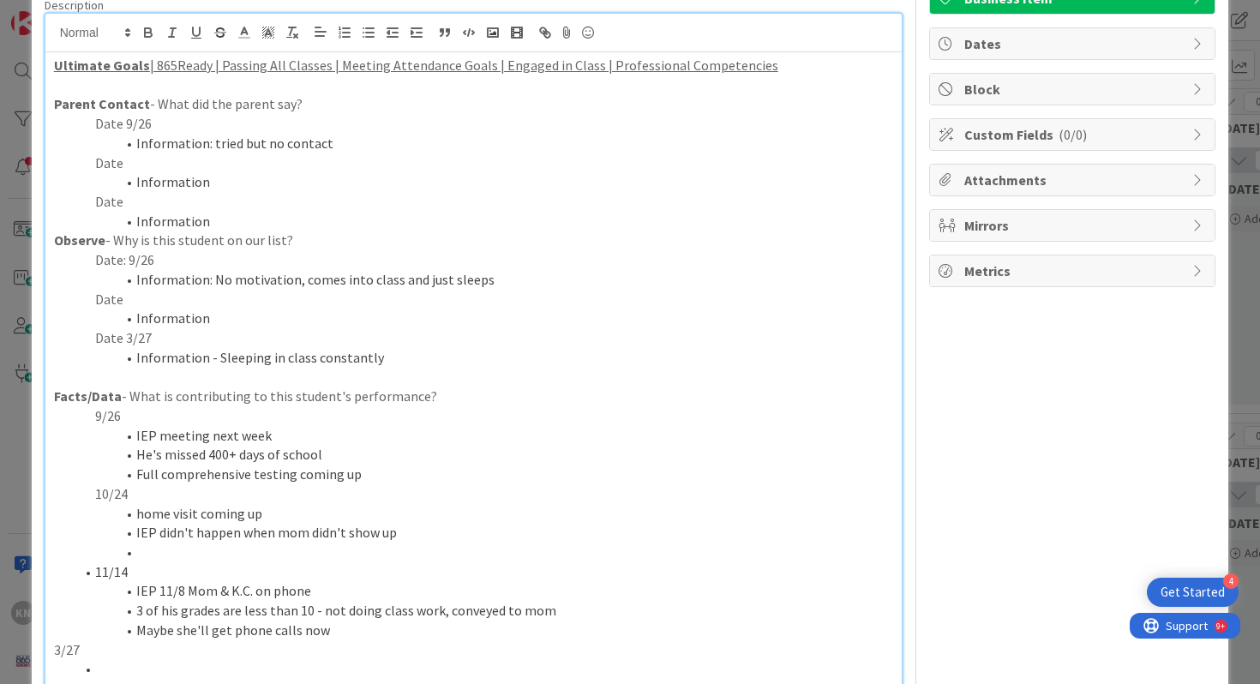
click at [380, 356] on li "Information - Sleeping in class constantly" at bounding box center [484, 358] width 819 height 20
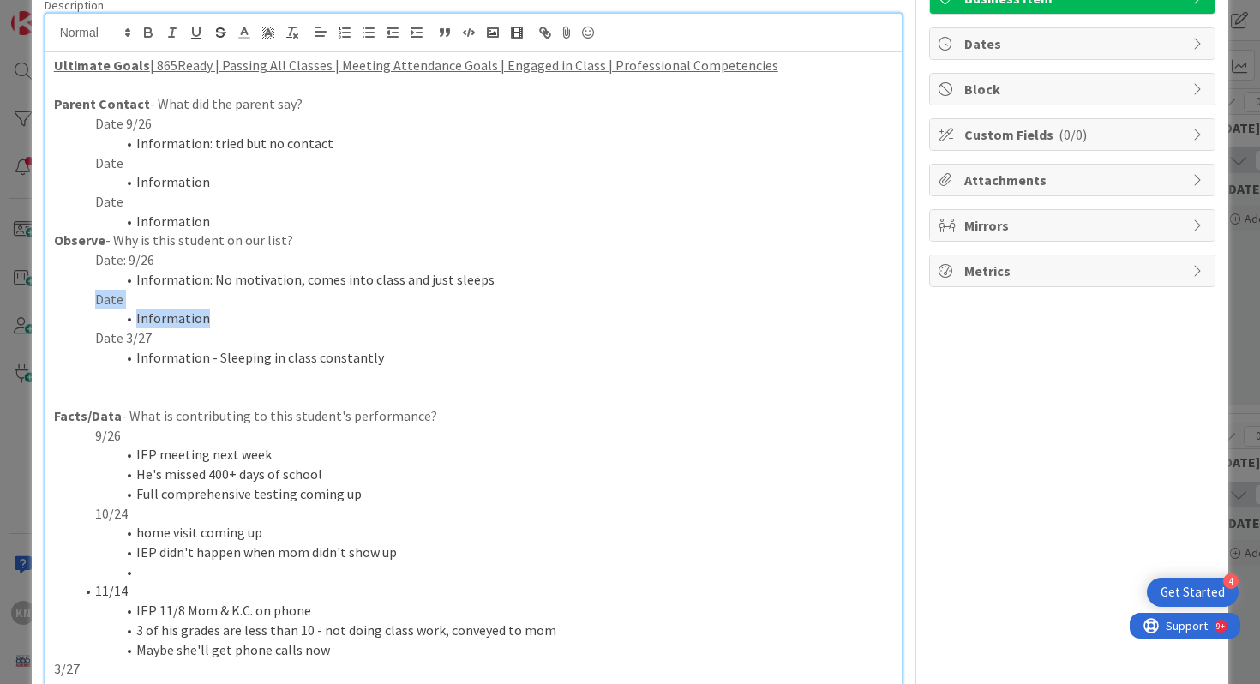
drag, startPoint x: 96, startPoint y: 295, endPoint x: 211, endPoint y: 323, distance: 118.3
click at [211, 323] on div "Ultimate Goals | 865Ready | Passing All Classes | Meeting Attendance Goals | En…" at bounding box center [473, 481] width 857 height 858
copy div "Date Information"
click at [386, 356] on li "Information - Sleeping in class constantly" at bounding box center [484, 358] width 819 height 20
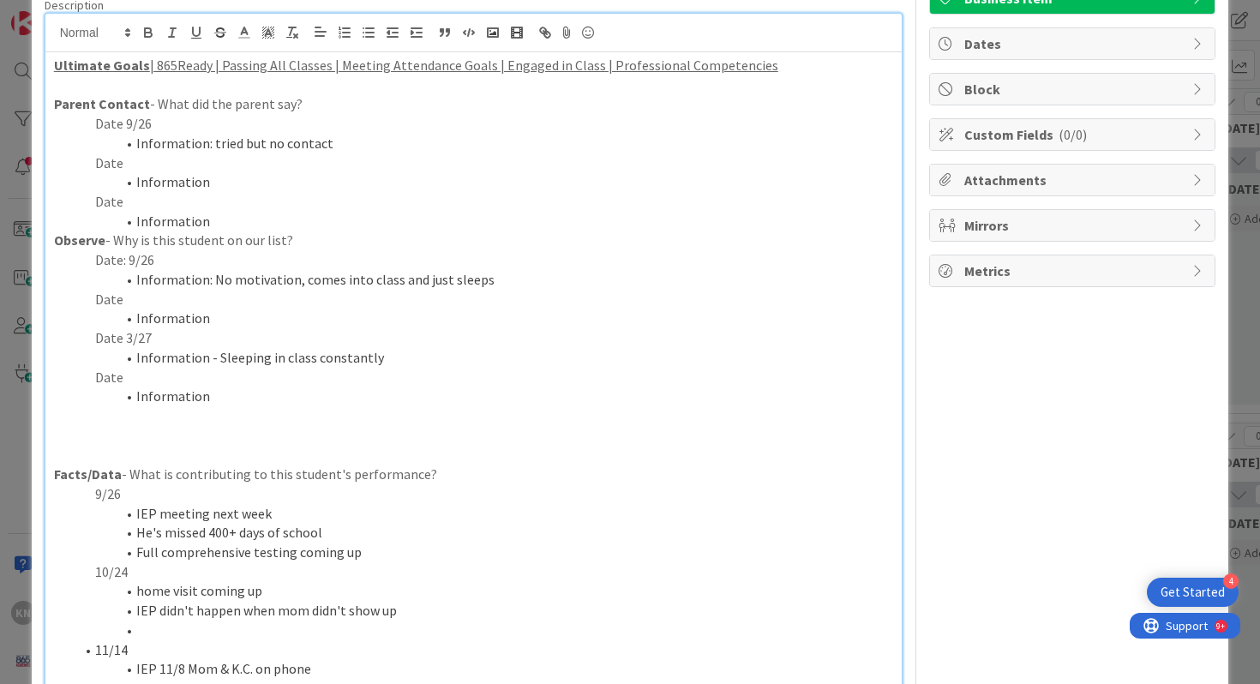
click at [110, 377] on p "Date" at bounding box center [474, 378] width 840 height 20
click at [153, 398] on li "Information" at bounding box center [484, 396] width 819 height 20
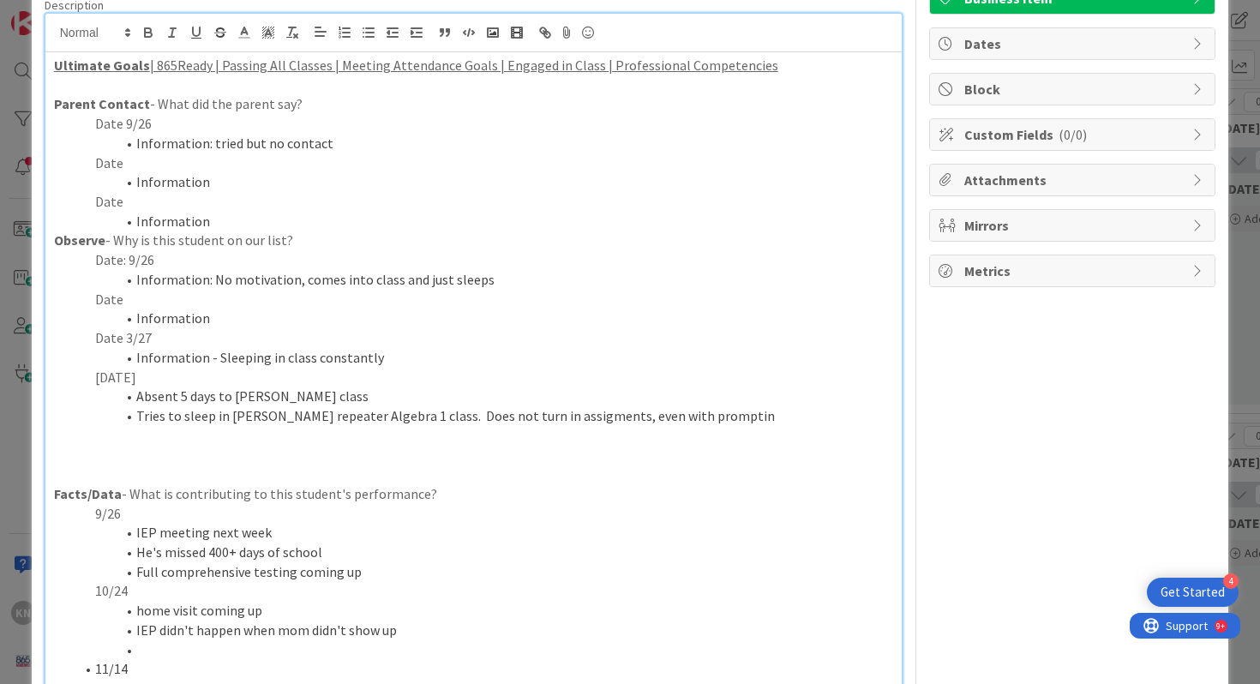
click at [538, 417] on li "Tries to sleep in Reser's repeater Algebra 1 class. Does not turn in assigments…" at bounding box center [484, 416] width 819 height 20
click at [703, 416] on li "Tries to sleep in Reser's repeater Algebra 1 class. Does not turn in assignment…" at bounding box center [484, 416] width 819 height 20
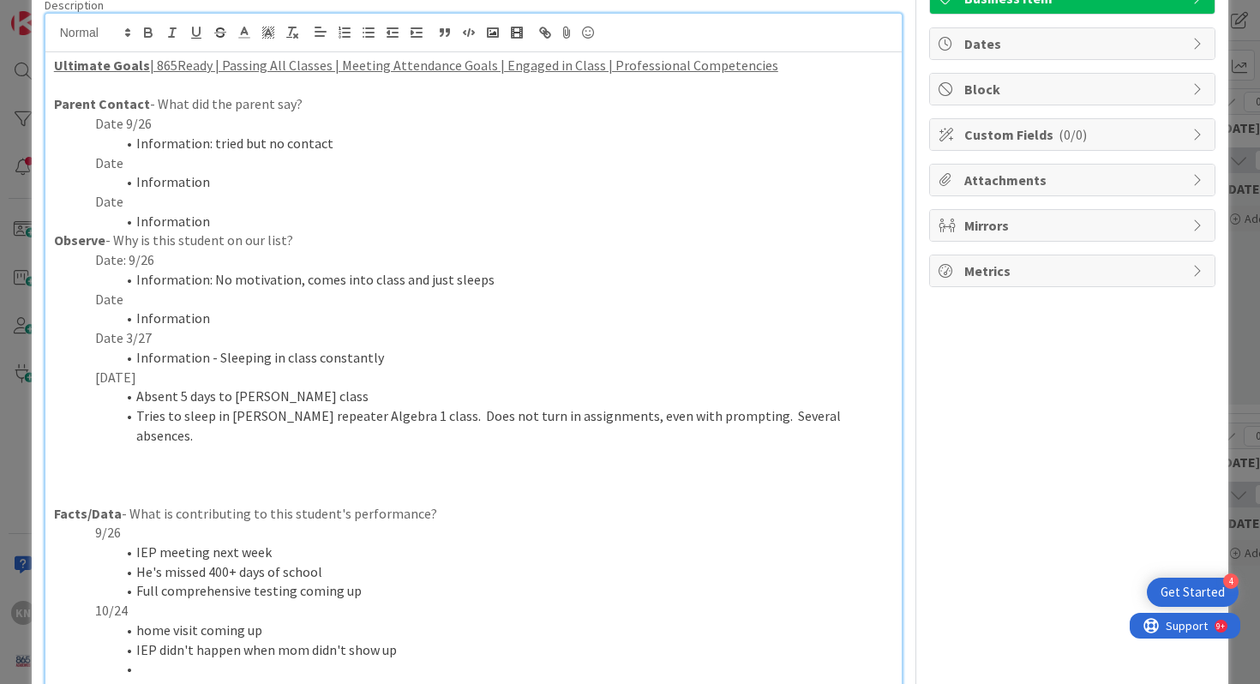
click at [110, 165] on p "Date" at bounding box center [474, 163] width 840 height 20
click at [163, 192] on p "Date" at bounding box center [474, 202] width 840 height 20
click at [165, 183] on li "Information" at bounding box center [484, 182] width 819 height 20
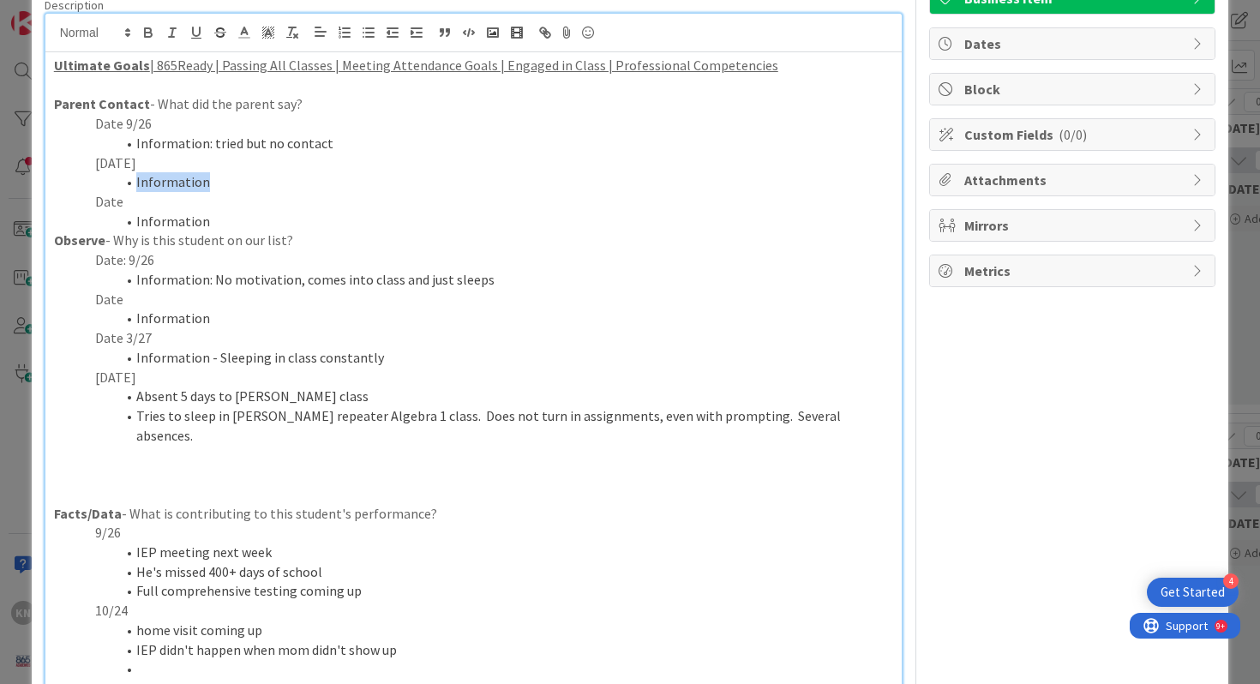
click at [165, 183] on li "Information" at bounding box center [484, 182] width 819 height 20
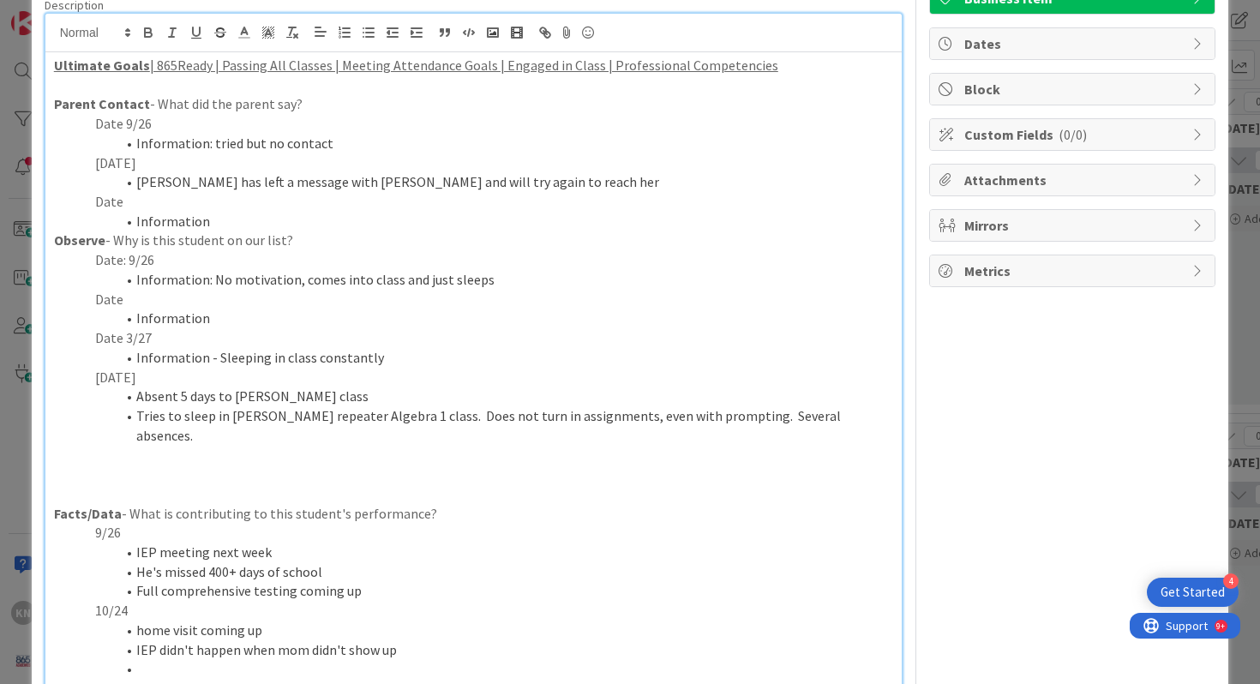
scroll to position [0, 0]
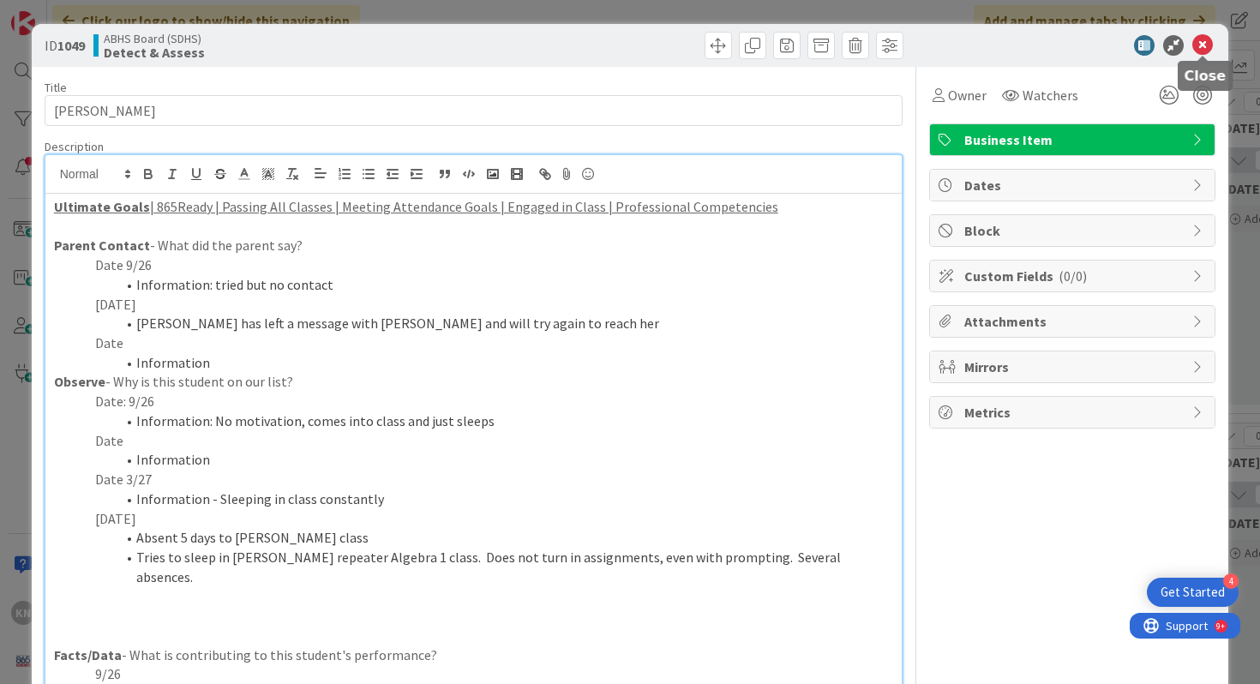
click at [1206, 39] on icon at bounding box center [1202, 45] width 21 height 21
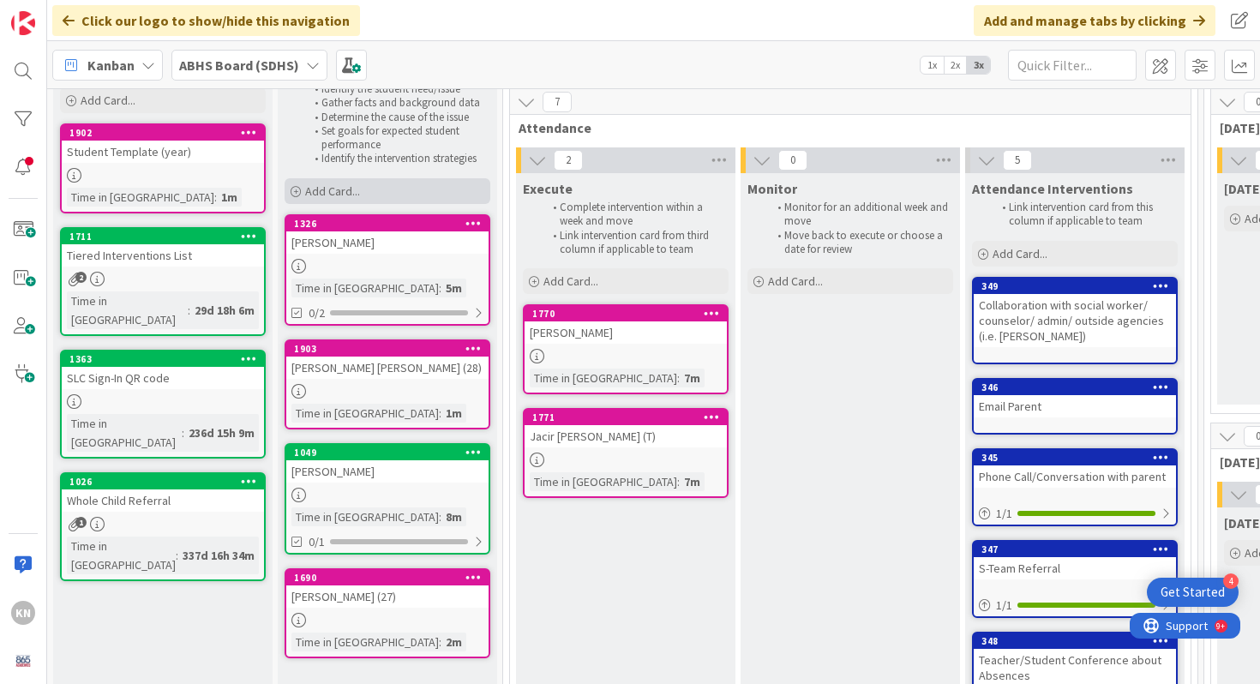
click at [339, 189] on span "Add Card..." at bounding box center [332, 190] width 55 height 15
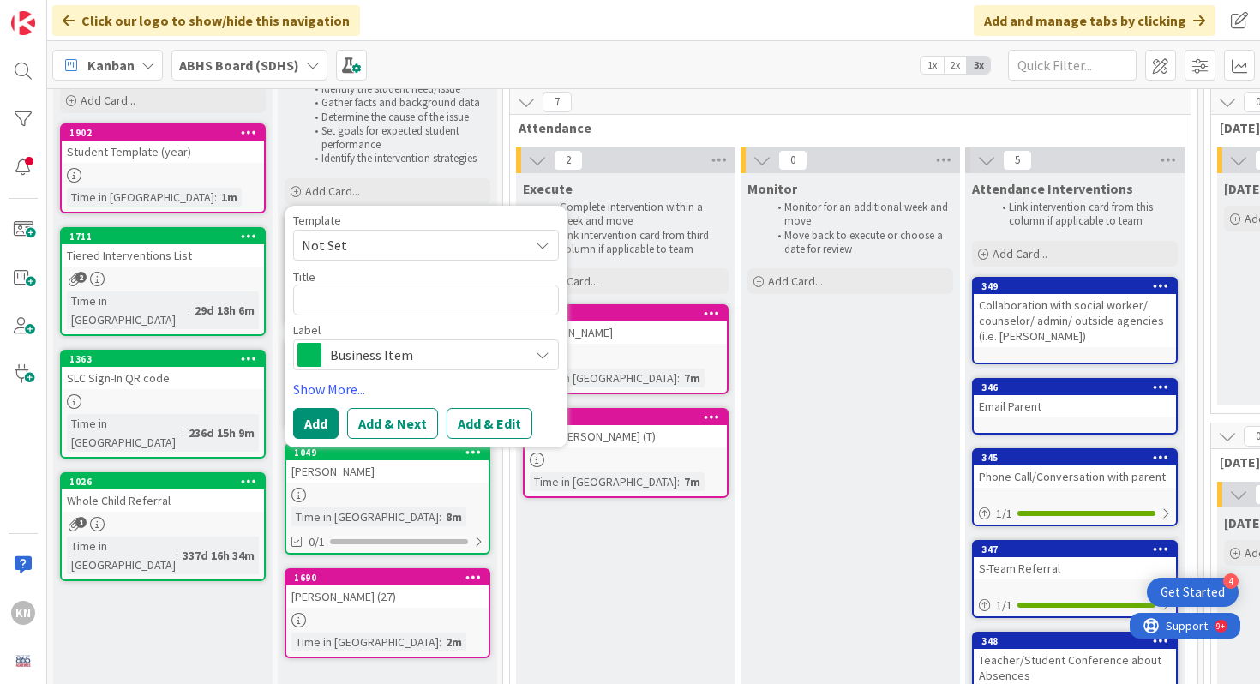
click at [349, 241] on span "Not Set" at bounding box center [409, 245] width 214 height 22
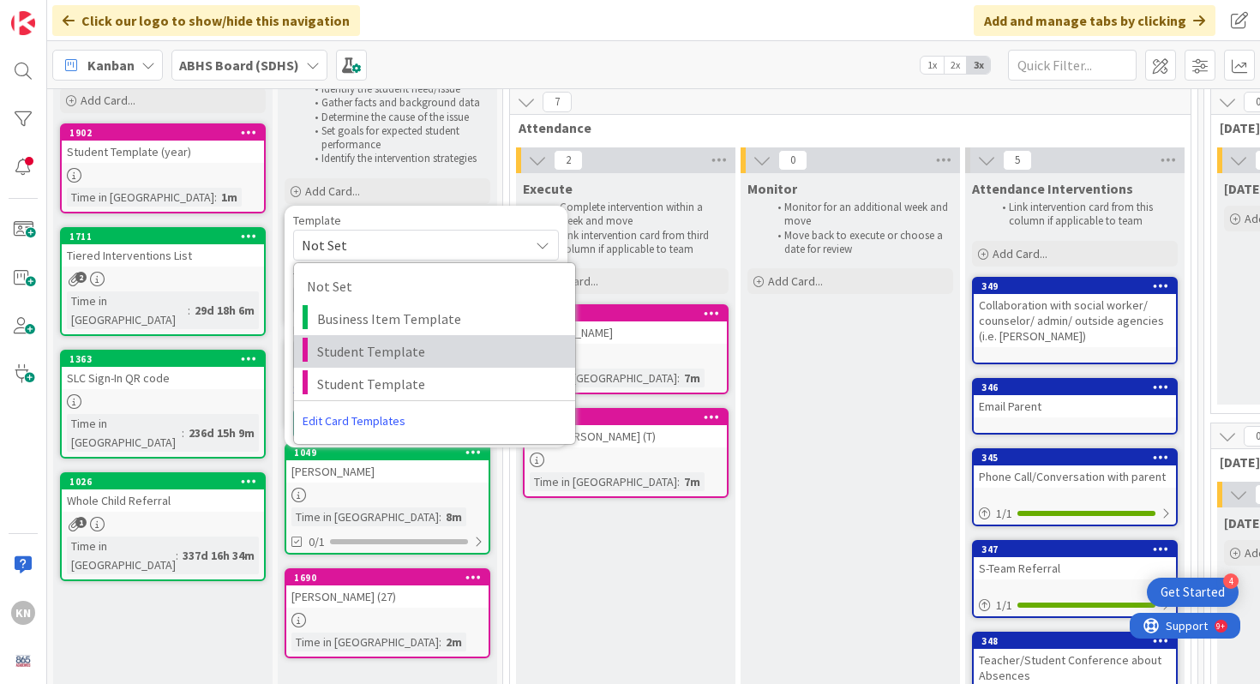
click at [340, 344] on span "Student Template" at bounding box center [439, 351] width 245 height 22
type textarea "x"
type textarea "Student Template"
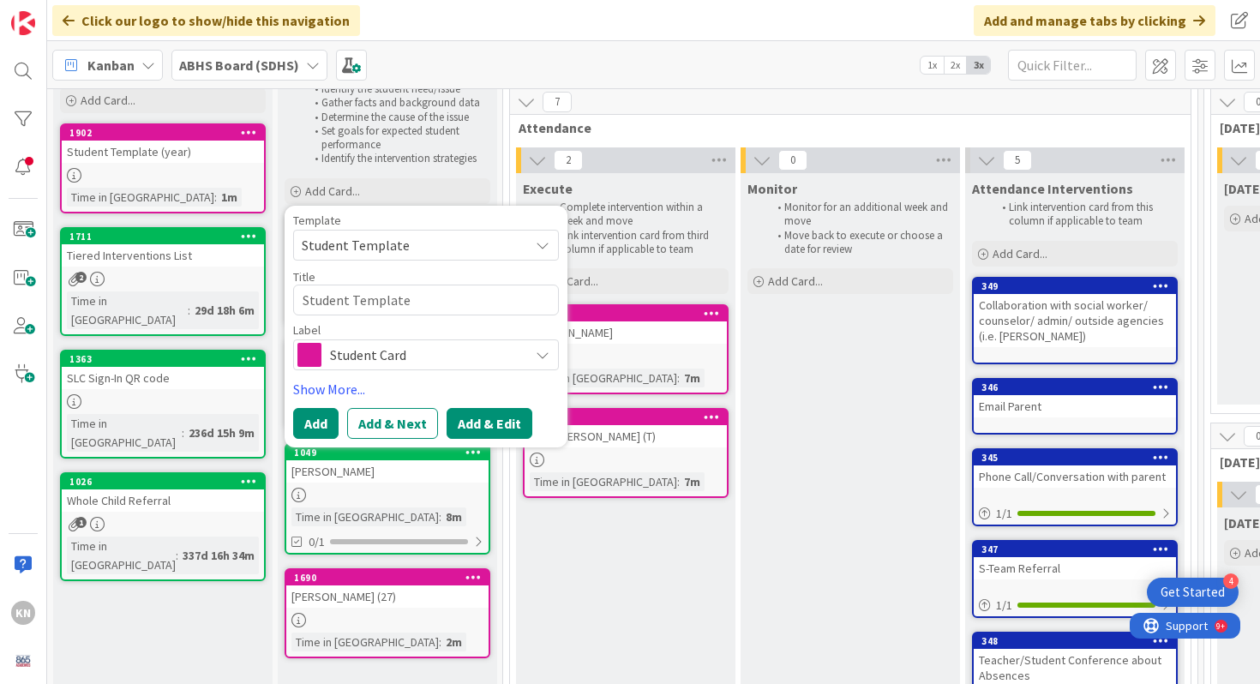
click at [473, 420] on button "Add & Edit" at bounding box center [489, 423] width 86 height 31
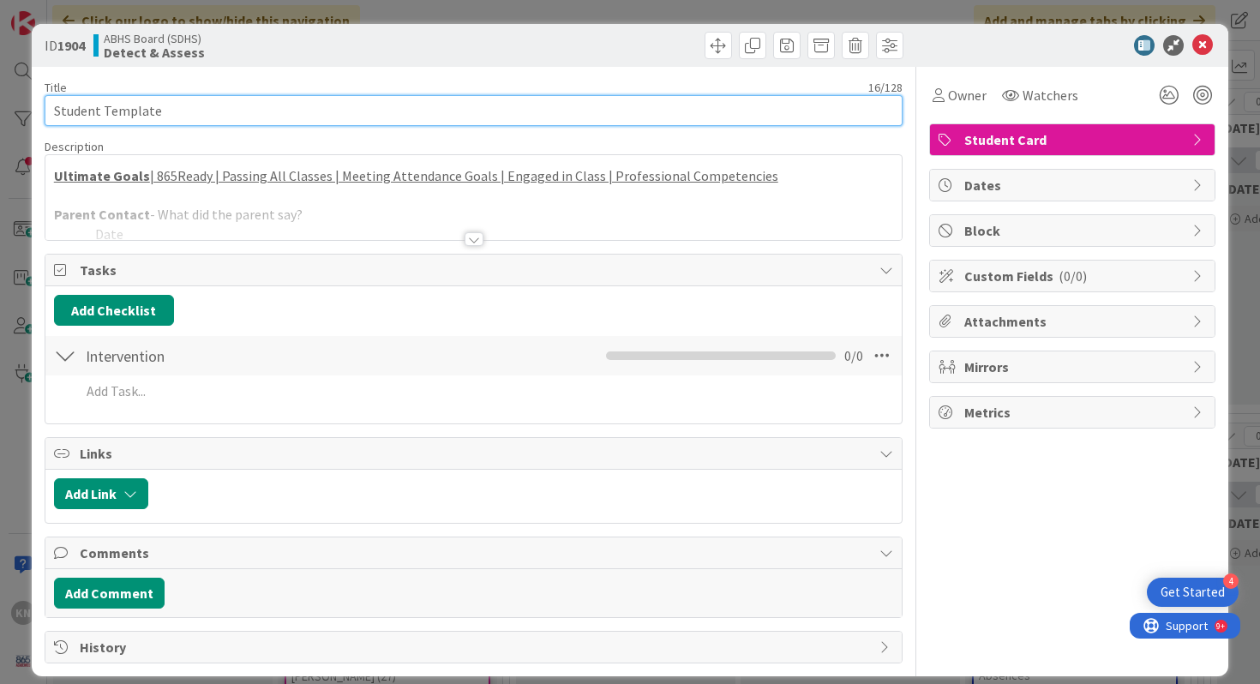
click at [210, 105] on input "Student Template" at bounding box center [474, 110] width 859 height 31
type input "S"
type input "Judy A. Banega Sorian"
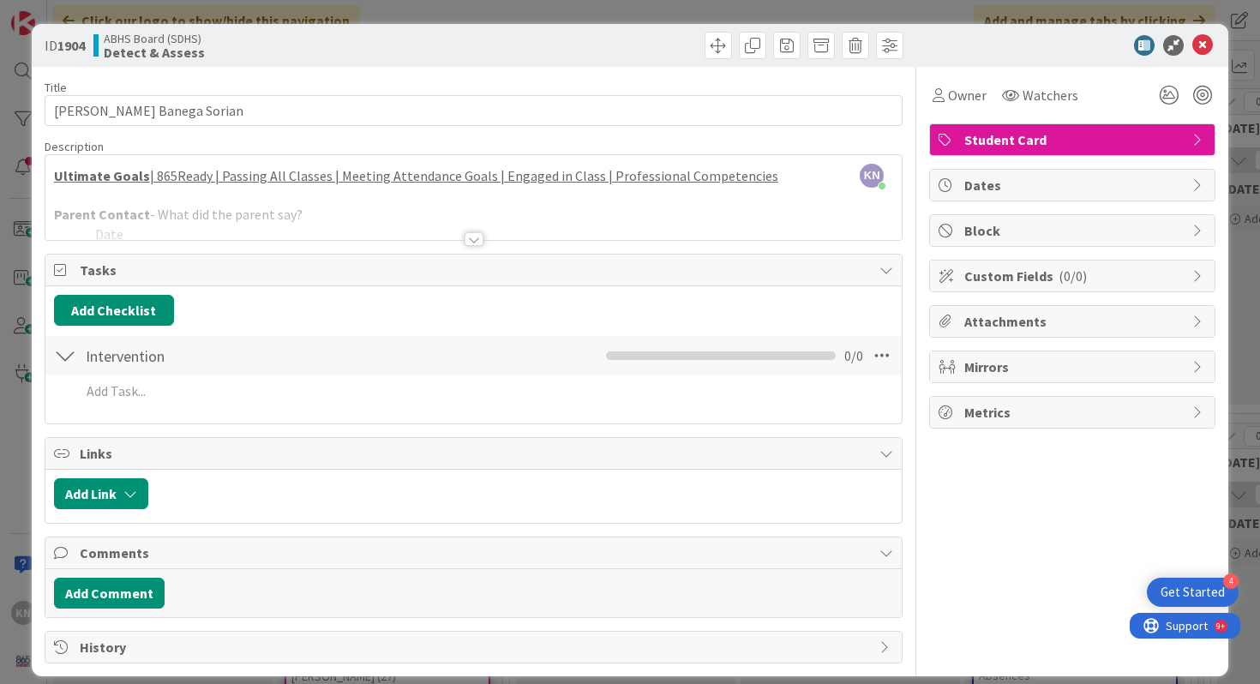
click at [326, 228] on div at bounding box center [473, 218] width 857 height 44
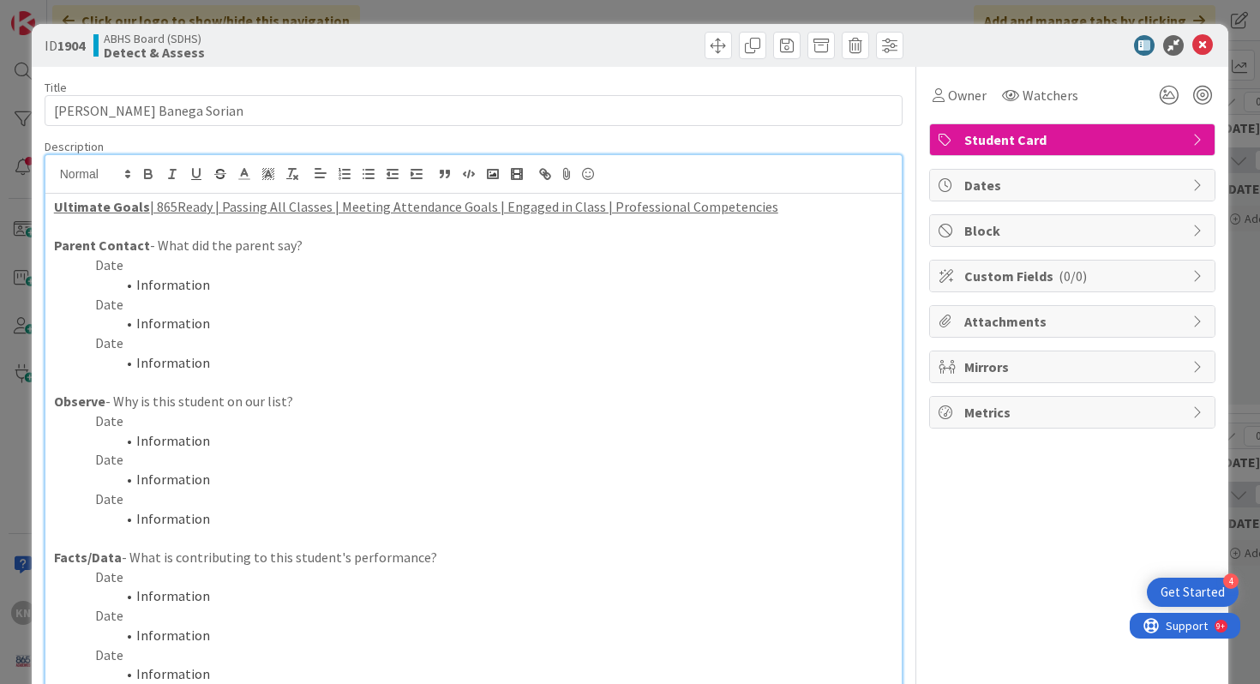
click at [106, 423] on p "Date" at bounding box center [474, 421] width 840 height 20
click at [157, 446] on li "Information" at bounding box center [484, 441] width 819 height 20
click at [1205, 42] on icon at bounding box center [1202, 45] width 21 height 21
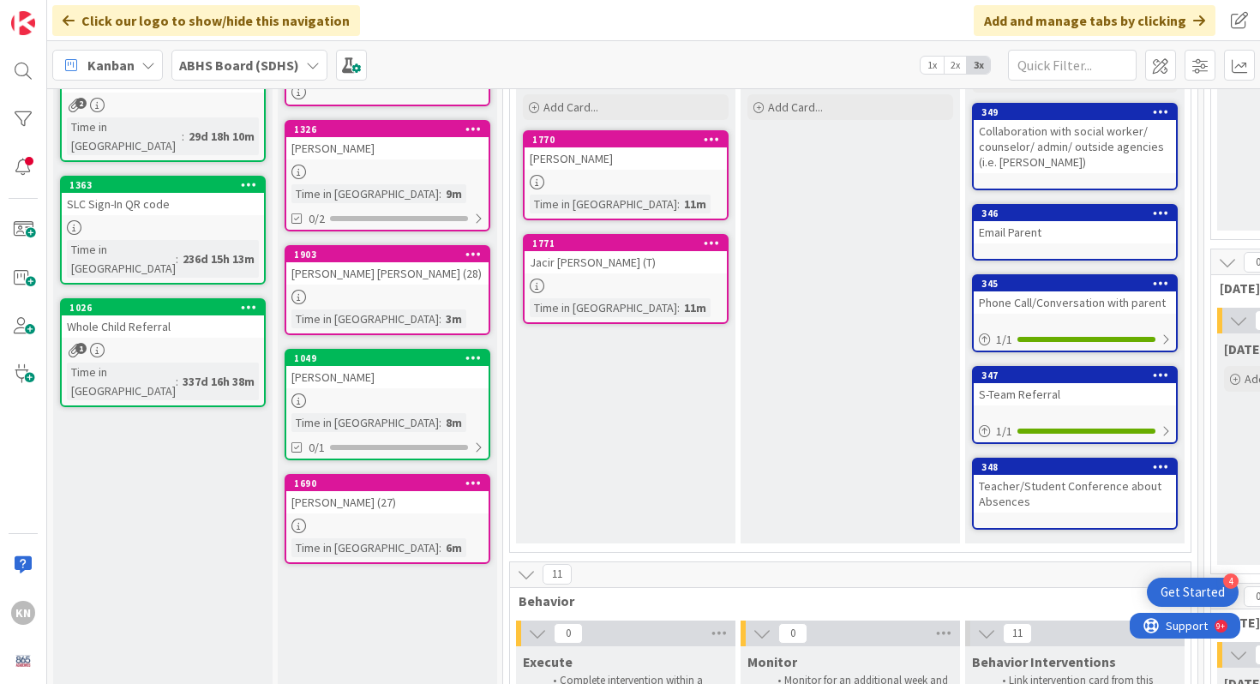
scroll to position [238, 0]
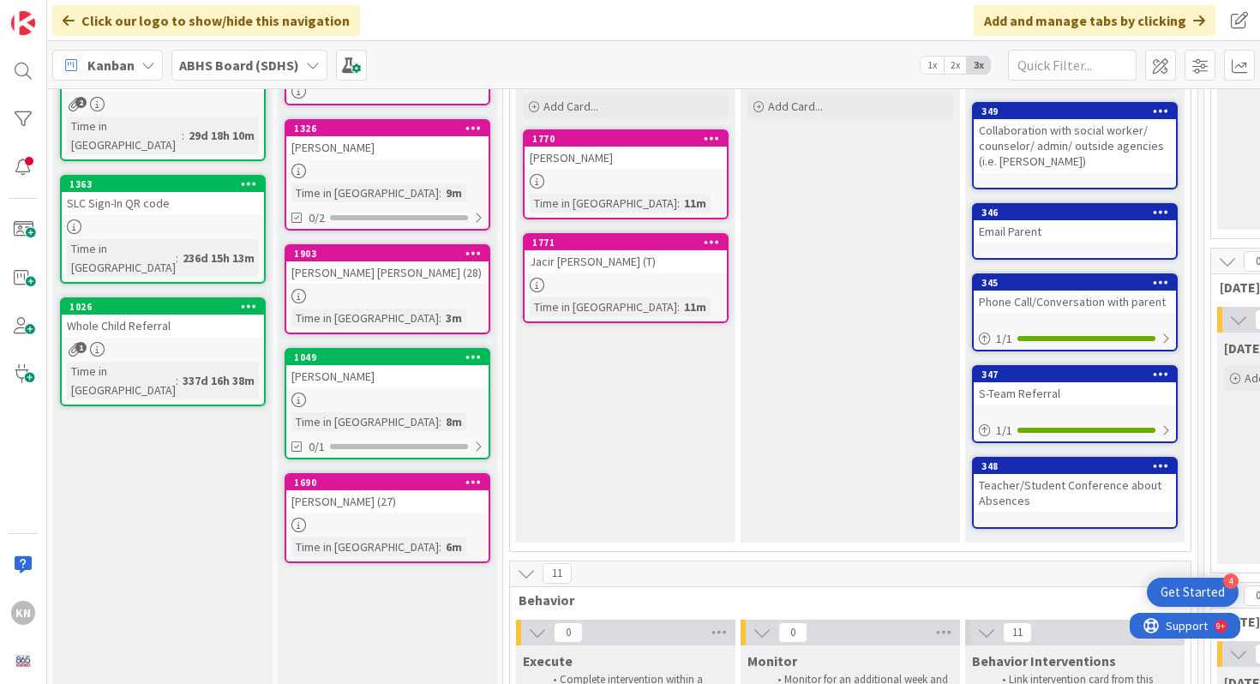
click at [425, 495] on div "Tayliee Carver (27)" at bounding box center [387, 501] width 202 height 22
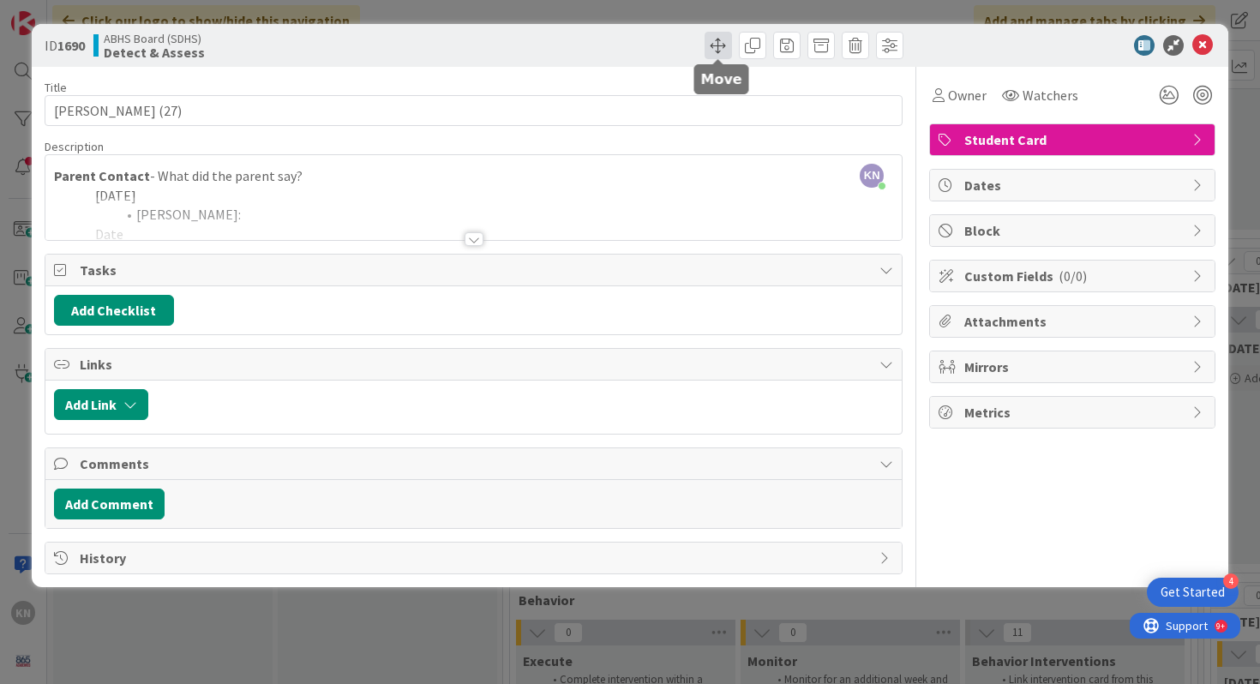
click at [721, 40] on span at bounding box center [717, 45] width 27 height 27
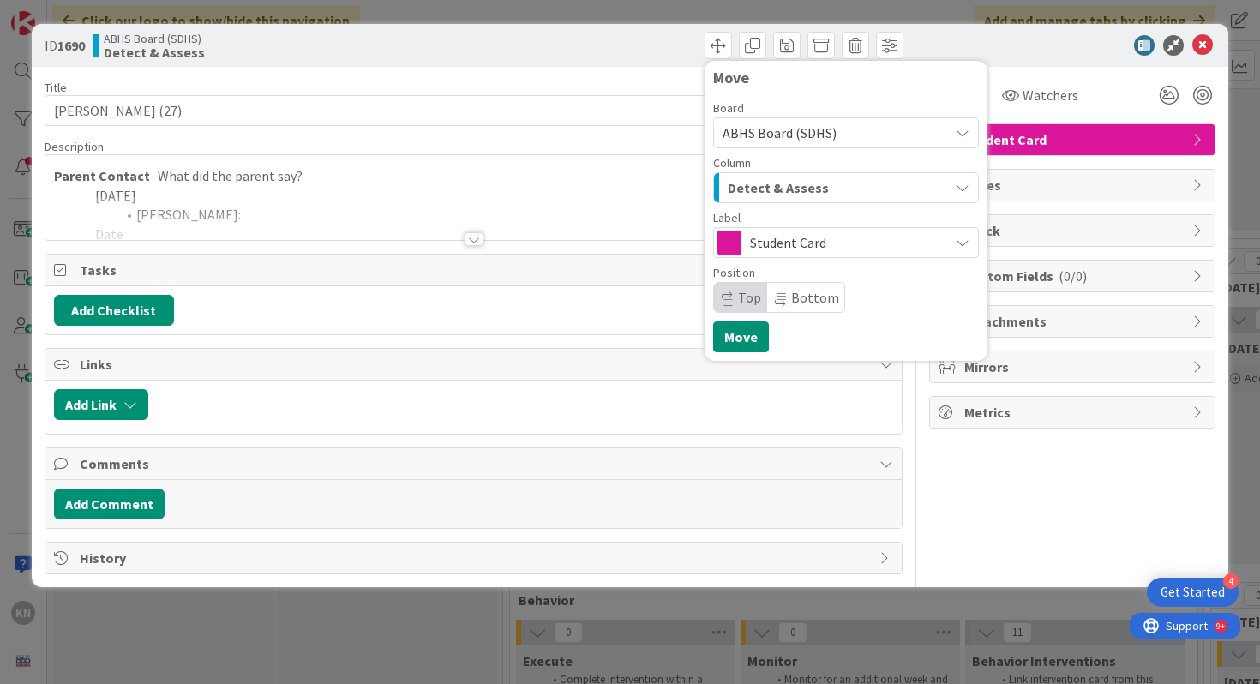
click at [802, 194] on span "Detect & Assess" at bounding box center [777, 188] width 101 height 22
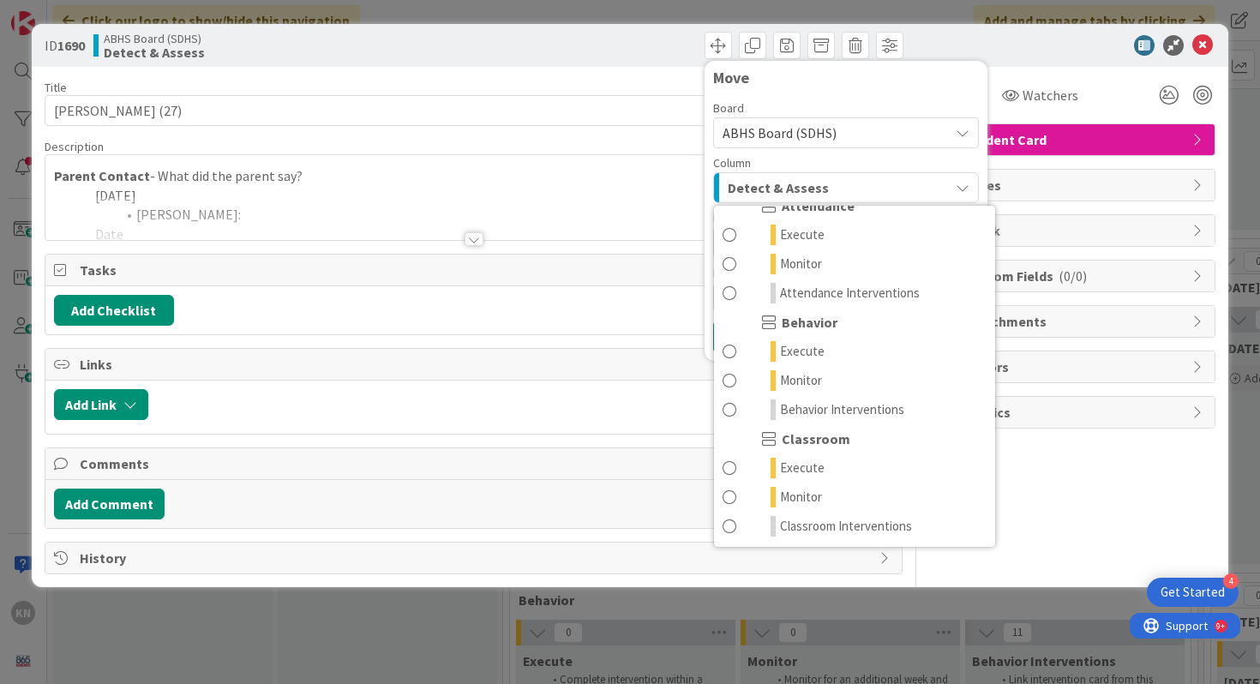
scroll to position [110, 0]
click at [728, 464] on span at bounding box center [729, 467] width 14 height 21
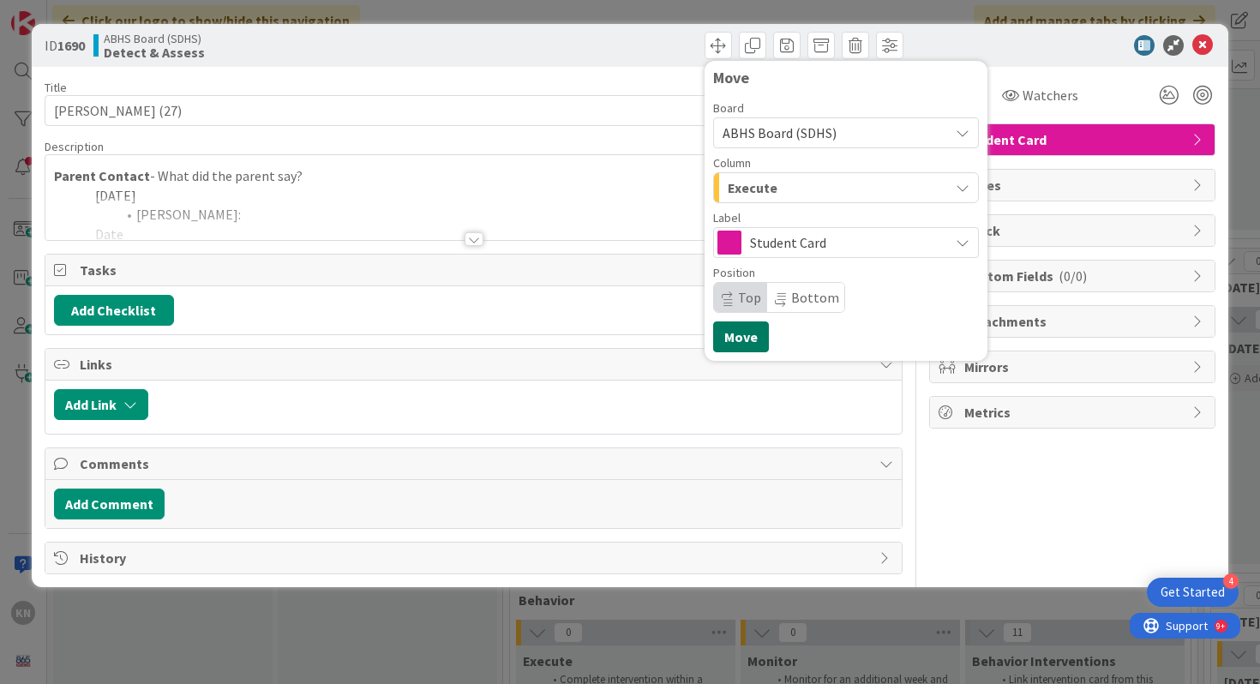
click at [752, 329] on button "Move" at bounding box center [741, 336] width 56 height 31
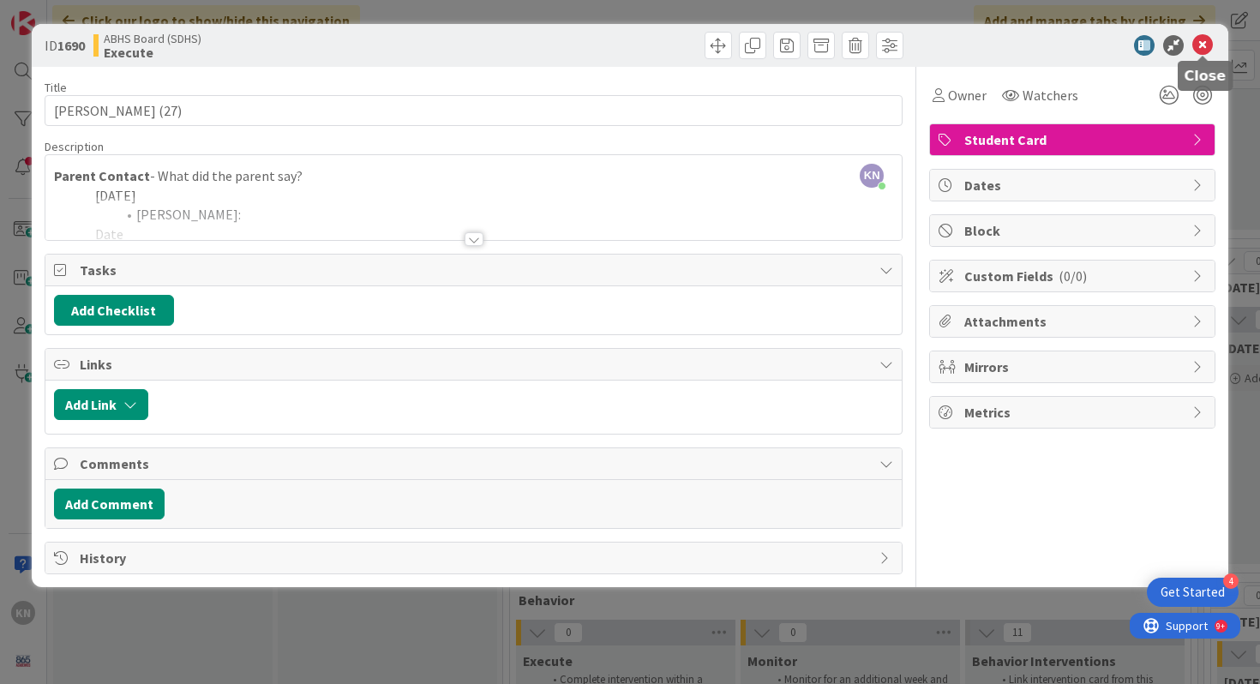
click at [1206, 39] on icon at bounding box center [1202, 45] width 21 height 21
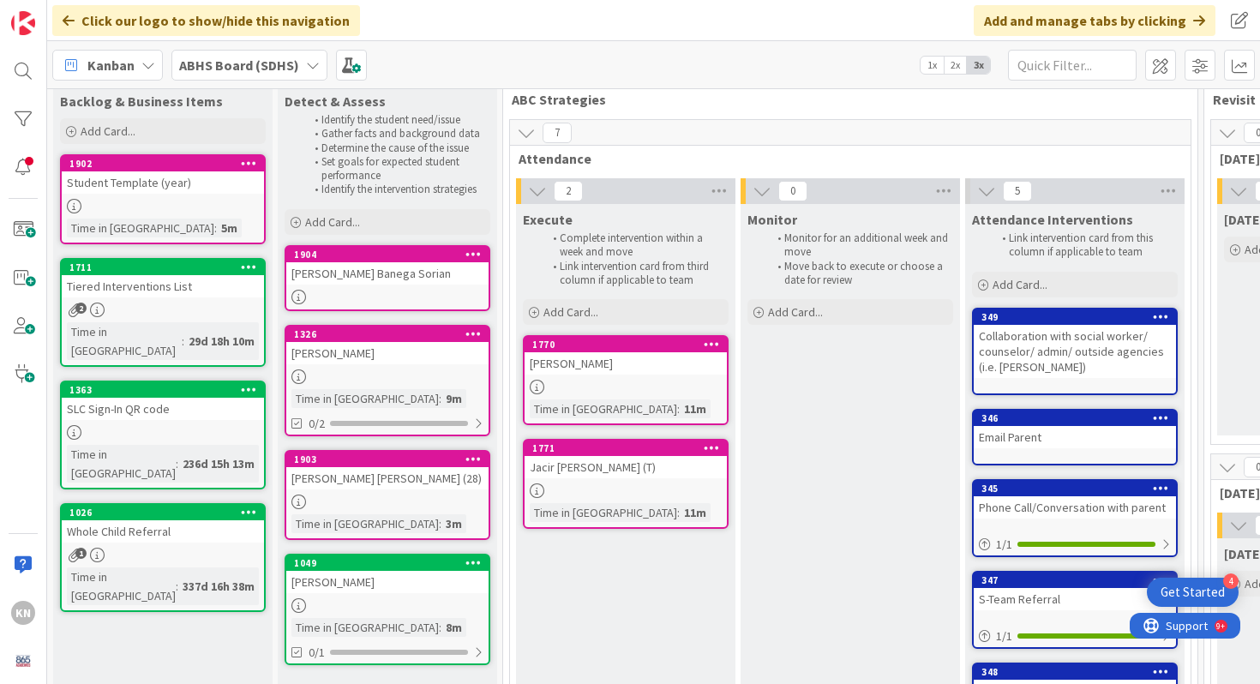
scroll to position [153, 0]
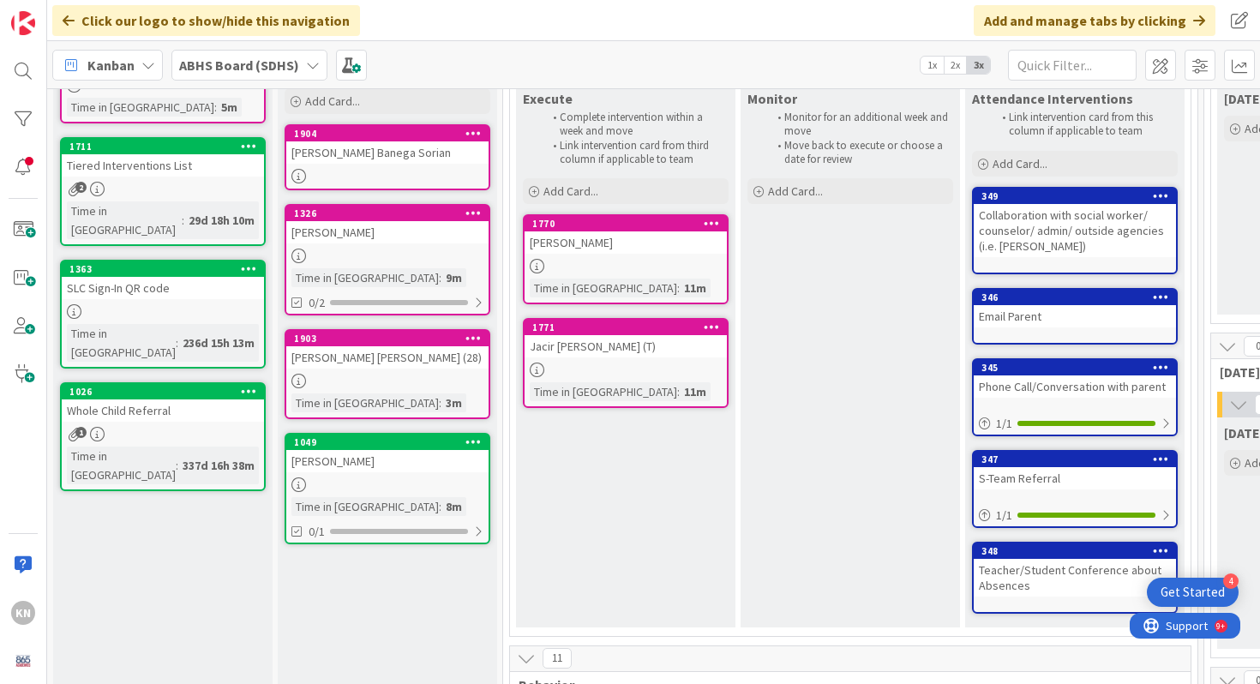
click at [610, 260] on div at bounding box center [625, 266] width 202 height 15
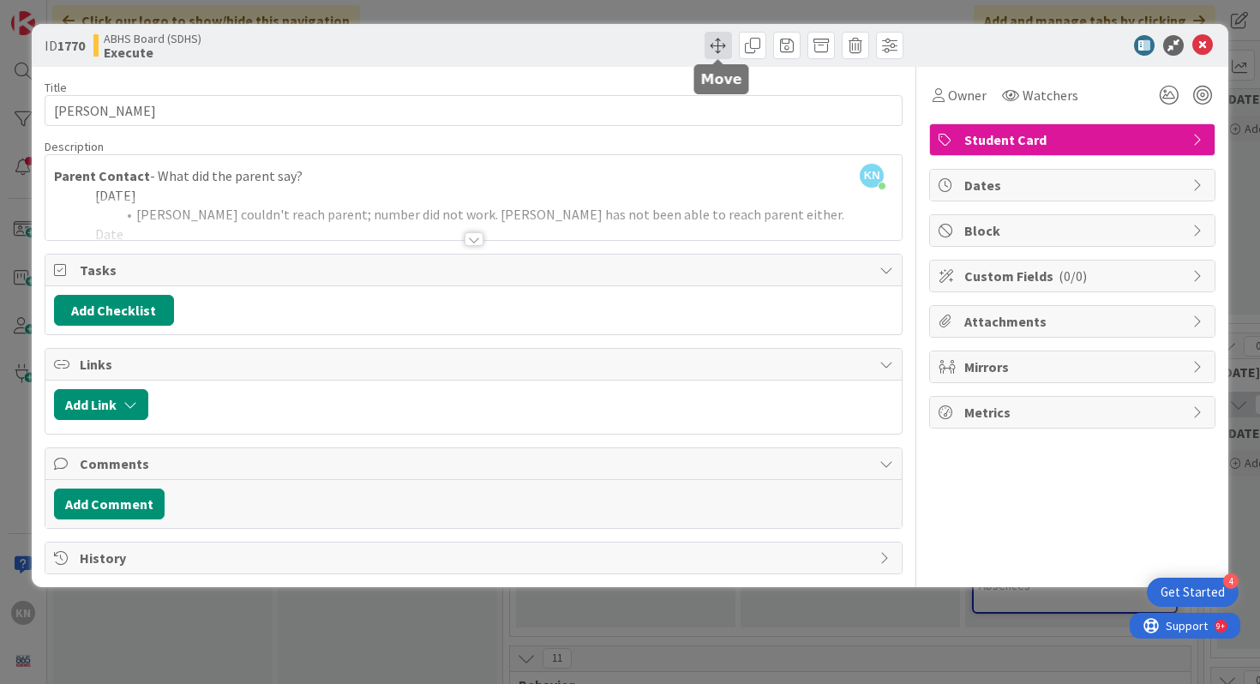
click at [718, 44] on span at bounding box center [717, 45] width 27 height 27
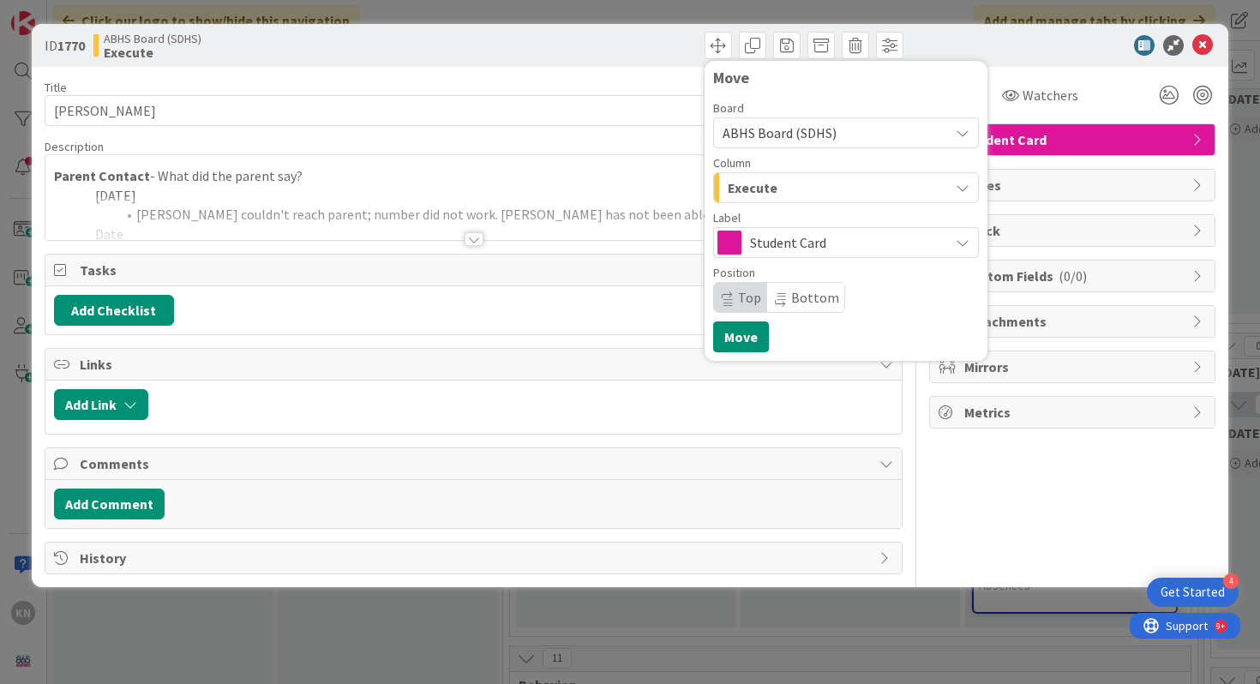
click at [737, 185] on span "Execute" at bounding box center [752, 188] width 50 height 22
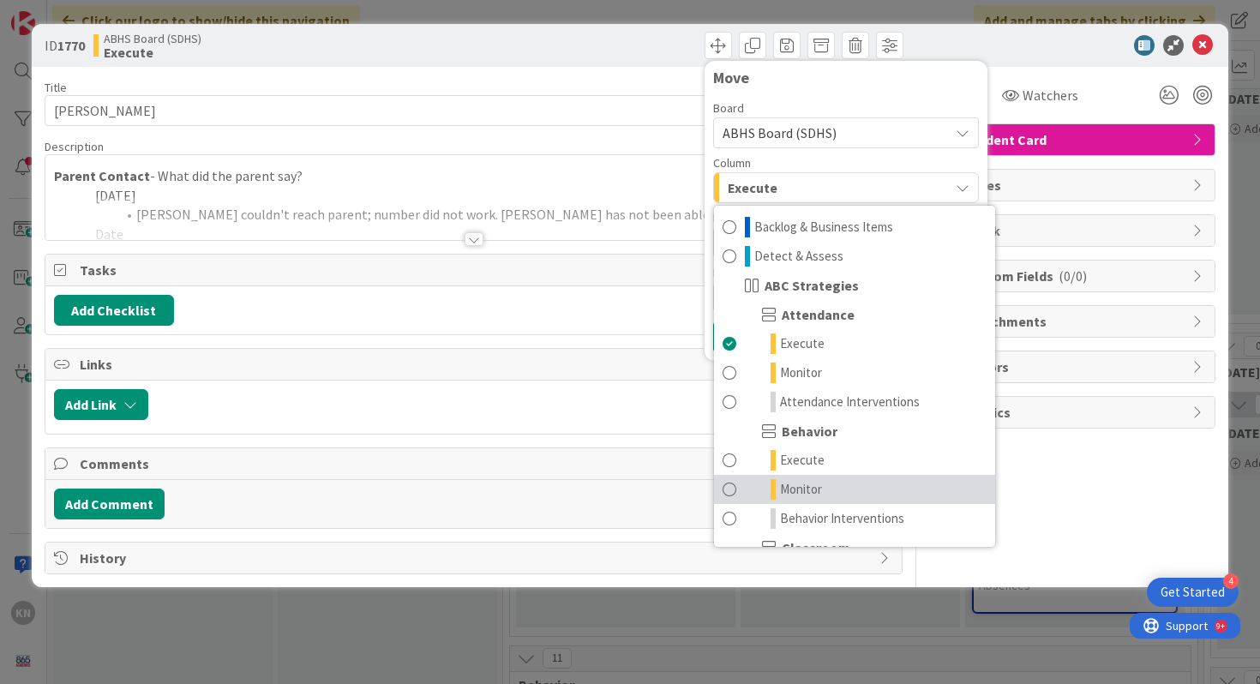
click at [731, 486] on span at bounding box center [729, 489] width 14 height 21
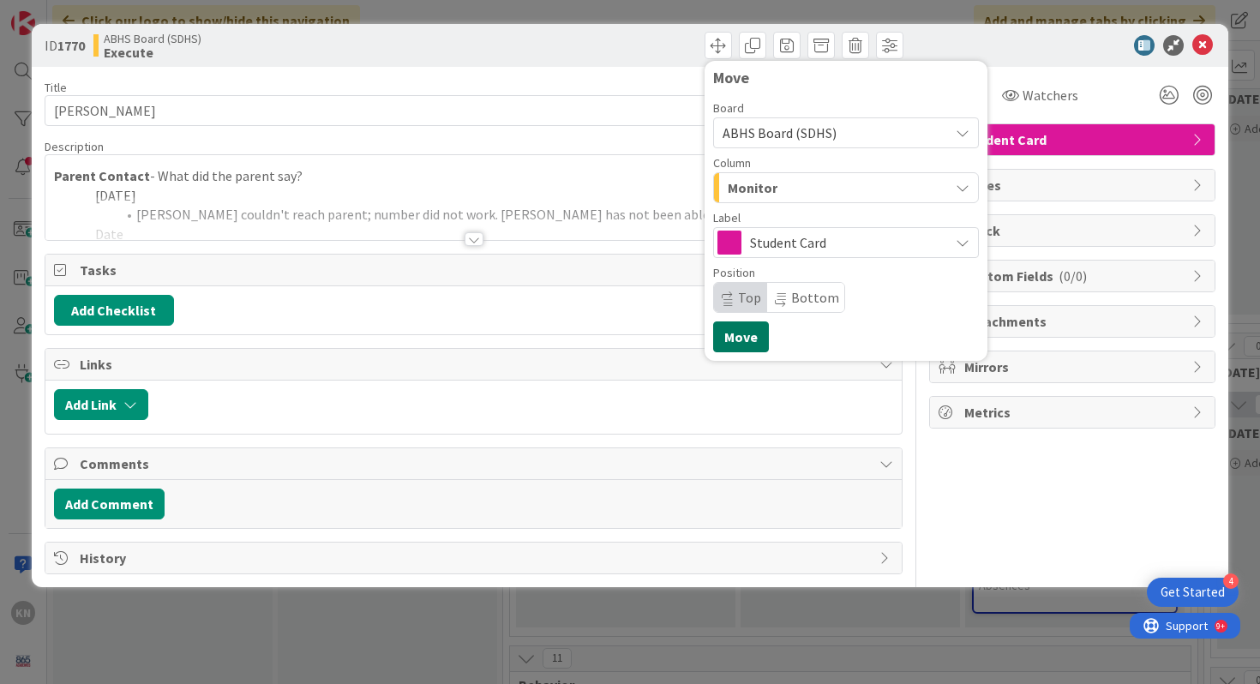
click at [739, 339] on button "Move" at bounding box center [741, 336] width 56 height 31
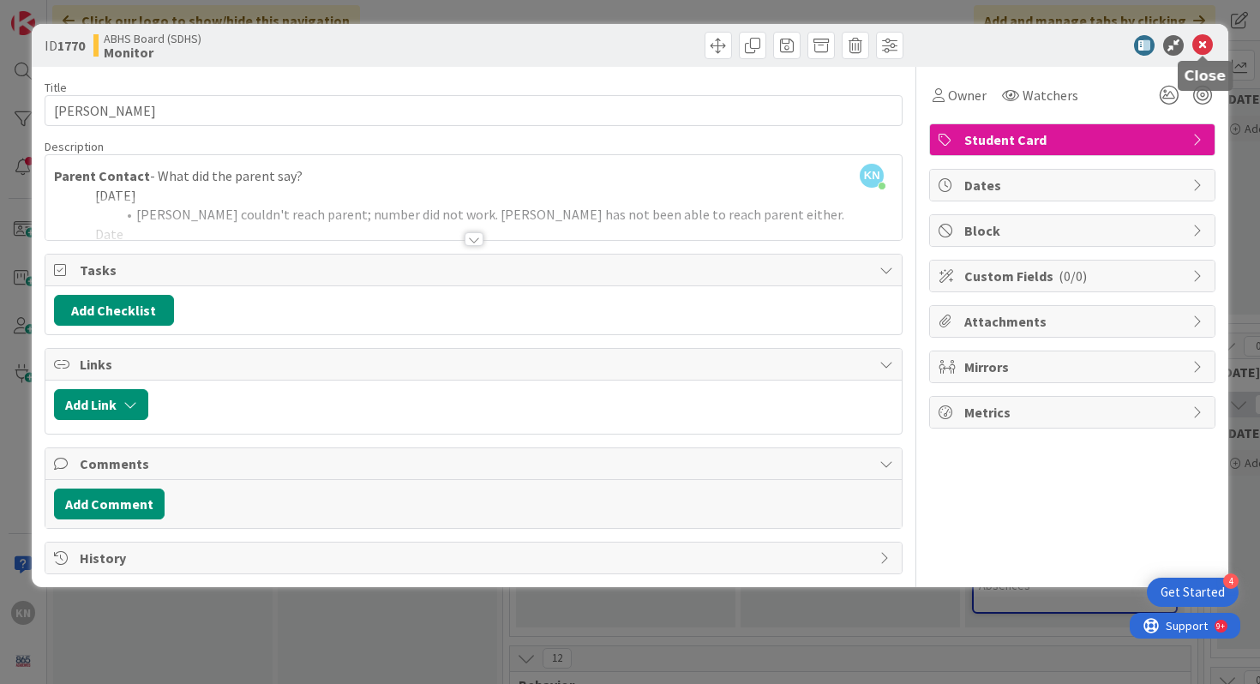
click at [1203, 42] on icon at bounding box center [1202, 45] width 21 height 21
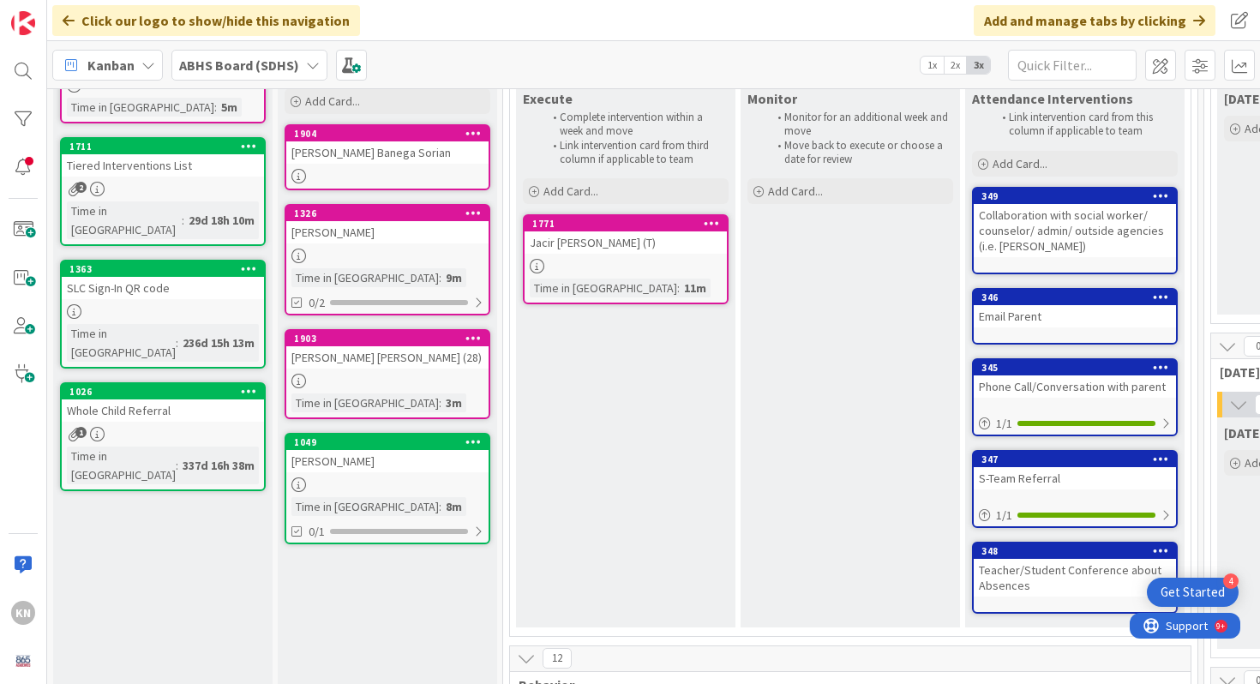
click at [590, 234] on div "Jacir Thayer (T)" at bounding box center [625, 242] width 202 height 22
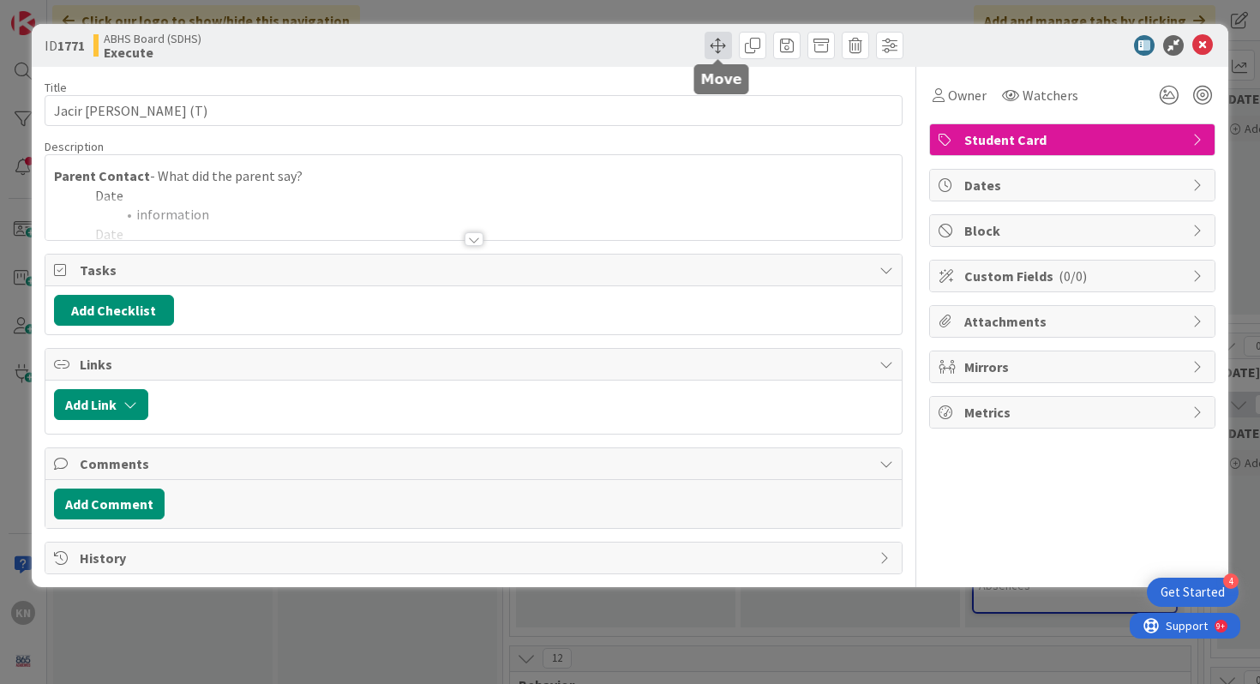
click at [718, 46] on span at bounding box center [717, 45] width 27 height 27
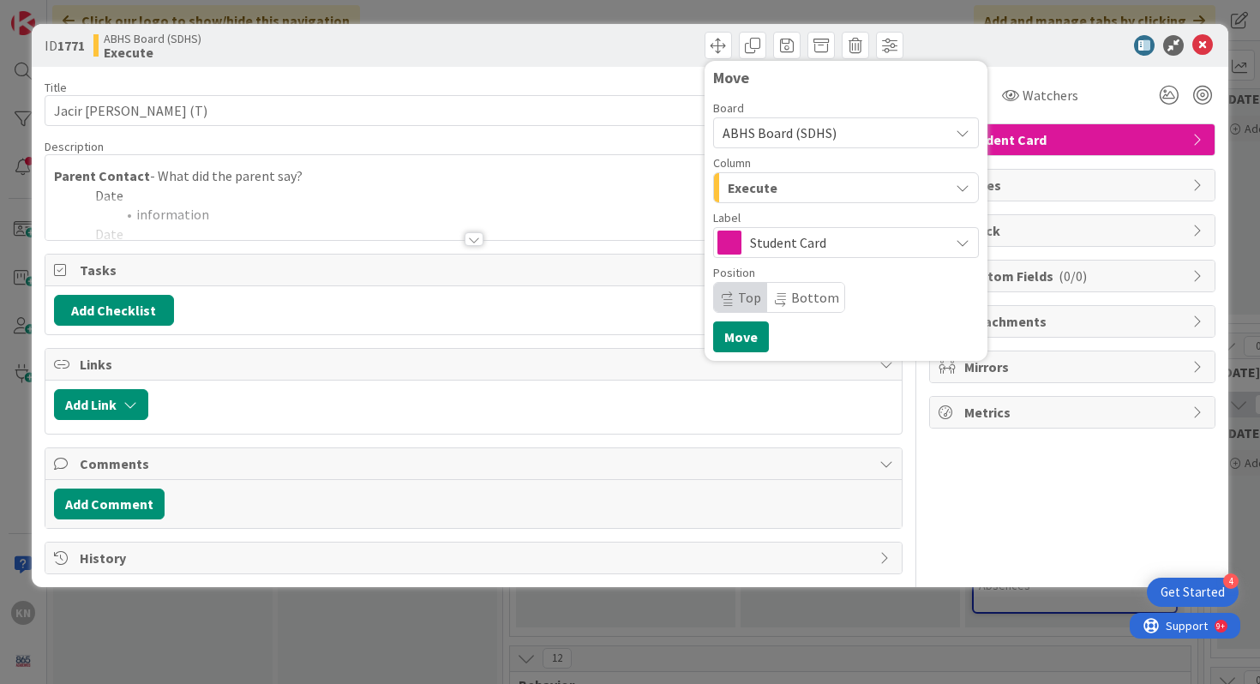
click at [750, 185] on span "Execute" at bounding box center [752, 188] width 50 height 22
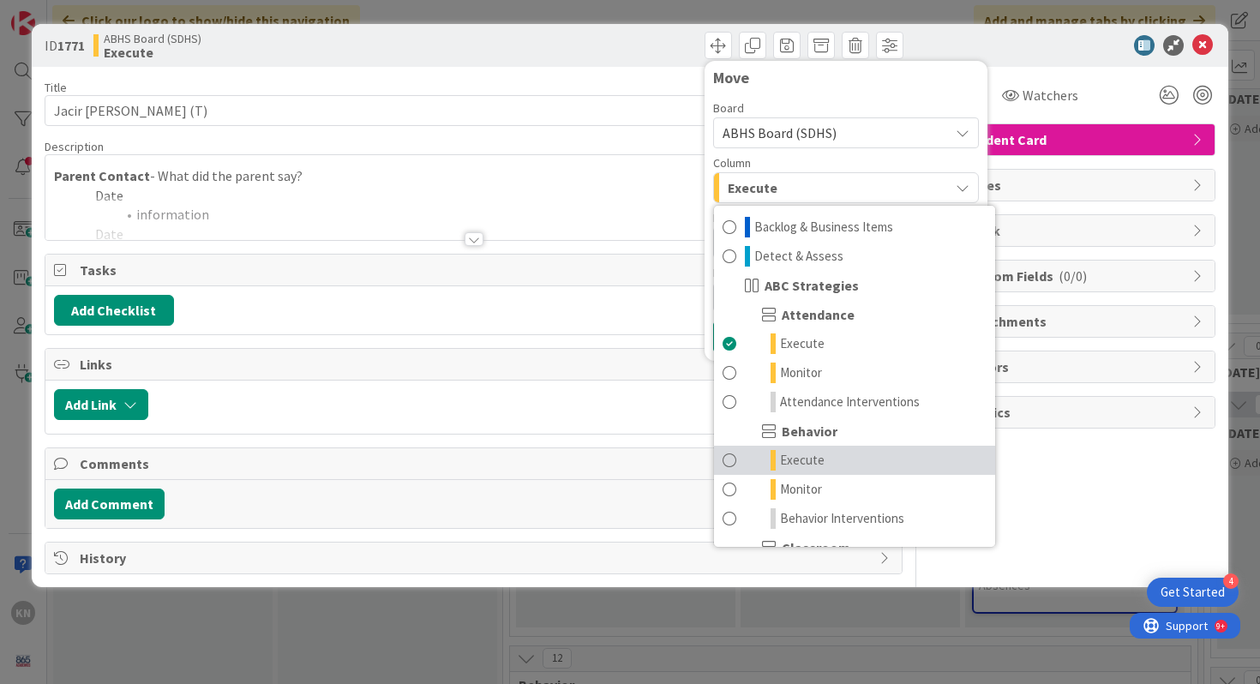
click at [730, 459] on span at bounding box center [729, 460] width 14 height 21
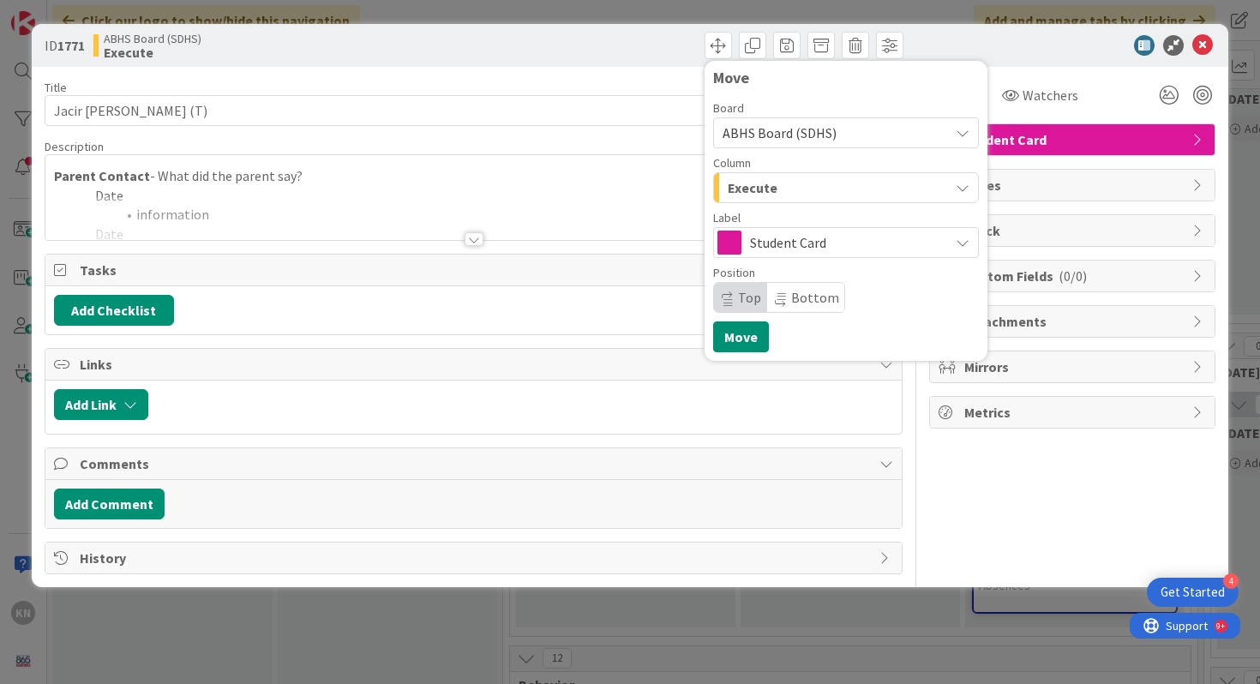
click at [799, 191] on div "Execute" at bounding box center [835, 187] width 225 height 27
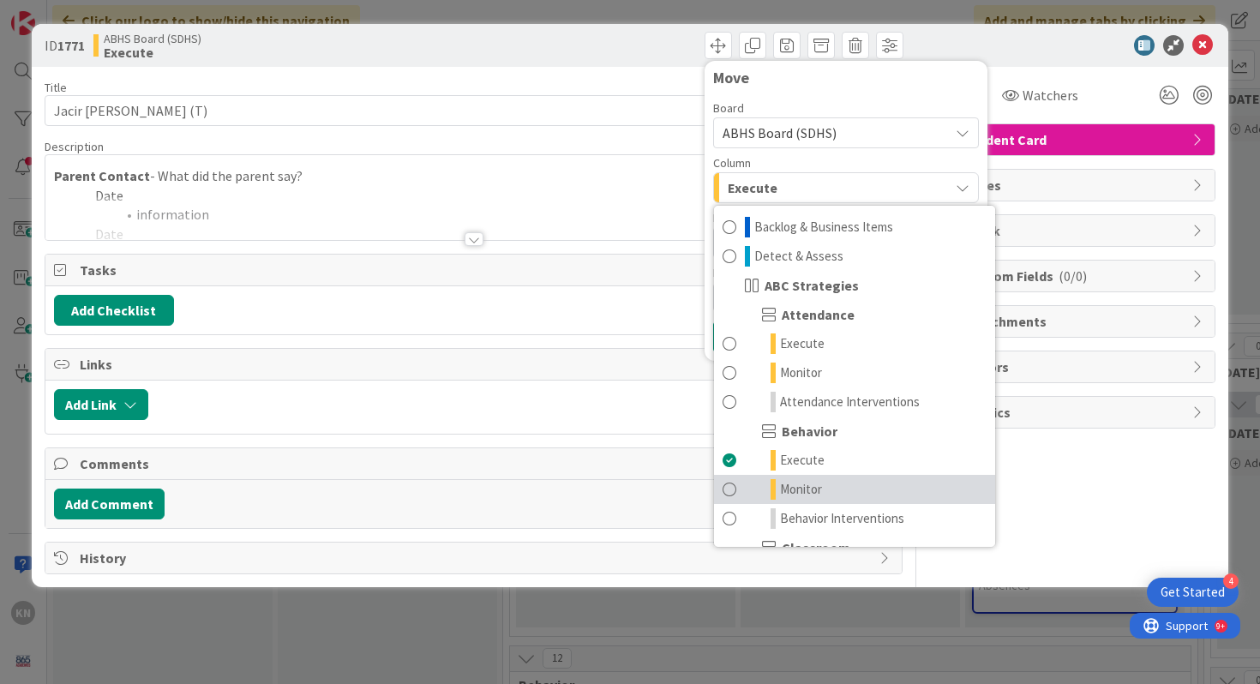
click at [728, 486] on span at bounding box center [729, 489] width 14 height 21
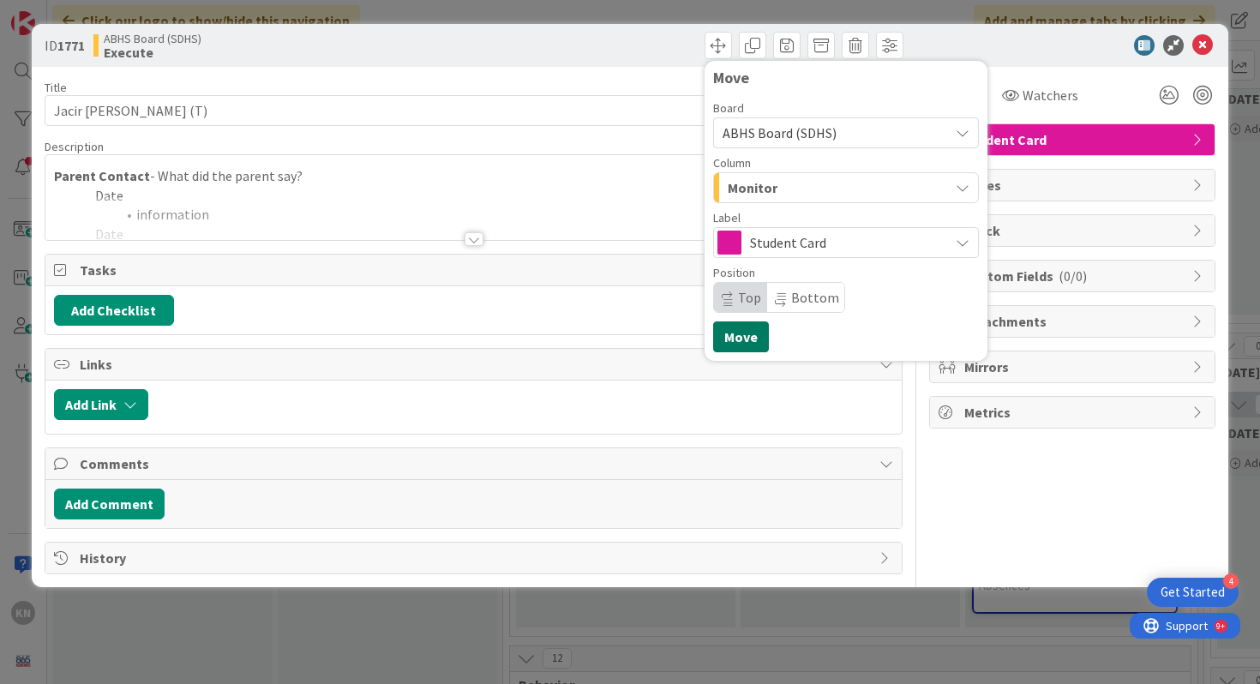
click at [738, 339] on button "Move" at bounding box center [741, 336] width 56 height 31
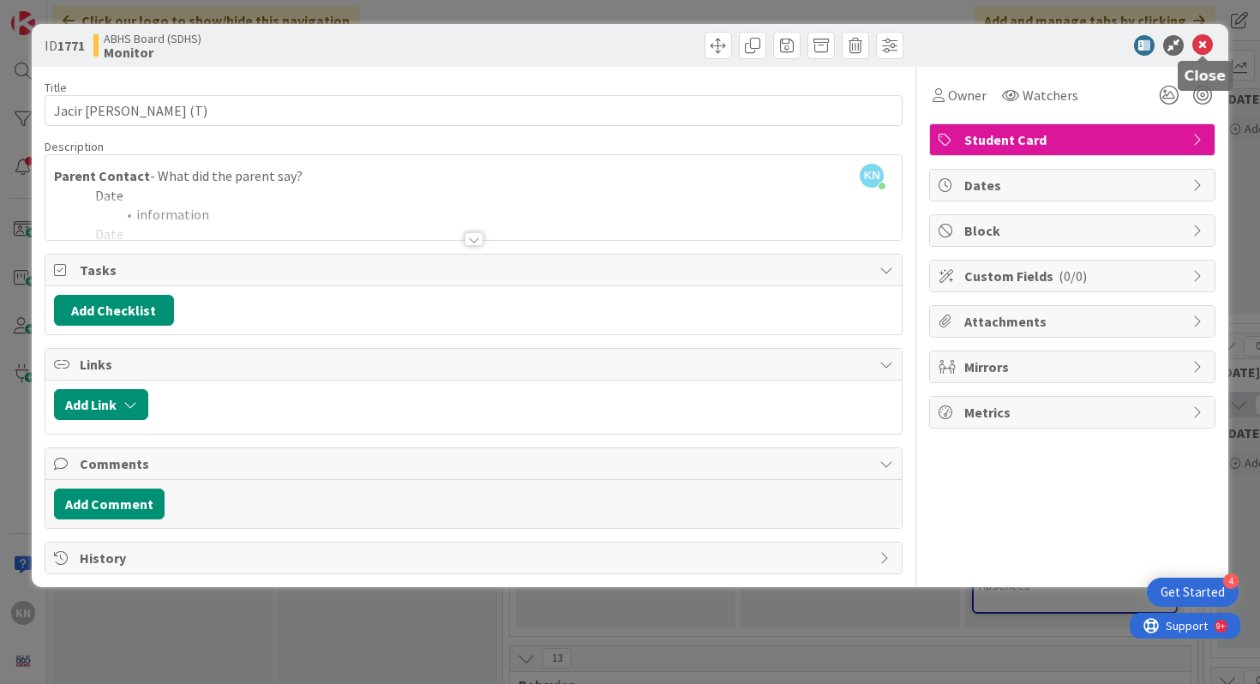
click at [1200, 44] on icon at bounding box center [1202, 45] width 21 height 21
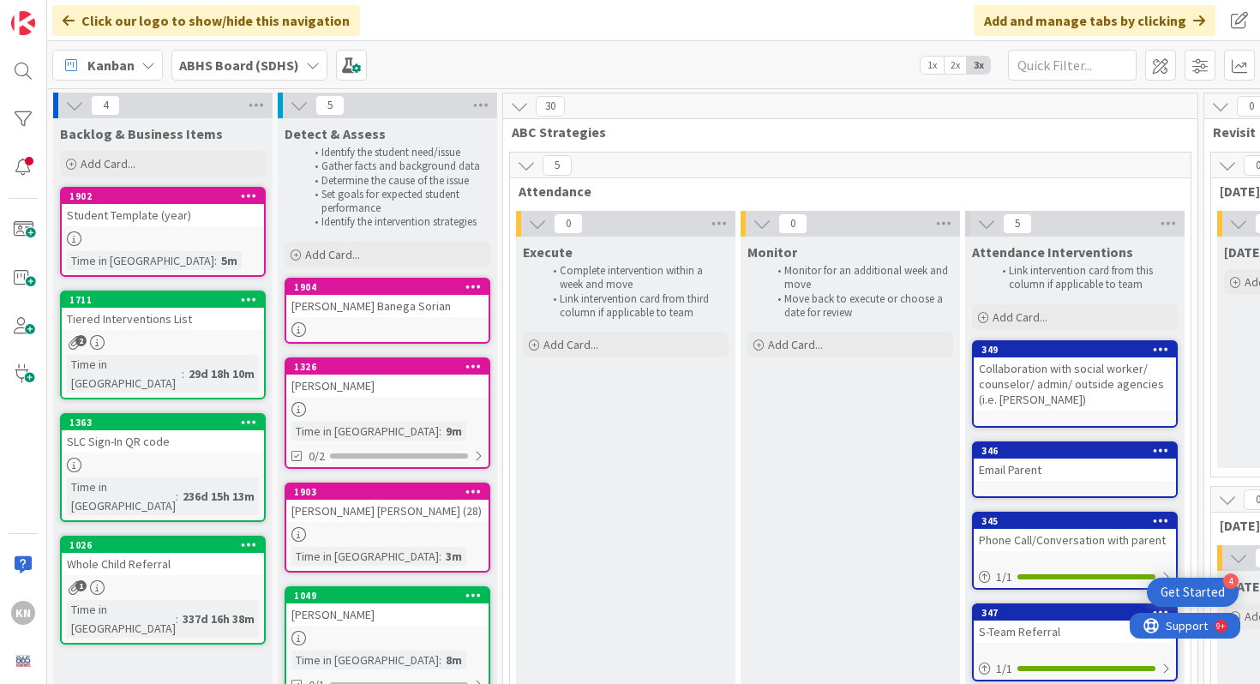
drag, startPoint x: 548, startPoint y: 595, endPoint x: 451, endPoint y: 7, distance: 595.9
